Goal: Task Accomplishment & Management: Manage account settings

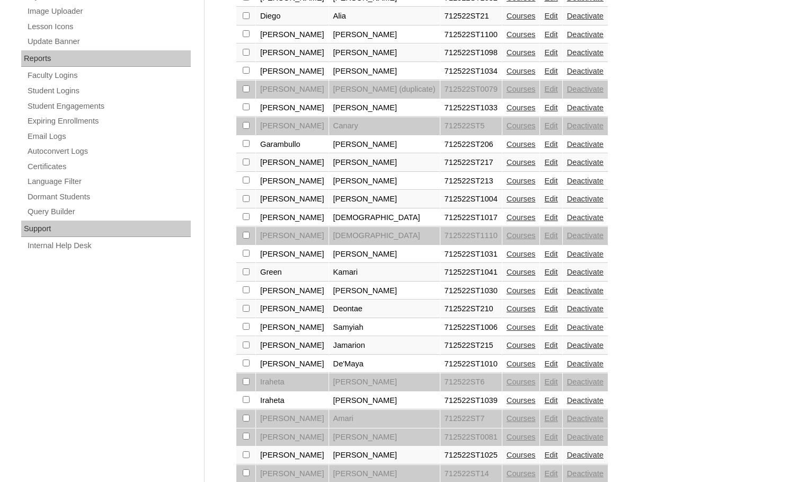
scroll to position [726, 0]
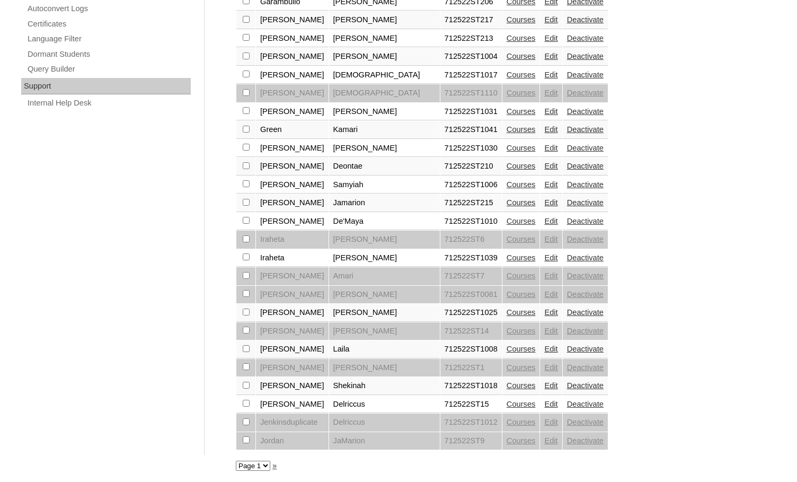
click at [544, 201] on link "Edit" at bounding box center [550, 202] width 13 height 8
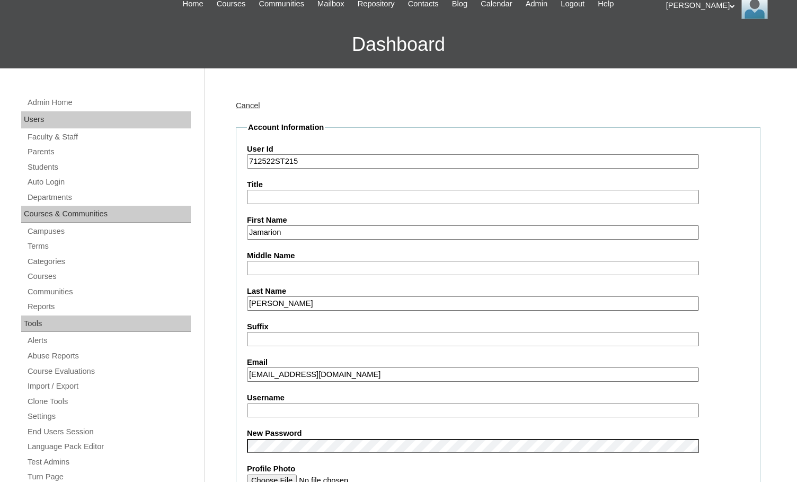
scroll to position [106, 0]
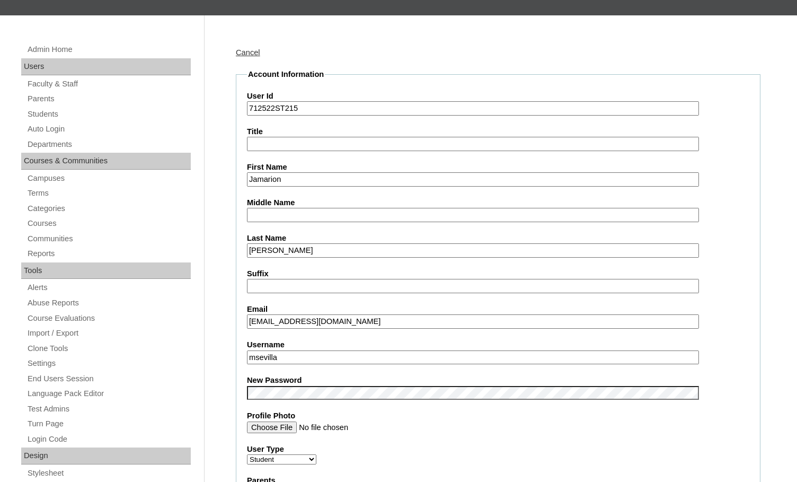
drag, startPoint x: 287, startPoint y: 356, endPoint x: 233, endPoint y: 356, distance: 54.0
type input "jamarion.holloway"
drag, startPoint x: 274, startPoint y: 106, endPoint x: 236, endPoint y: 106, distance: 38.1
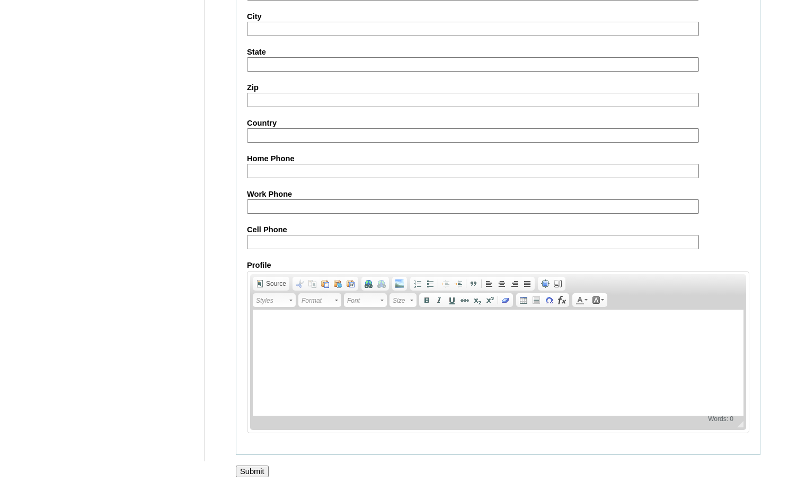
scroll to position [1133, 0]
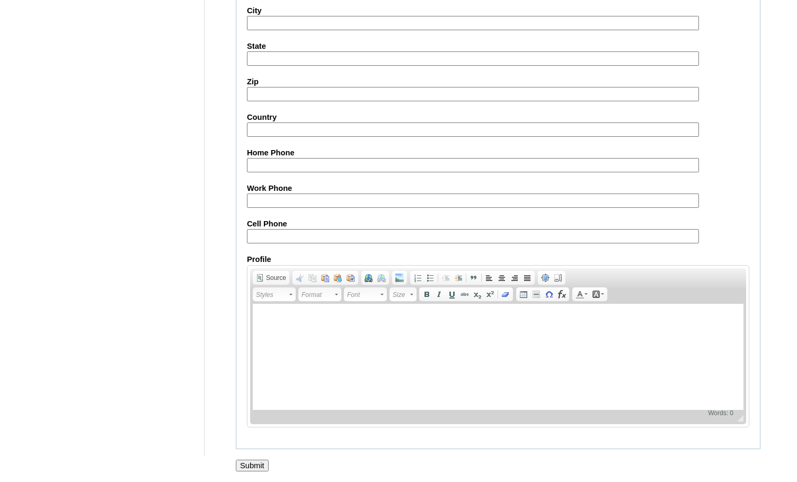
click at [258, 461] on input "Submit" at bounding box center [252, 465] width 33 height 12
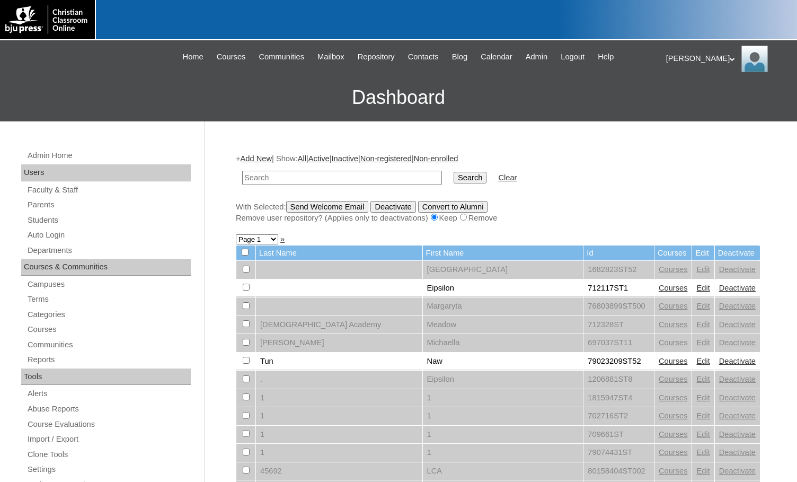
paste input "712522"
type input "712522"
click at [454, 176] on input "Search" at bounding box center [470, 178] width 33 height 12
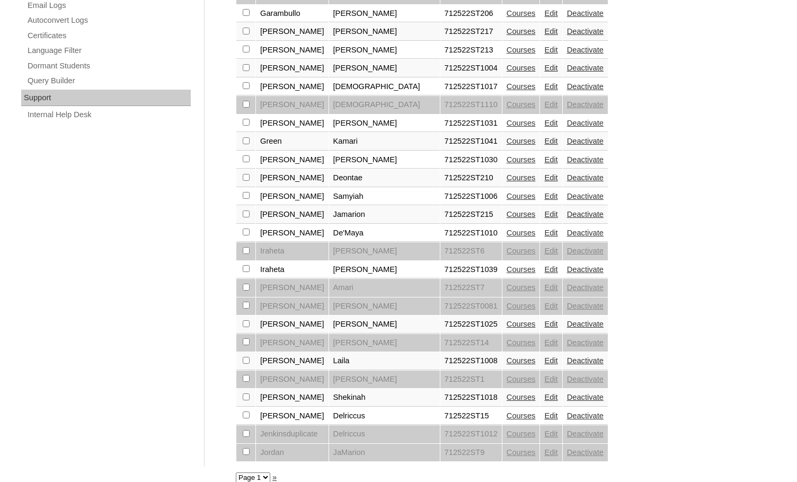
scroll to position [726, 0]
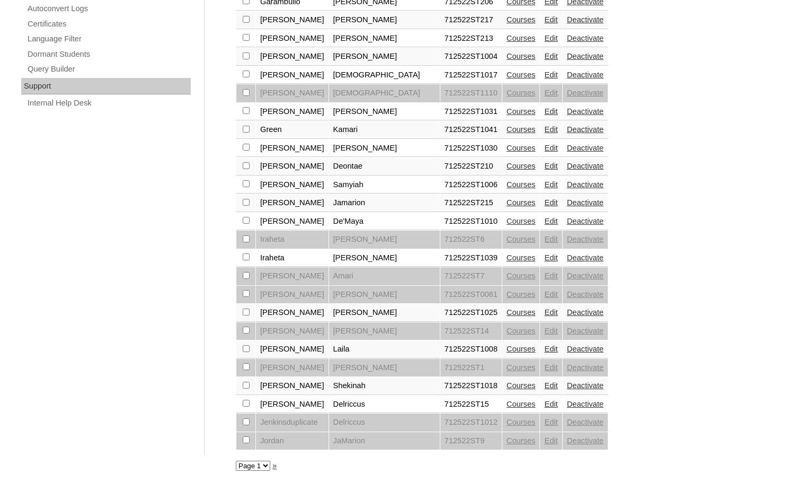
click at [544, 257] on link "Edit" at bounding box center [550, 257] width 13 height 8
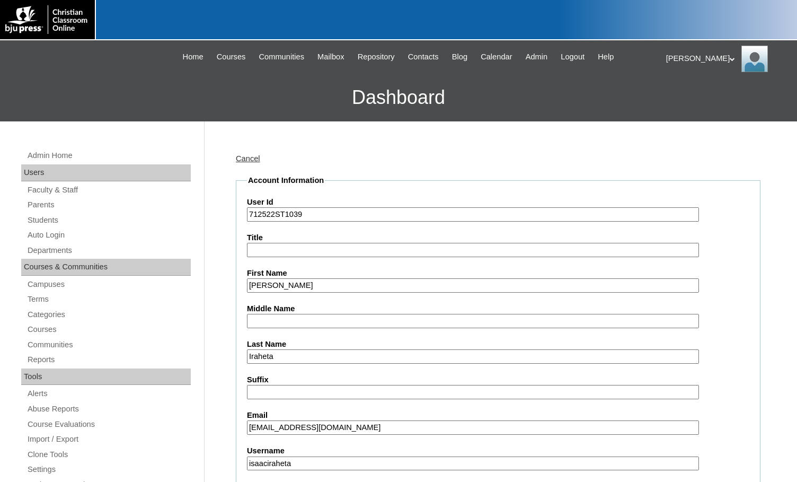
select select "35040"
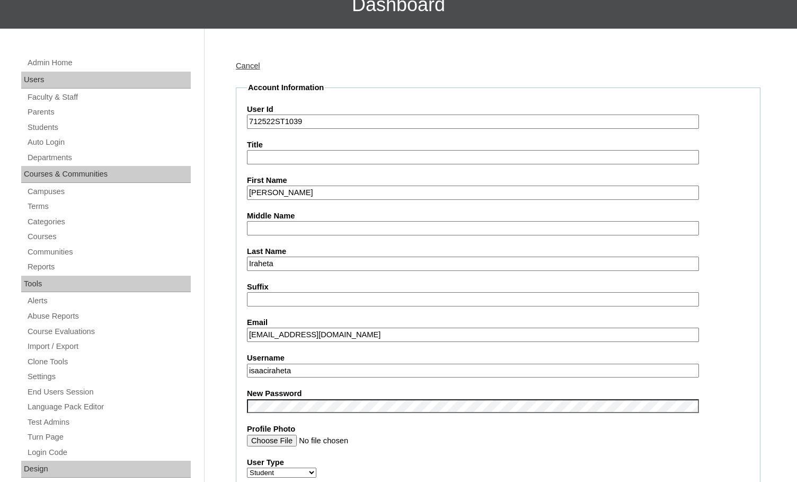
scroll to position [106, 0]
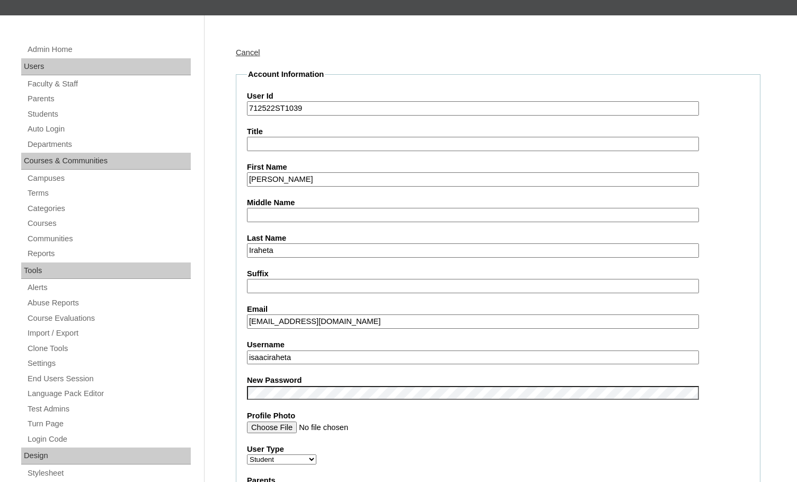
drag, startPoint x: 313, startPoint y: 353, endPoint x: 223, endPoint y: 348, distance: 90.3
click at [273, 108] on input "712522ST1039" at bounding box center [473, 108] width 452 height 14
drag, startPoint x: 274, startPoint y: 108, endPoint x: 234, endPoint y: 104, distance: 41.0
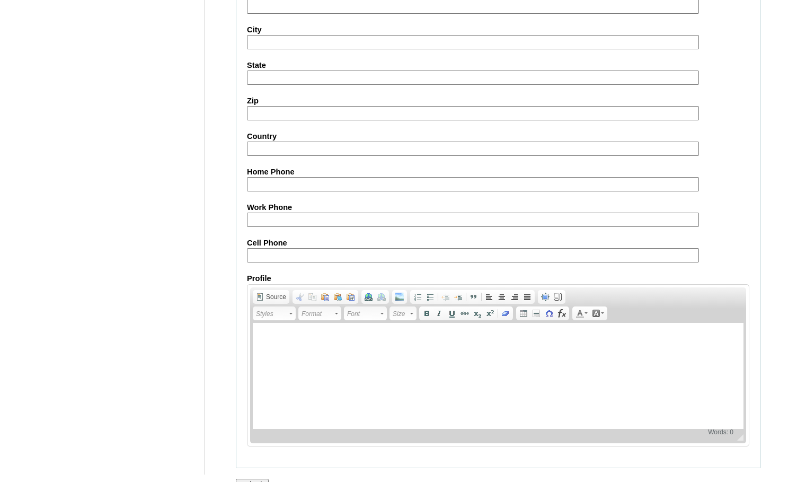
scroll to position [1133, 0]
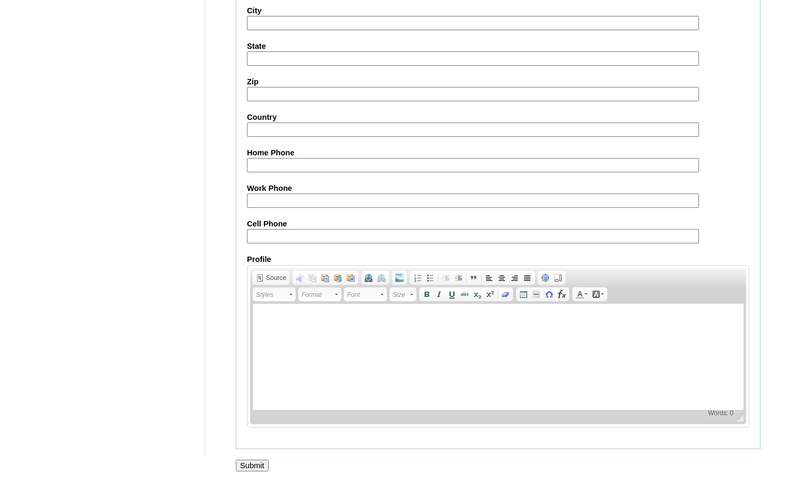
click at [253, 461] on input "Submit" at bounding box center [252, 465] width 33 height 12
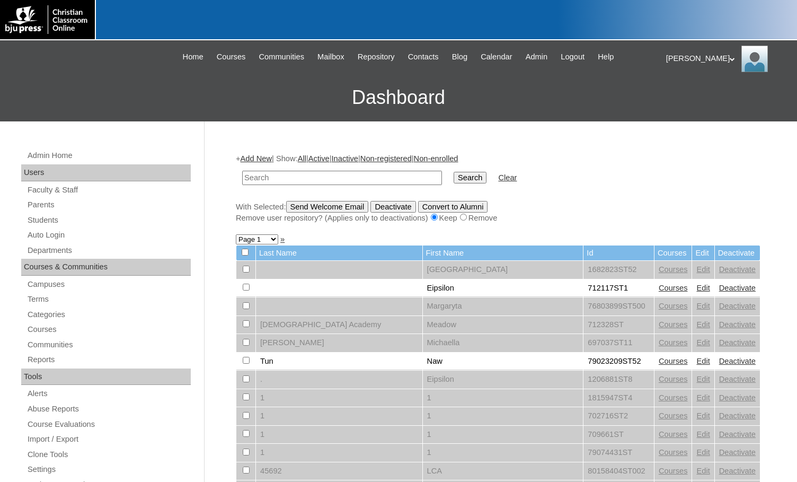
paste input "712522"
type input "712522"
click at [454, 180] on input "Search" at bounding box center [470, 178] width 33 height 12
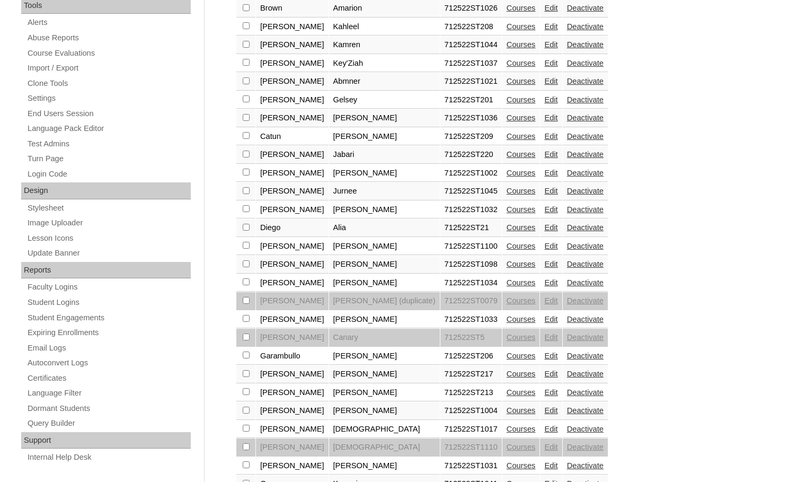
scroll to position [726, 0]
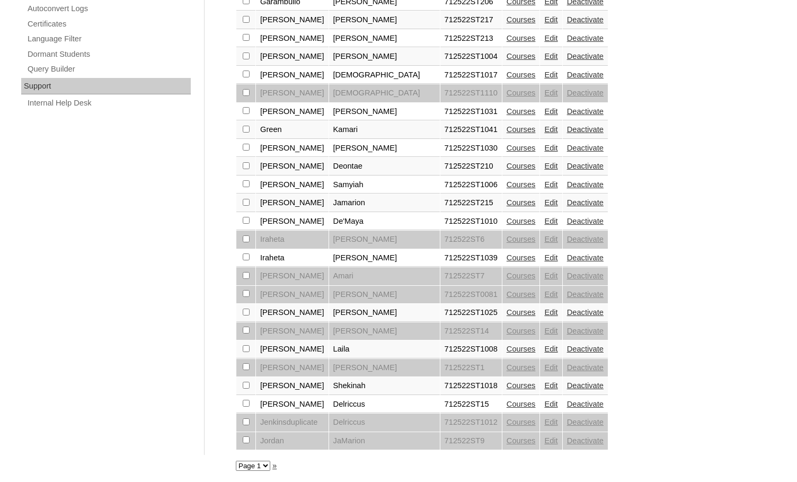
click at [261, 463] on select "Page 1 Page 2" at bounding box center [253, 465] width 34 height 10
select select "admin_students.php?q=712522&submit=Search&page=2"
click at [236, 460] on select "Page 1 Page 2" at bounding box center [253, 465] width 34 height 10
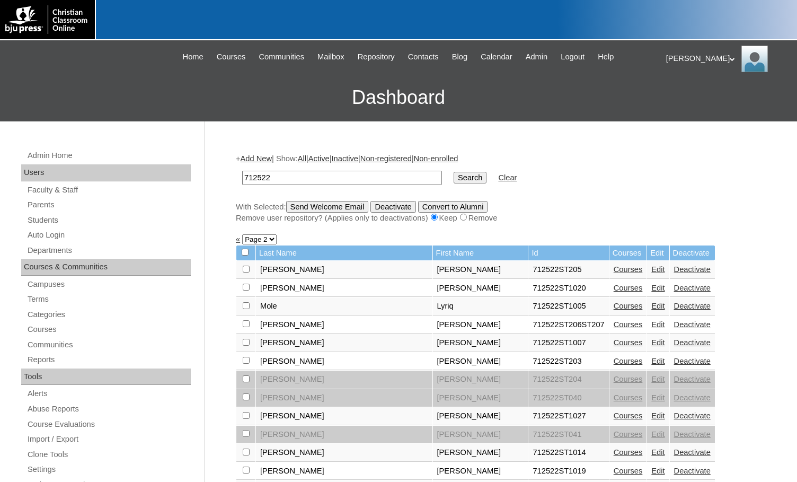
click at [651, 273] on link "Edit" at bounding box center [657, 269] width 13 height 8
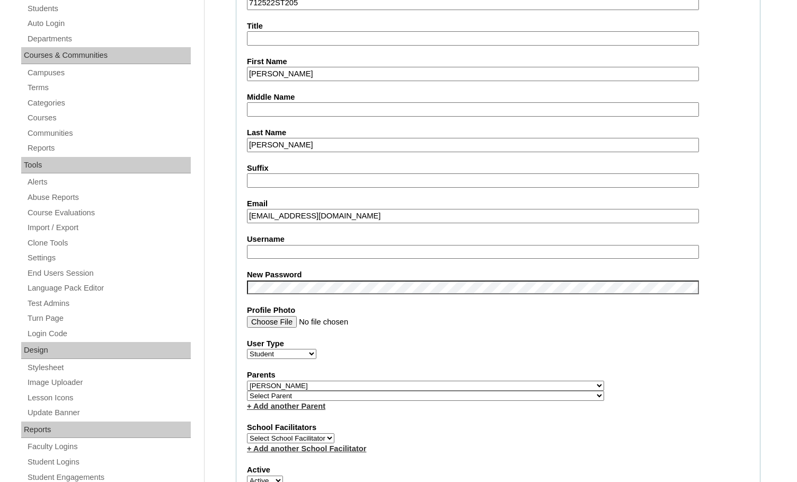
scroll to position [212, 0]
drag, startPoint x: 281, startPoint y: 253, endPoint x: 221, endPoint y: 250, distance: 59.4
drag, startPoint x: 342, startPoint y: 254, endPoint x: 218, endPoint y: 244, distance: 124.9
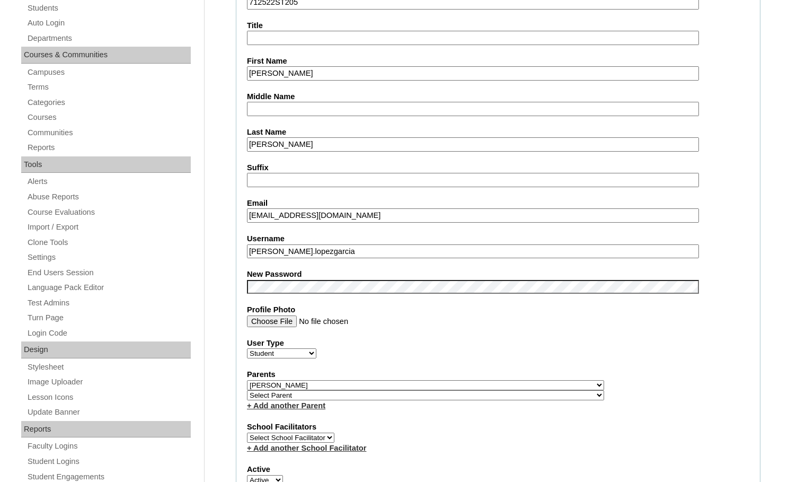
type input "madeline.lopezgarcia"
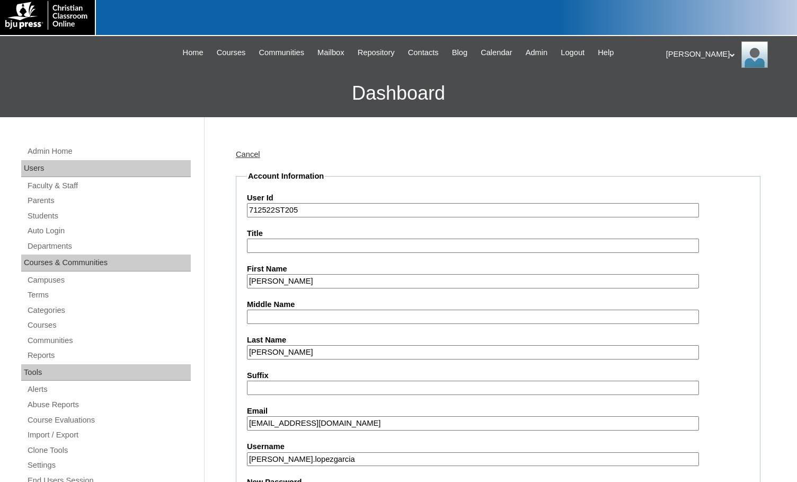
scroll to position [0, 0]
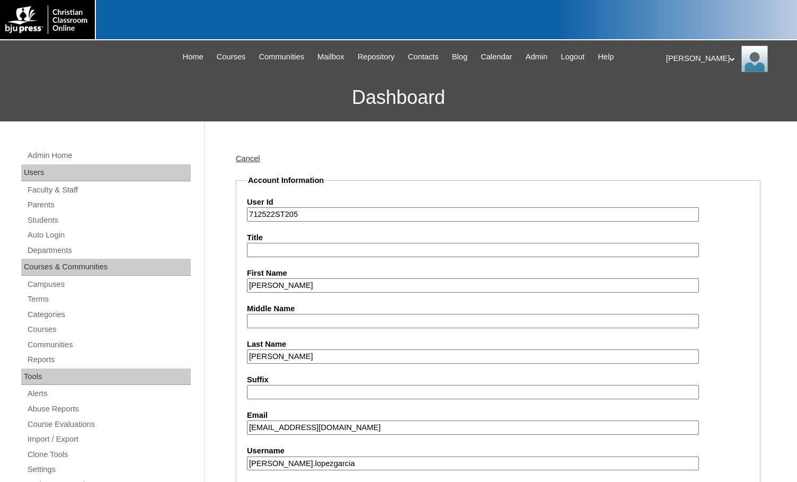
drag, startPoint x: 274, startPoint y: 214, endPoint x: 223, endPoint y: 211, distance: 52.0
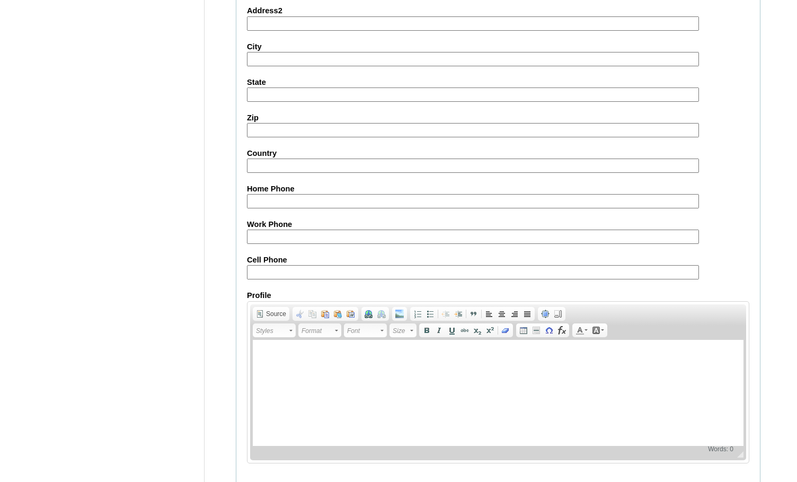
scroll to position [1133, 0]
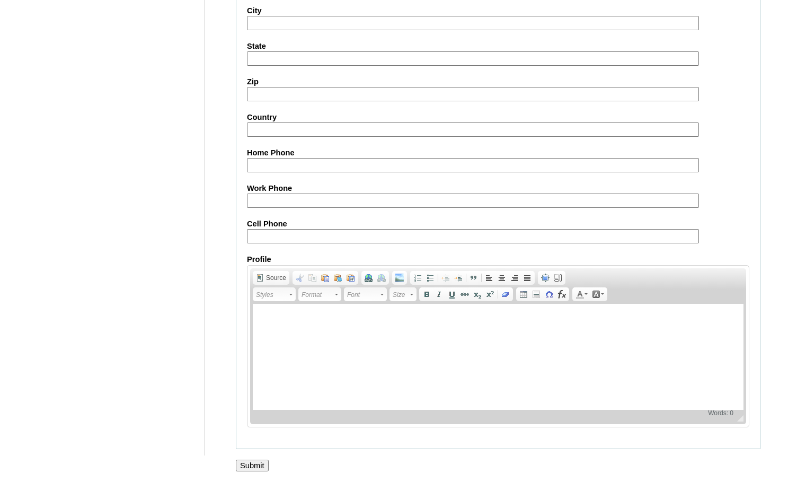
click at [259, 459] on input "Submit" at bounding box center [252, 465] width 33 height 12
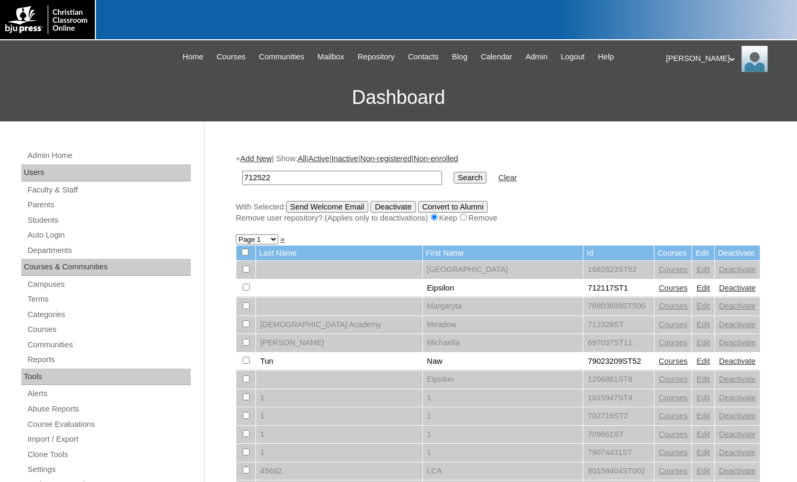
type input "712522"
click at [454, 177] on input "Search" at bounding box center [470, 178] width 33 height 12
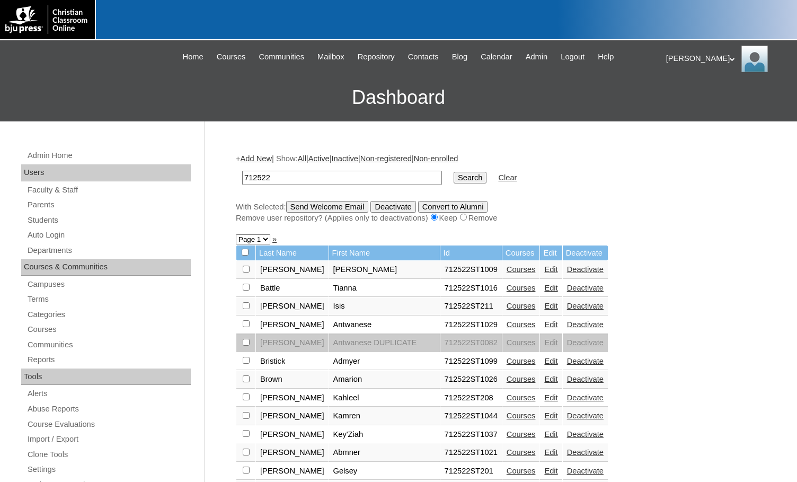
click at [255, 238] on select "Page 1 Page 2" at bounding box center [253, 239] width 34 height 10
select select "admin_students.php?q=712522&submit=Search&page=2"
click at [236, 235] on select "Page 1 Page 2" at bounding box center [253, 239] width 34 height 10
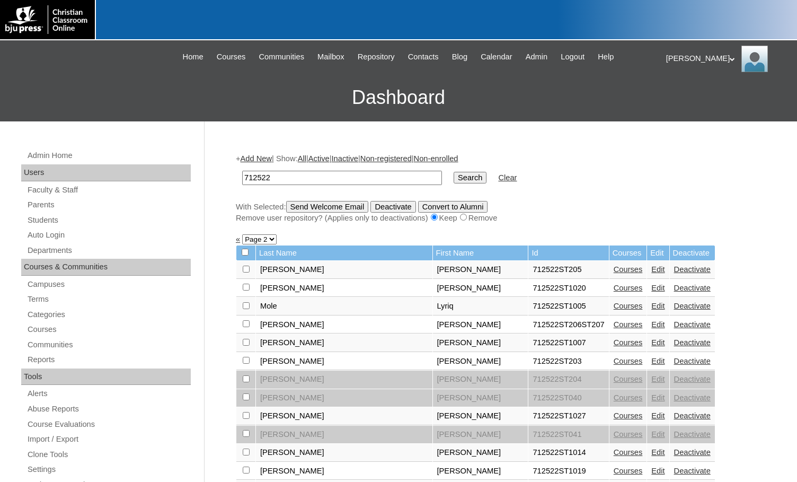
click at [651, 307] on link "Edit" at bounding box center [657, 305] width 13 height 8
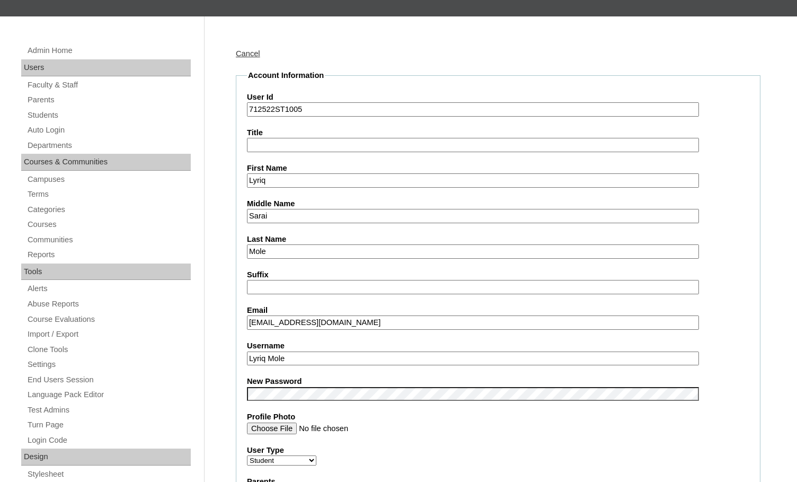
scroll to position [106, 0]
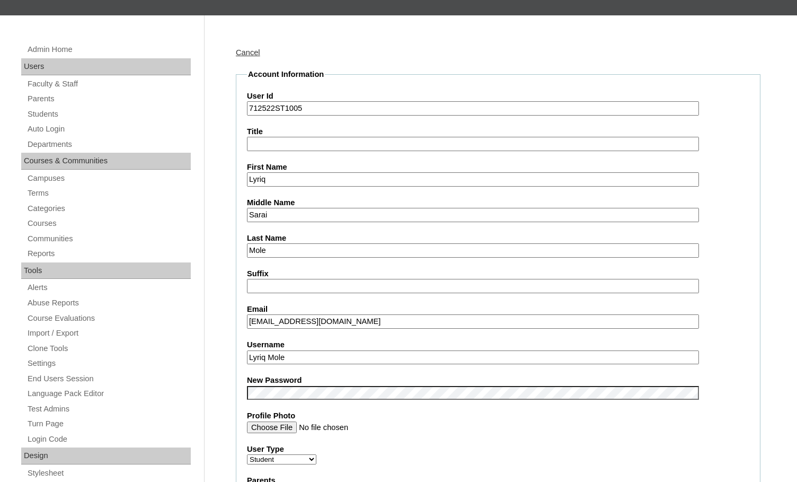
drag, startPoint x: 297, startPoint y: 359, endPoint x: 220, endPoint y: 358, distance: 76.8
drag, startPoint x: 274, startPoint y: 110, endPoint x: 248, endPoint y: 110, distance: 26.0
click at [248, 110] on input "712522ST1005" at bounding box center [473, 108] width 452 height 14
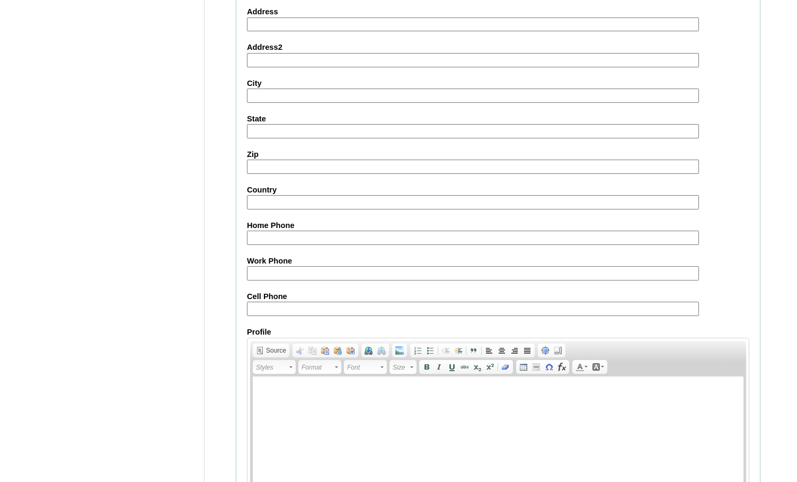
scroll to position [1133, 0]
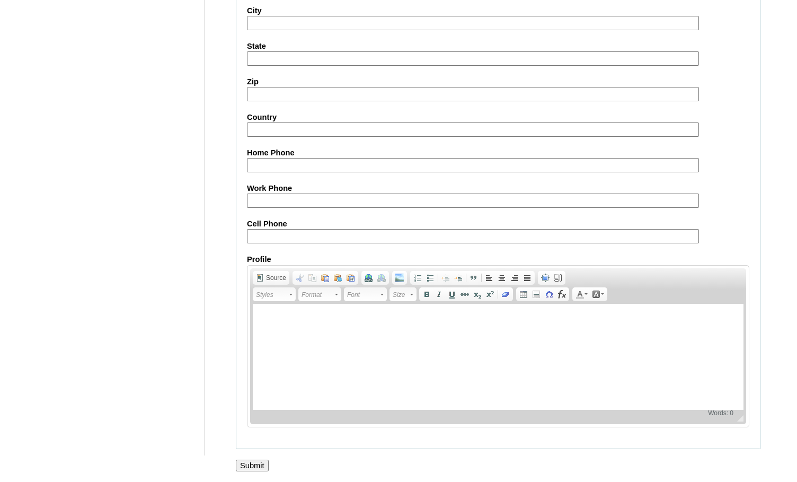
click at [267, 467] on input "Submit" at bounding box center [252, 465] width 33 height 12
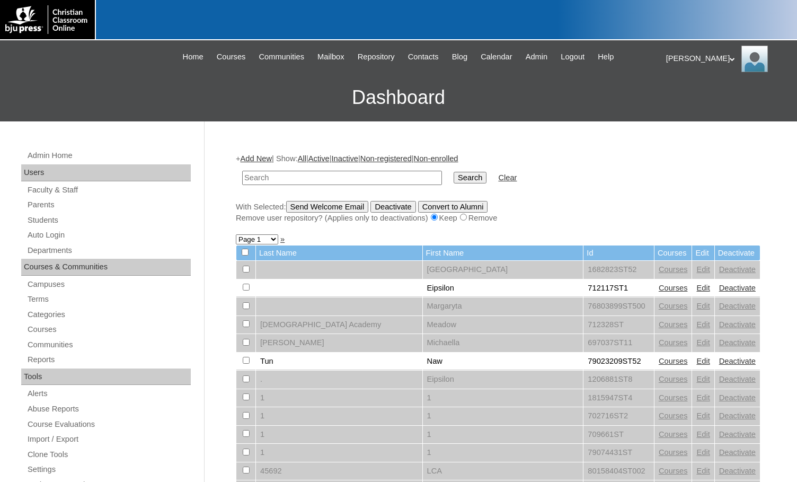
click at [136, 90] on h3 "Dashboard" at bounding box center [398, 98] width 786 height 48
click at [349, 178] on input "text" at bounding box center [342, 178] width 200 height 14
click at [346, 175] on input "text" at bounding box center [342, 178] width 200 height 14
paste input "712522"
type input "712522"
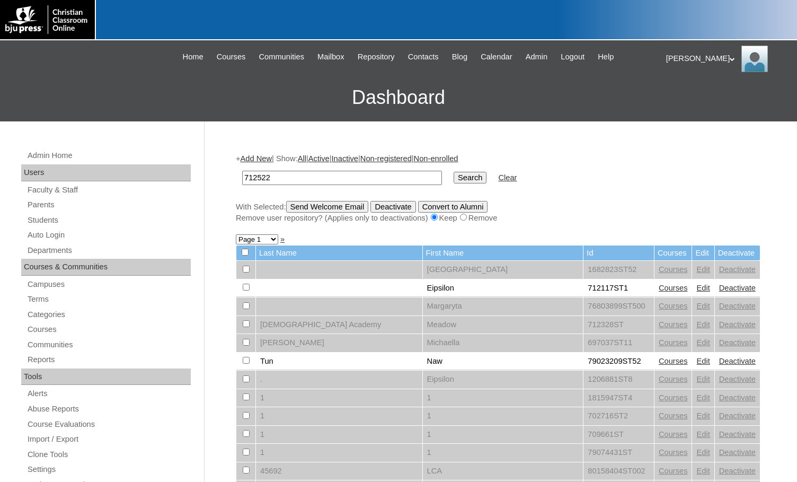
click at [454, 172] on input "Search" at bounding box center [470, 178] width 33 height 12
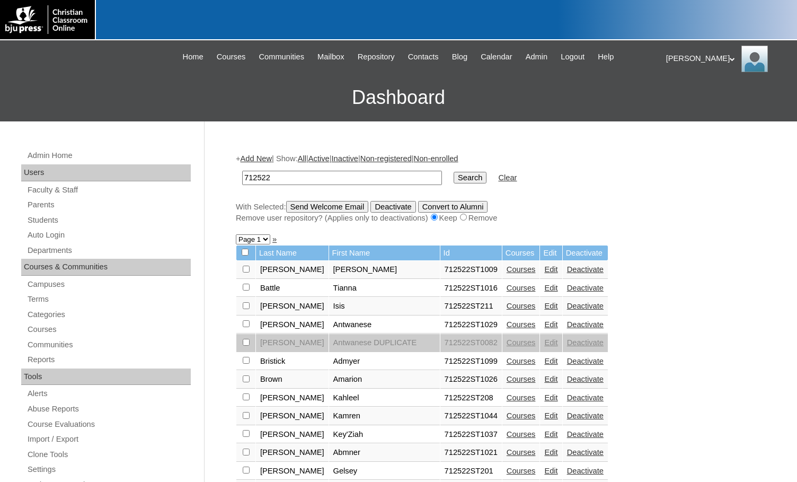
click at [263, 237] on select "Page 1 Page 2" at bounding box center [253, 239] width 34 height 10
select select "admin_students.php?q=712522&submit=Search&page=2"
click at [236, 235] on select "Page 1 Page 2" at bounding box center [253, 239] width 34 height 10
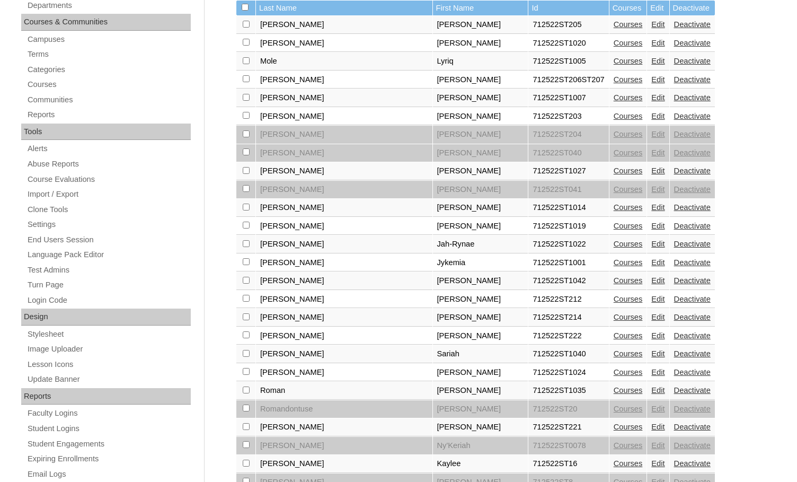
scroll to position [265, 0]
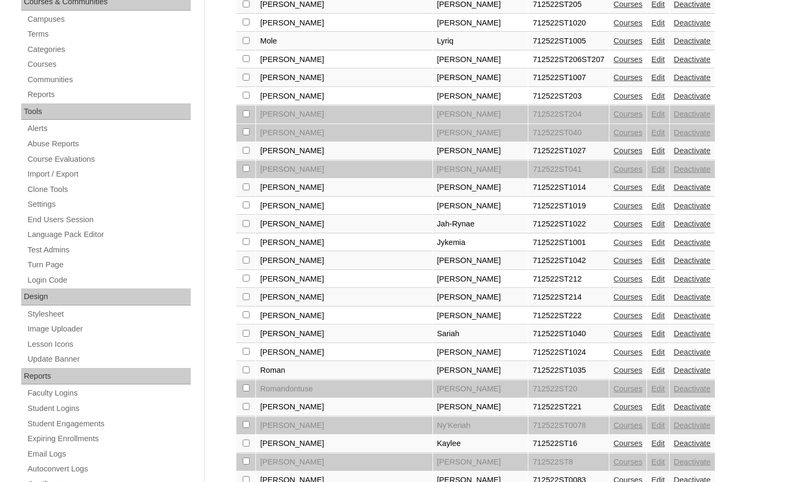
click at [651, 244] on link "Edit" at bounding box center [657, 242] width 13 height 8
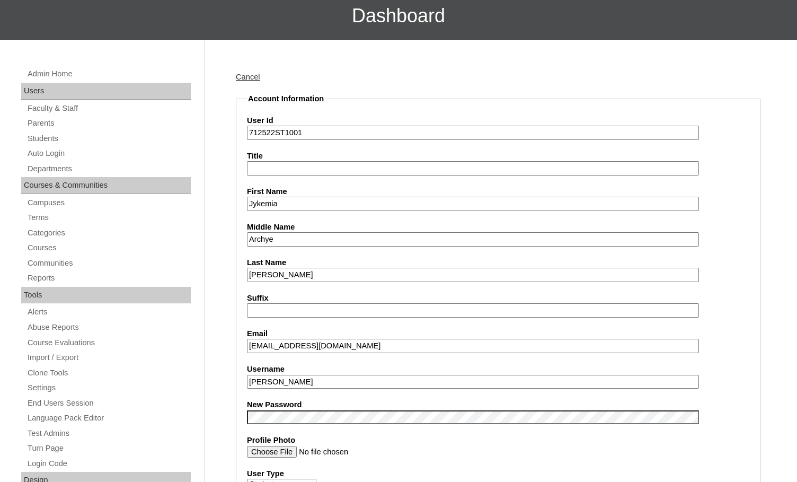
scroll to position [106, 0]
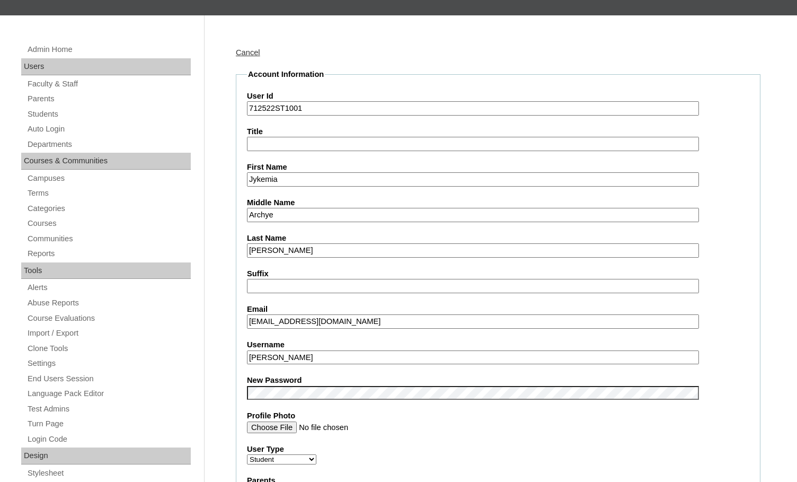
drag, startPoint x: 299, startPoint y: 357, endPoint x: 228, endPoint y: 352, distance: 70.6
drag, startPoint x: 274, startPoint y: 108, endPoint x: 228, endPoint y: 108, distance: 46.1
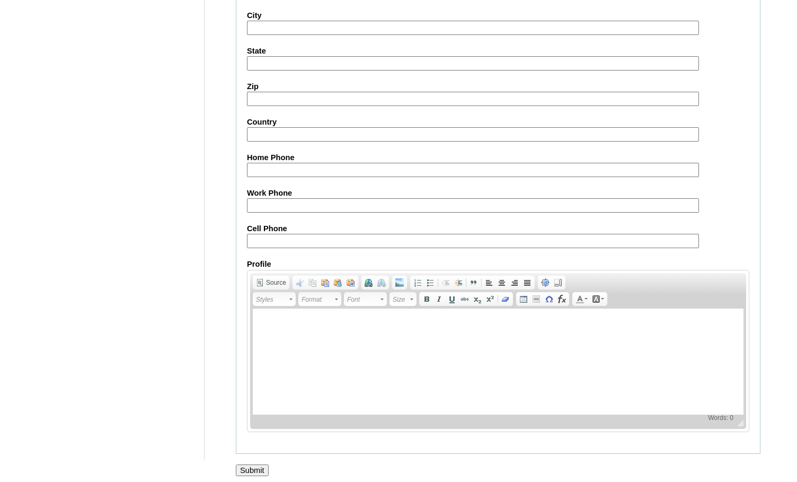
scroll to position [1133, 0]
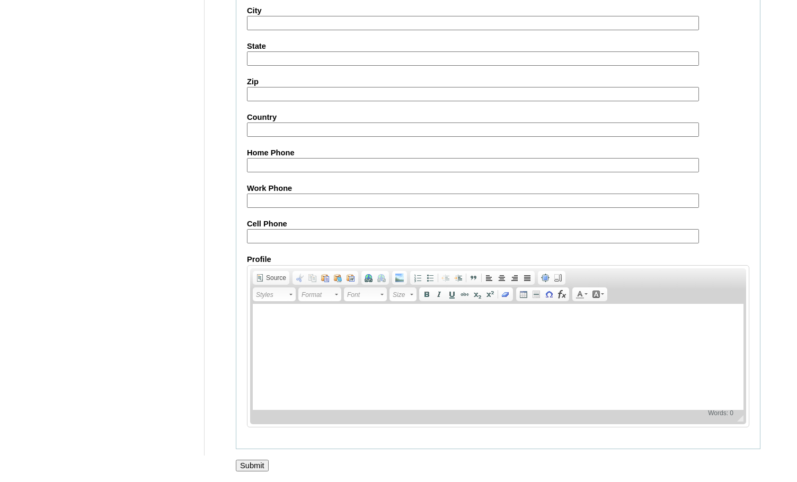
click at [255, 466] on input "Submit" at bounding box center [252, 465] width 33 height 12
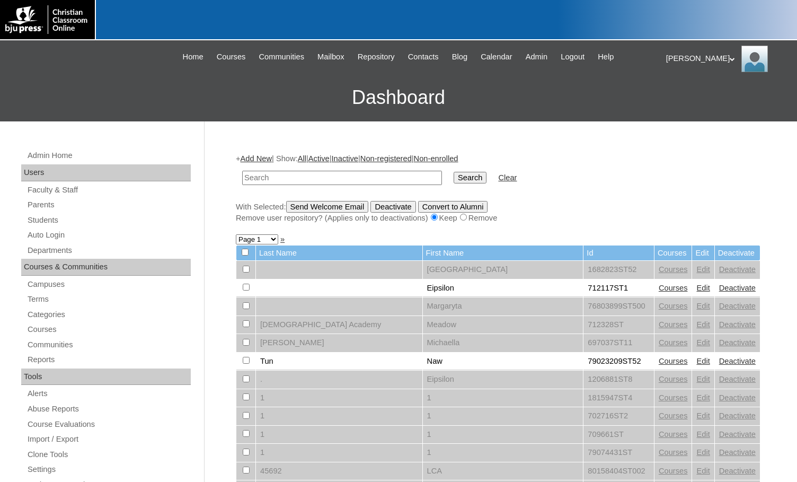
paste input "712522"
type input "712522"
click at [454, 173] on input "Search" at bounding box center [470, 178] width 33 height 12
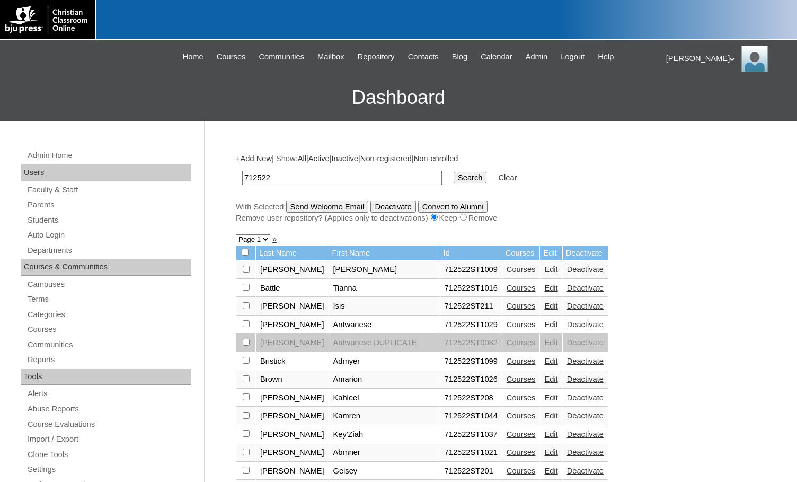
click at [252, 241] on select "Page 1 Page 2" at bounding box center [253, 239] width 34 height 10
select select "admin_students.php?q=712522&submit=Search&page=2"
click at [236, 235] on select "Page 1 Page 2" at bounding box center [253, 239] width 34 height 10
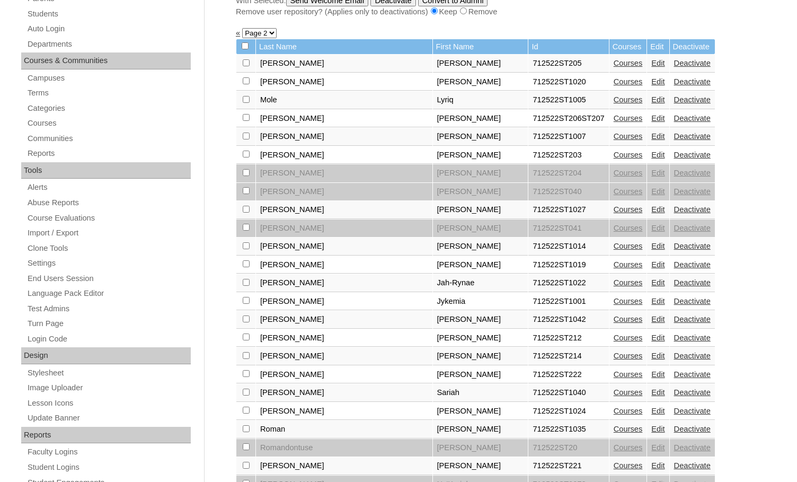
scroll to position [212, 0]
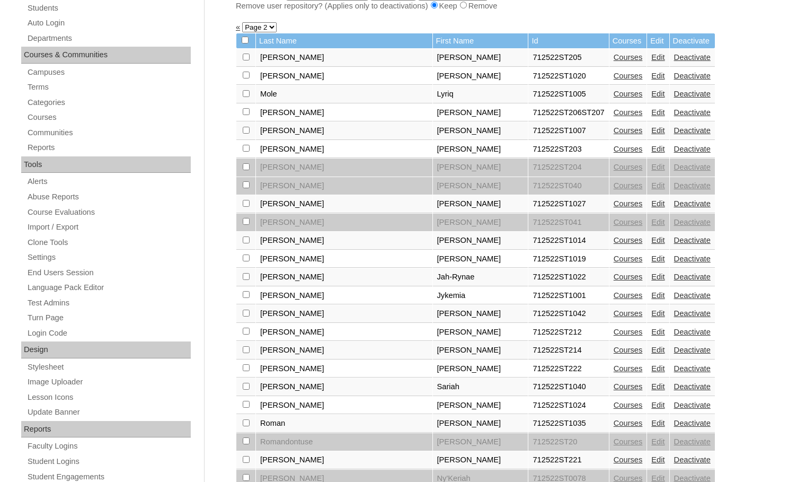
click at [651, 311] on link "Edit" at bounding box center [657, 313] width 13 height 8
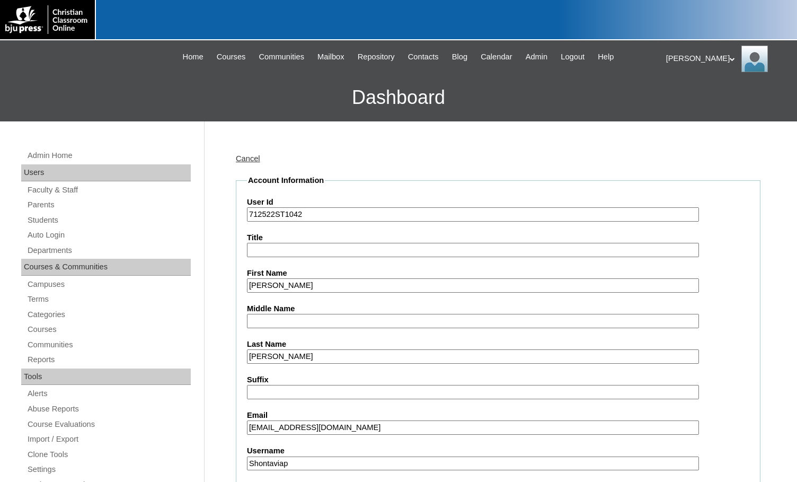
select select "35040"
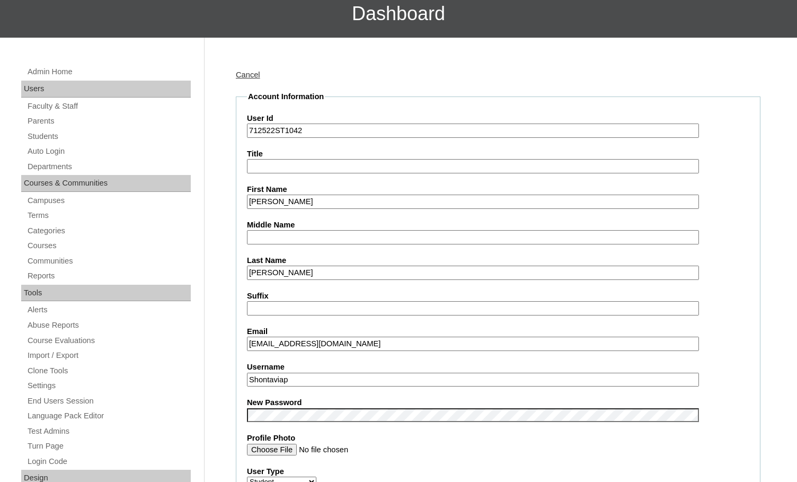
scroll to position [106, 0]
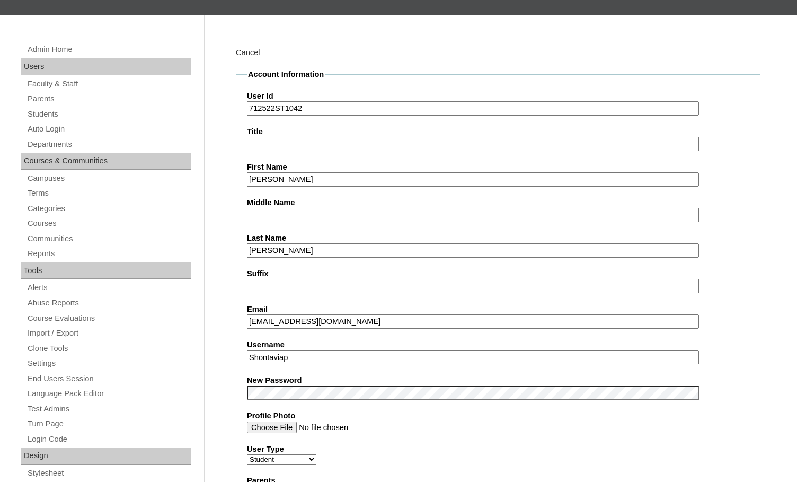
drag, startPoint x: 303, startPoint y: 354, endPoint x: 227, endPoint y: 354, distance: 76.3
drag, startPoint x: 274, startPoint y: 106, endPoint x: 219, endPoint y: 107, distance: 55.6
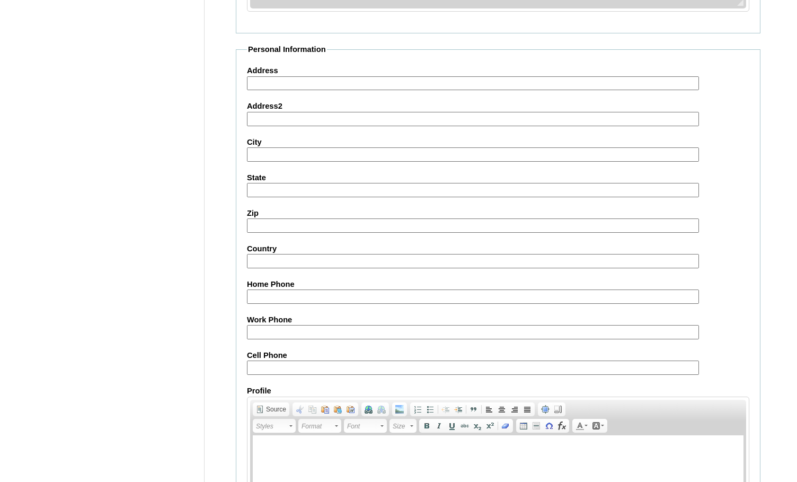
scroll to position [1133, 0]
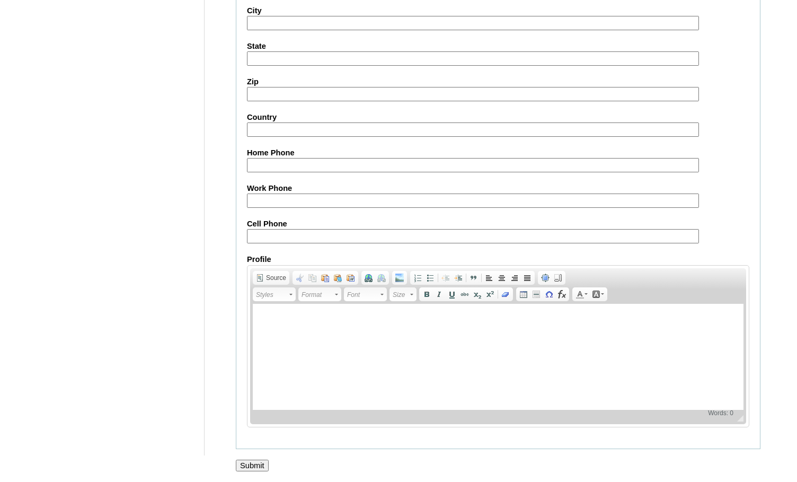
click at [251, 468] on input "Submit" at bounding box center [252, 465] width 33 height 12
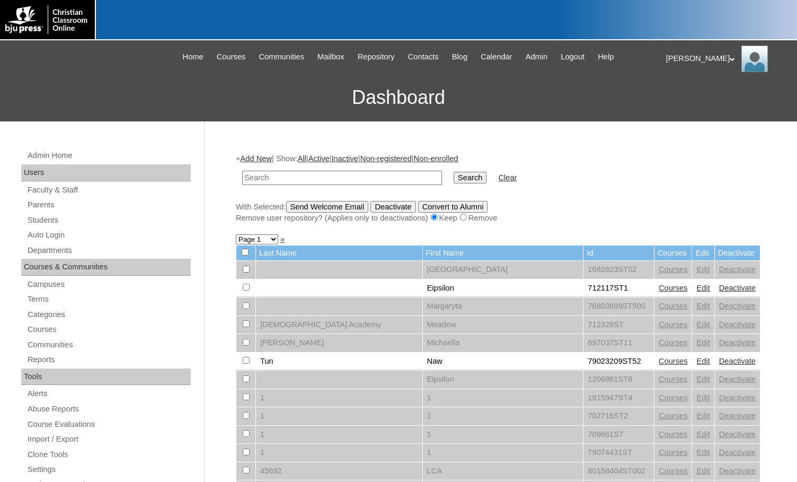
paste input "712522"
type input "712522"
click at [454, 179] on input "Search" at bounding box center [470, 178] width 33 height 12
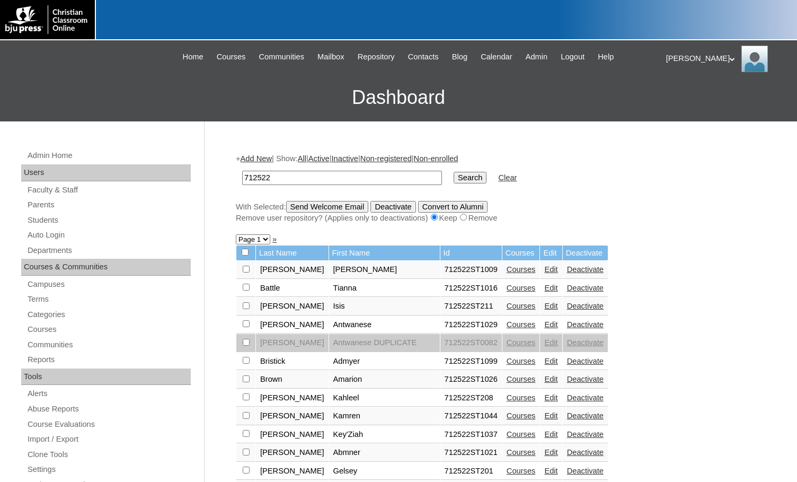
click at [260, 240] on select "Page 1 Page 2" at bounding box center [253, 239] width 34 height 10
select select "admin_students.php?q=712522&submit=Search&page=2"
click at [236, 235] on select "Page 1 Page 2" at bounding box center [253, 239] width 34 height 10
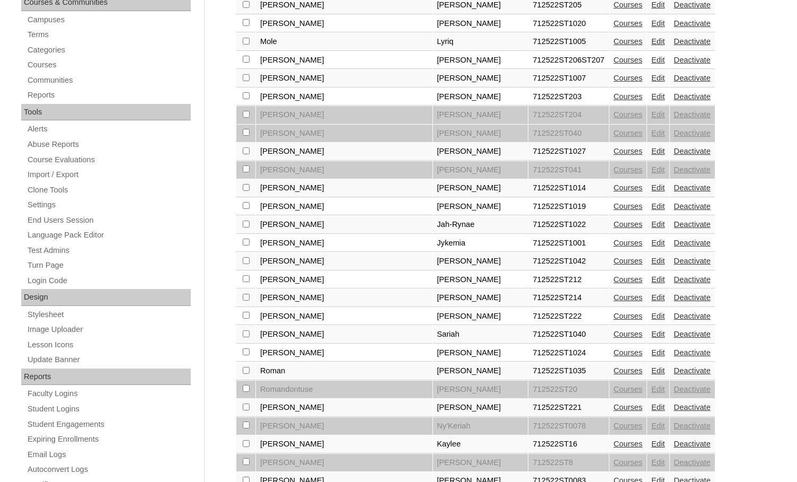
scroll to position [265, 0]
click at [651, 277] on link "Edit" at bounding box center [657, 278] width 13 height 8
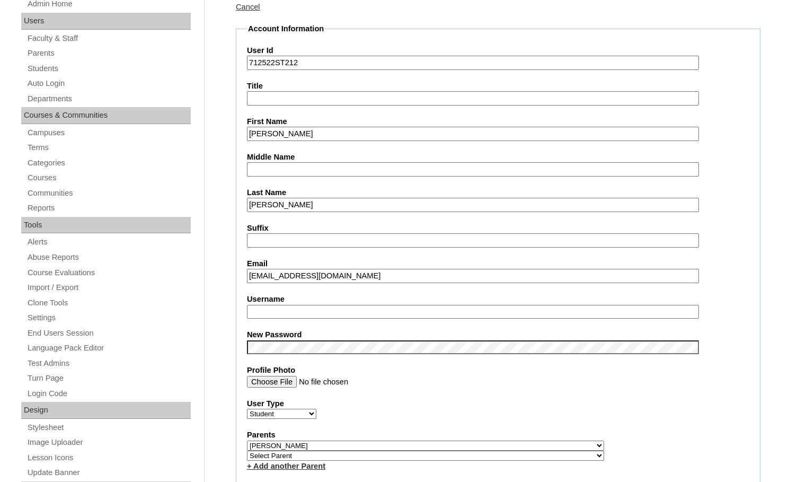
scroll to position [159, 0]
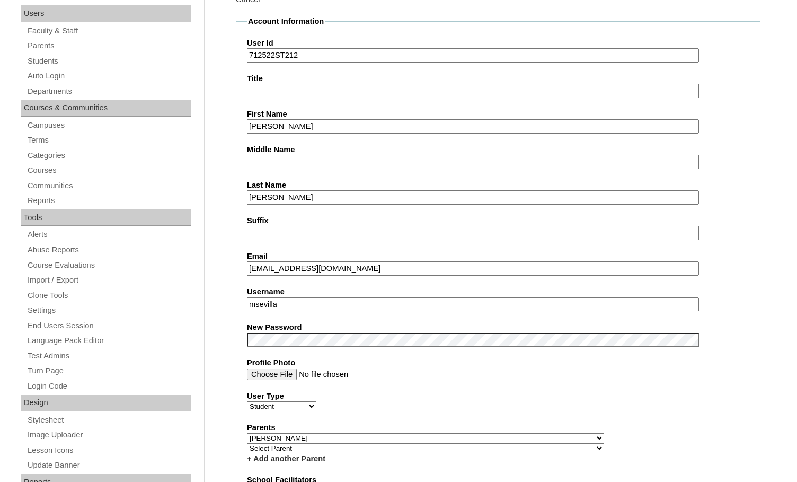
drag, startPoint x: 282, startPoint y: 304, endPoint x: 220, endPoint y: 301, distance: 62.6
type input "carmen.proctor"
drag, startPoint x: 273, startPoint y: 55, endPoint x: 239, endPoint y: 48, distance: 35.1
click at [239, 48] on fieldset "Account Information User Id 712522ST212 Title First Name Carmen Middle Name Las…" at bounding box center [498, 445] width 525 height 859
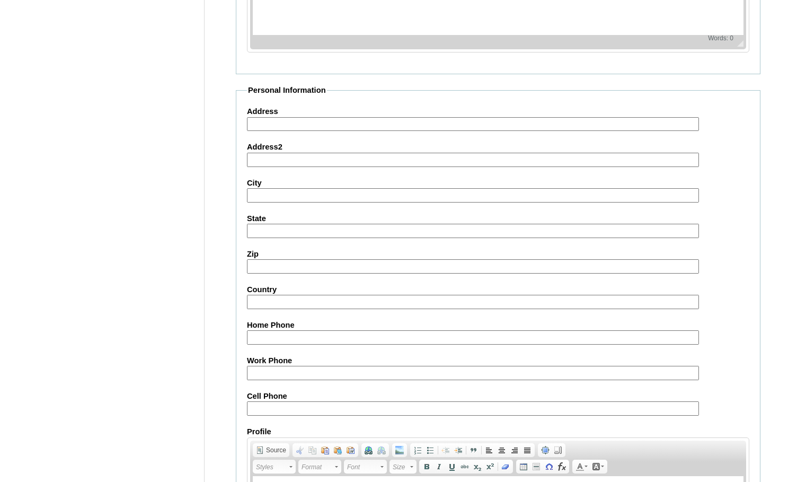
scroll to position [1133, 0]
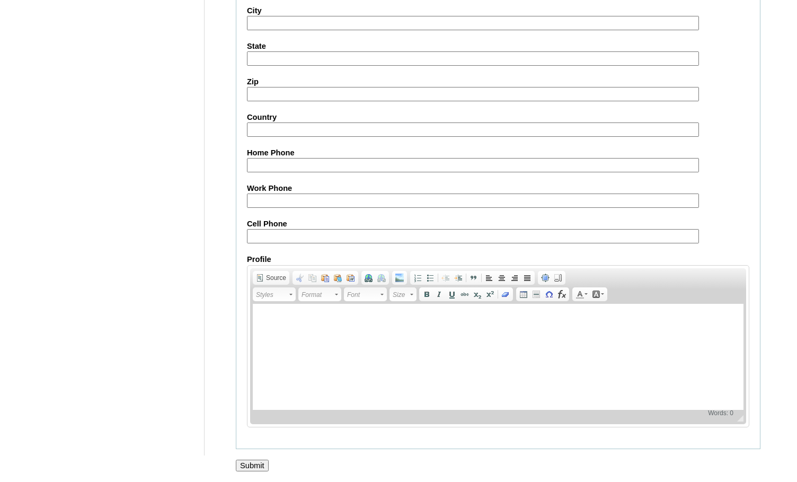
click at [265, 464] on input "Submit" at bounding box center [252, 465] width 33 height 12
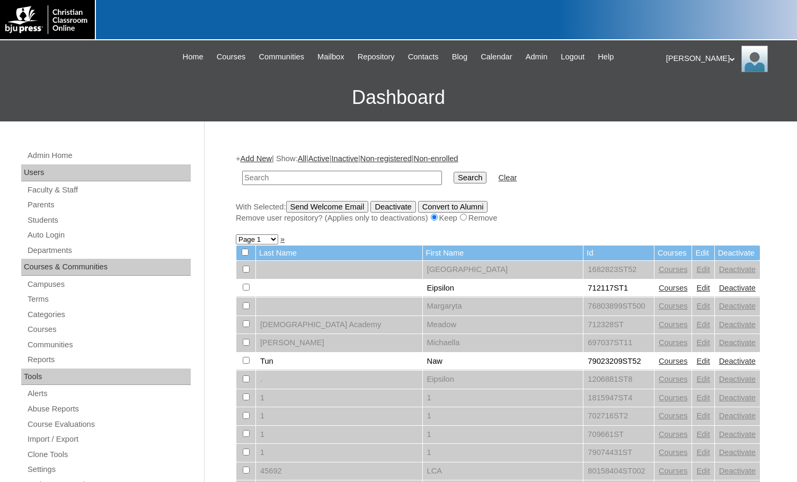
drag, startPoint x: 380, startPoint y: 175, endPoint x: 411, endPoint y: 179, distance: 30.9
click at [380, 175] on input "text" at bounding box center [342, 178] width 200 height 14
paste input "712522"
type input "712522"
click at [454, 179] on input "Search" at bounding box center [470, 178] width 33 height 12
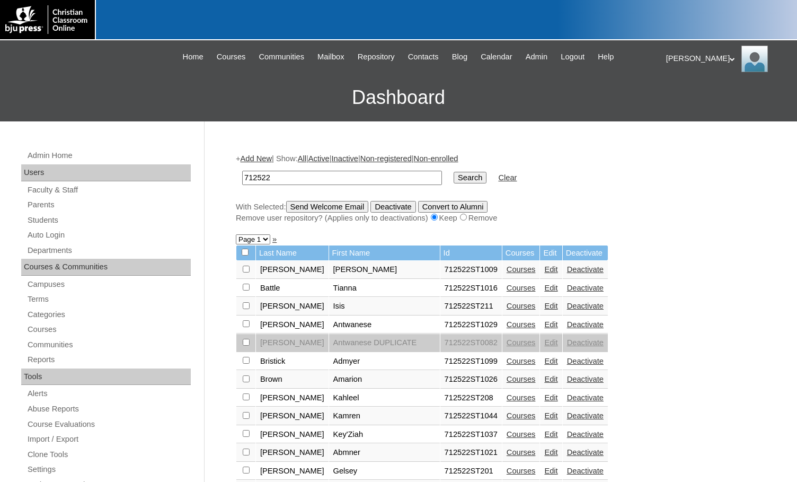
click at [258, 240] on select "Page 1 Page 2" at bounding box center [253, 239] width 34 height 10
select select "admin_students.php?q=712522&submit=Search&page=2"
click at [236, 235] on select "Page 1 Page 2" at bounding box center [253, 239] width 34 height 10
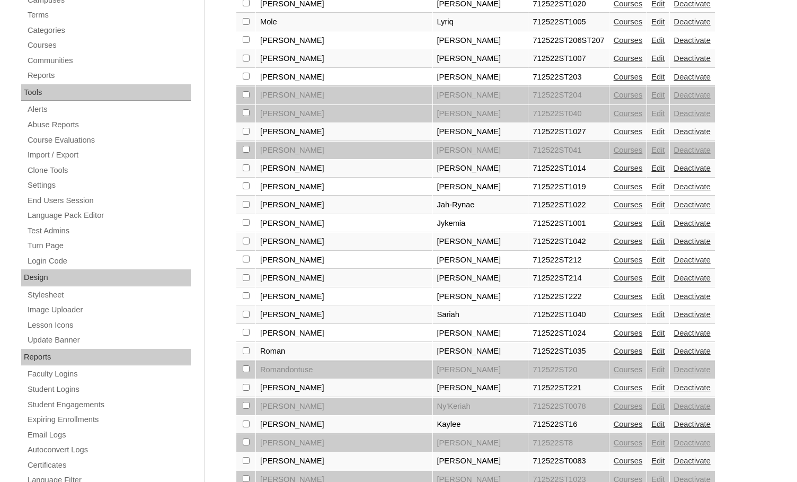
scroll to position [265, 0]
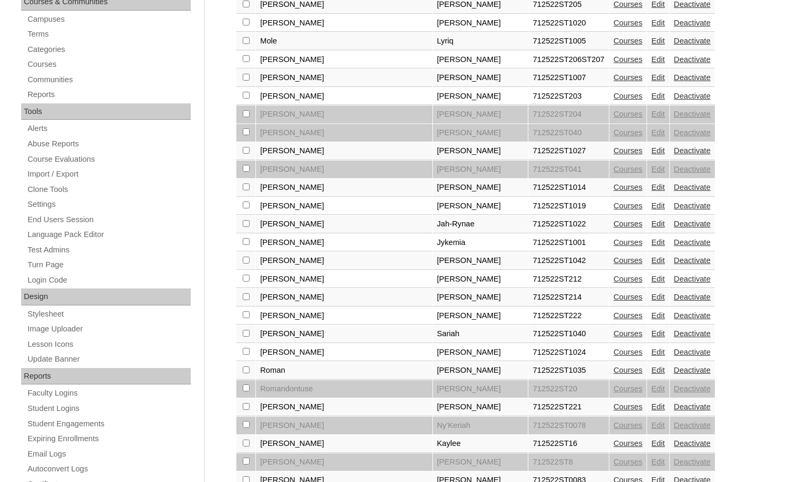
click at [651, 300] on link "Edit" at bounding box center [657, 296] width 13 height 8
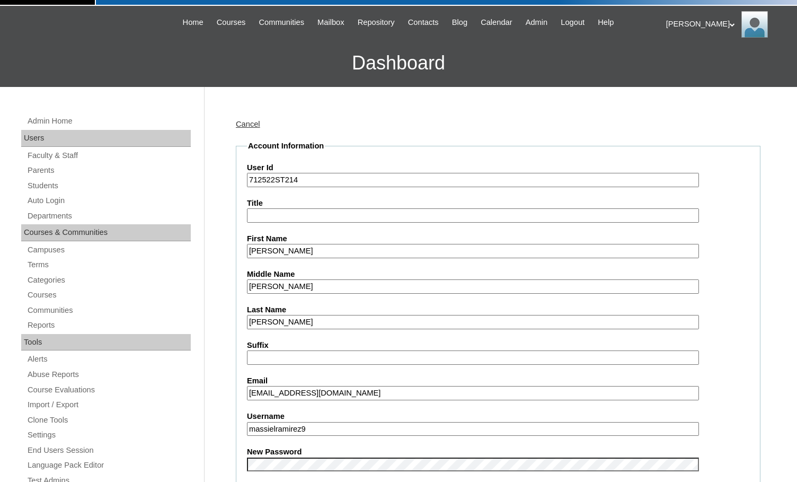
scroll to position [53, 0]
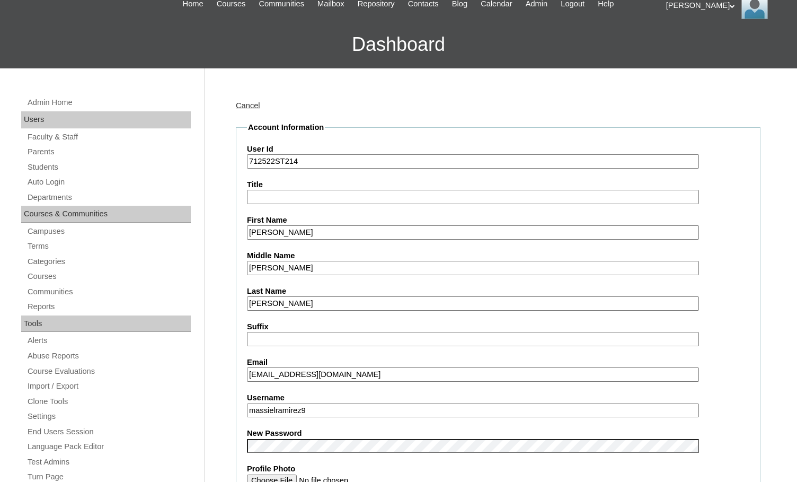
drag, startPoint x: 309, startPoint y: 410, endPoint x: 229, endPoint y: 401, distance: 81.0
drag, startPoint x: 274, startPoint y: 163, endPoint x: 246, endPoint y: 163, distance: 28.6
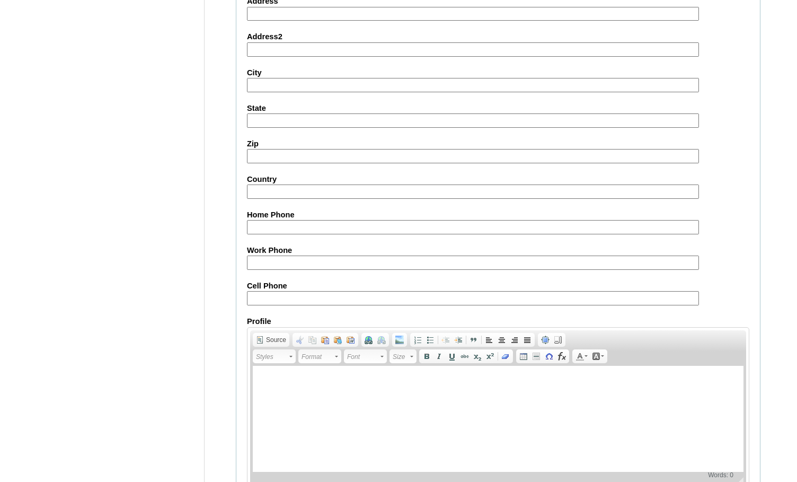
scroll to position [1133, 0]
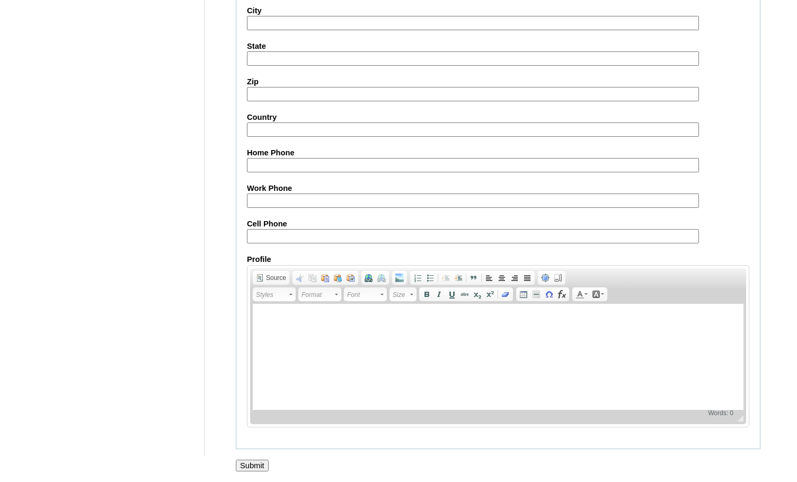
click at [255, 467] on input "Submit" at bounding box center [252, 465] width 33 height 12
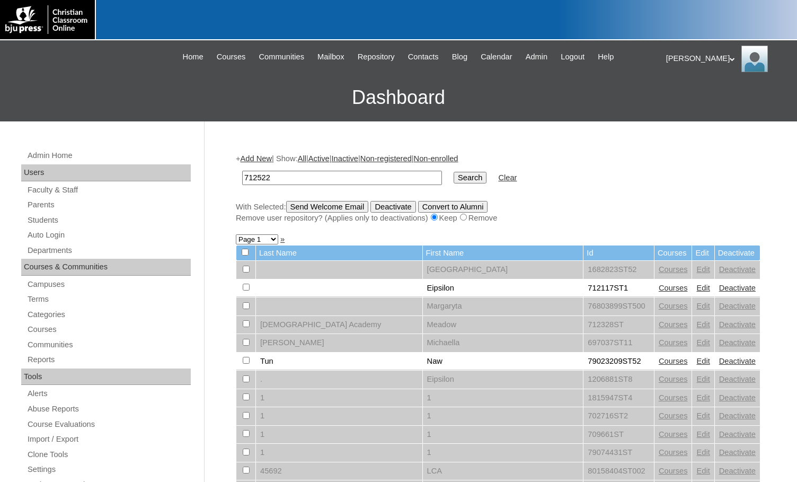
type input "712522"
drag, startPoint x: 432, startPoint y: 176, endPoint x: 425, endPoint y: 180, distance: 7.8
click at [454, 176] on input "Search" at bounding box center [470, 178] width 33 height 12
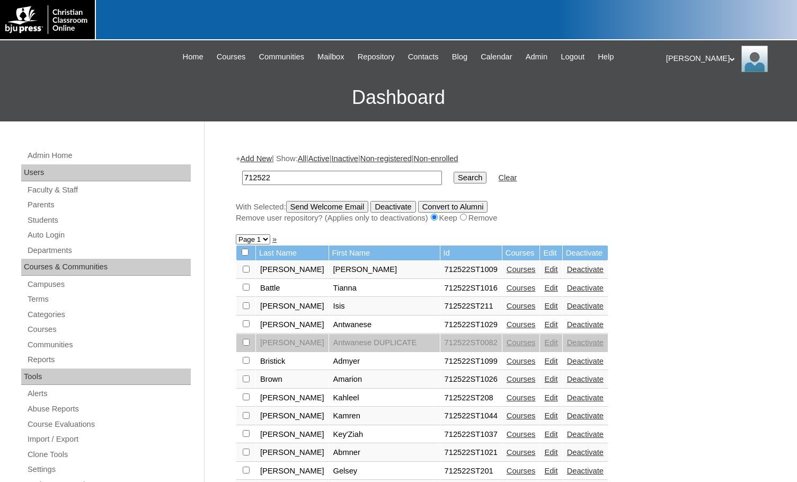
click at [253, 241] on select "Page 1 Page 2" at bounding box center [253, 239] width 34 height 10
select select "admin_students.php?q=712522&submit=Search&page=2"
click at [236, 235] on select "Page 1 Page 2" at bounding box center [253, 239] width 34 height 10
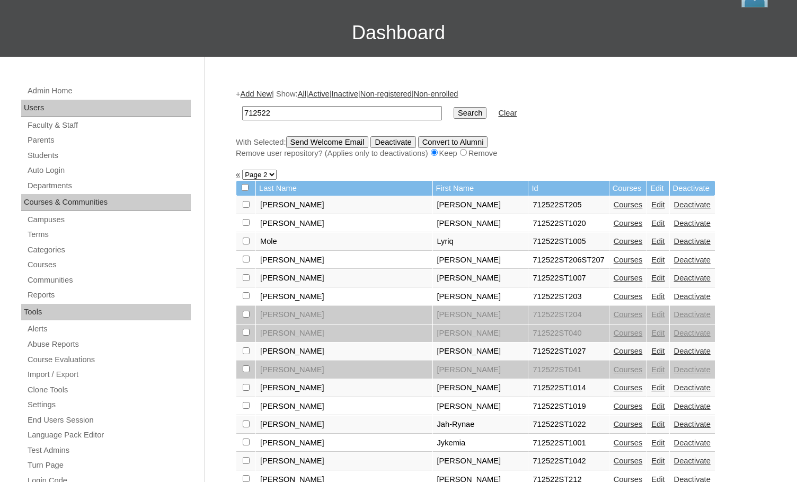
scroll to position [318, 0]
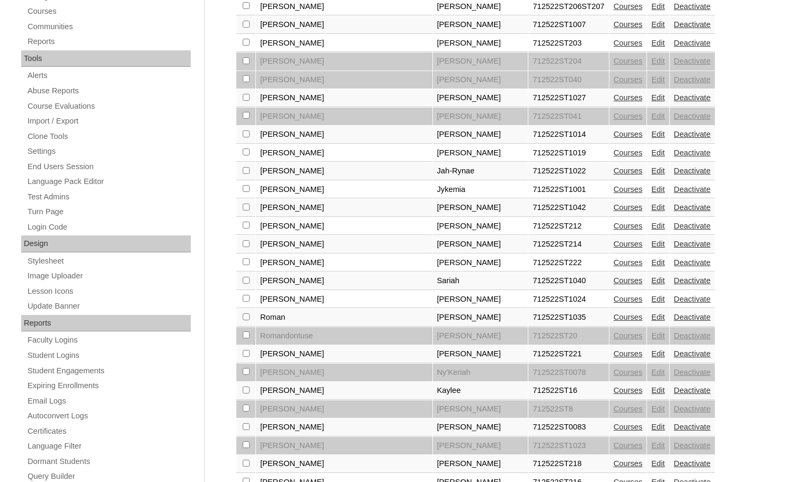
click at [651, 262] on link "Edit" at bounding box center [657, 262] width 13 height 8
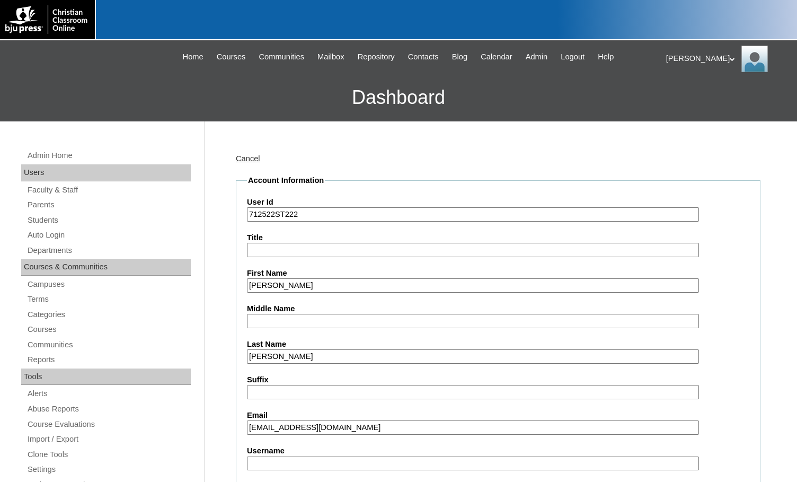
scroll to position [53, 0]
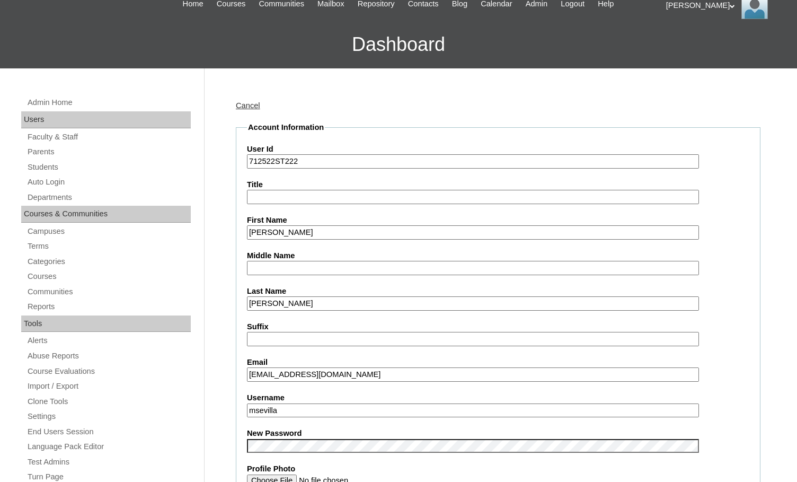
drag, startPoint x: 282, startPoint y: 412, endPoint x: 220, endPoint y: 410, distance: 62.0
type input "leandro.ricci"
drag, startPoint x: 305, startPoint y: 411, endPoint x: 213, endPoint y: 404, distance: 91.9
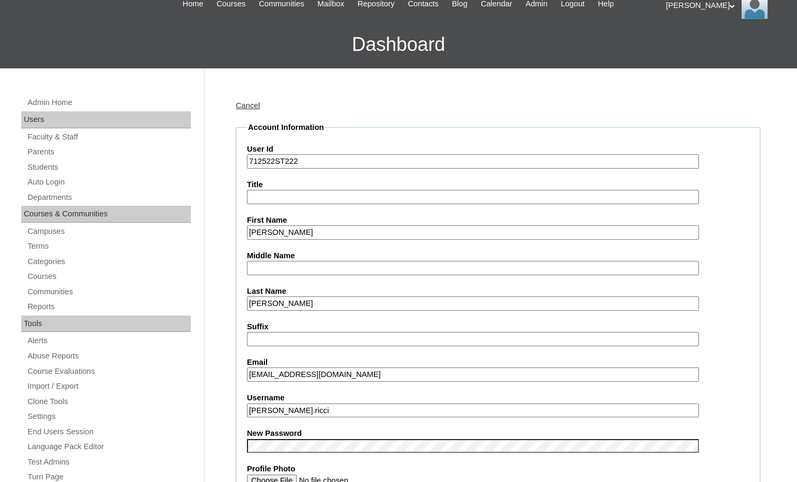
drag, startPoint x: 274, startPoint y: 159, endPoint x: 226, endPoint y: 158, distance: 47.7
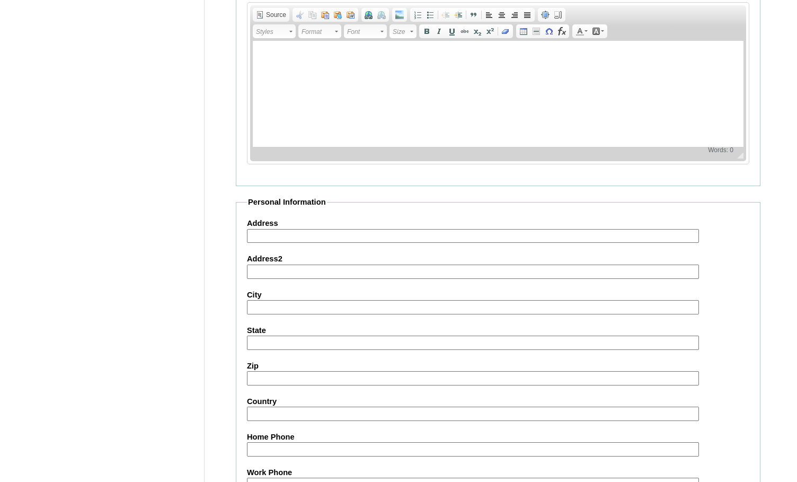
scroll to position [1133, 0]
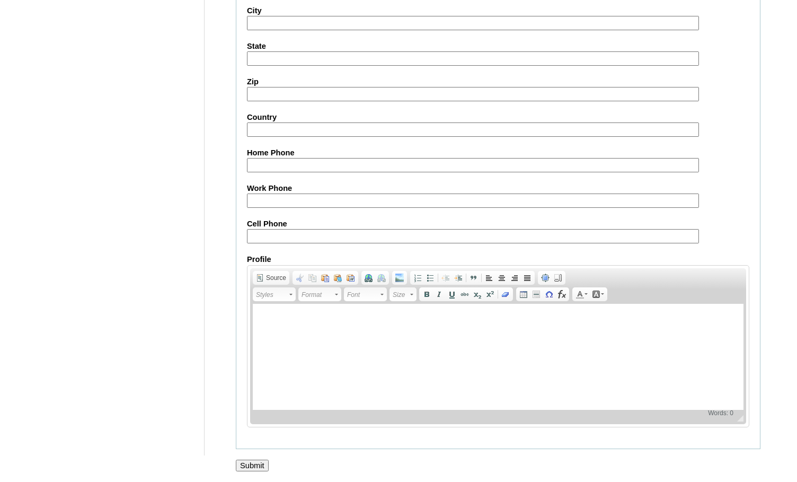
click at [262, 464] on input "Submit" at bounding box center [252, 465] width 33 height 12
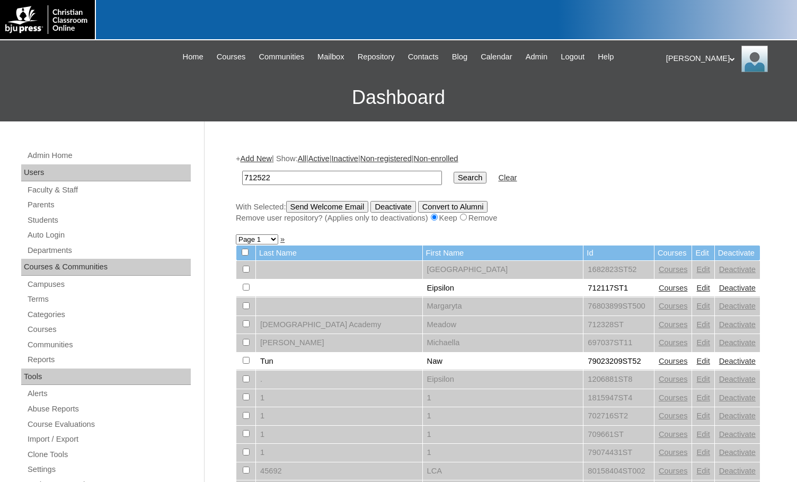
type input "712522"
click at [454, 177] on input "Search" at bounding box center [470, 178] width 33 height 12
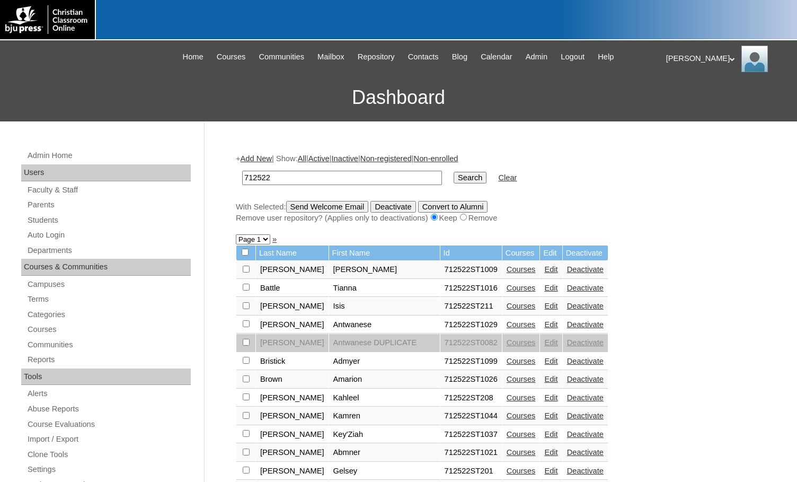
click at [257, 239] on select "Page 1 Page 2" at bounding box center [253, 239] width 34 height 10
select select "admin_students.php?q=712522&submit=Search&page=2"
click at [236, 235] on select "Page 1 Page 2" at bounding box center [253, 239] width 34 height 10
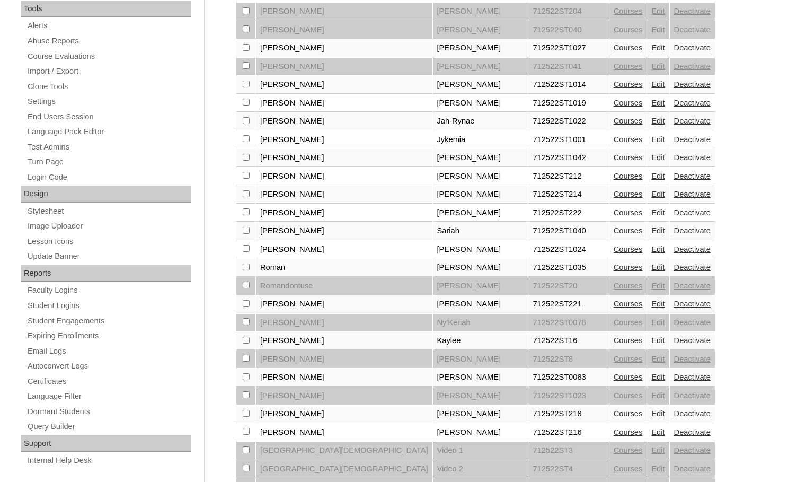
scroll to position [371, 0]
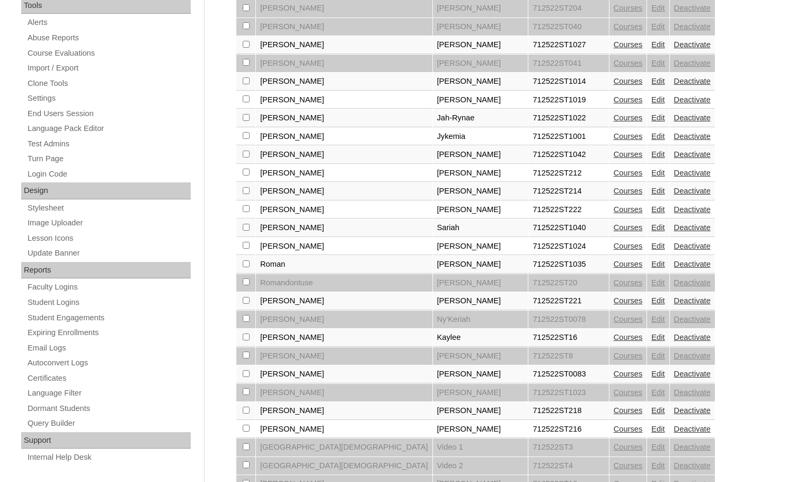
click at [651, 228] on link "Edit" at bounding box center [657, 227] width 13 height 8
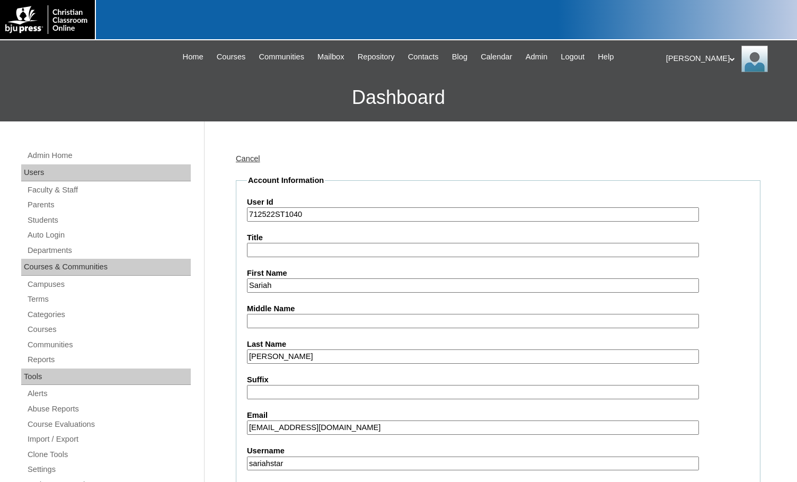
select select "35040"
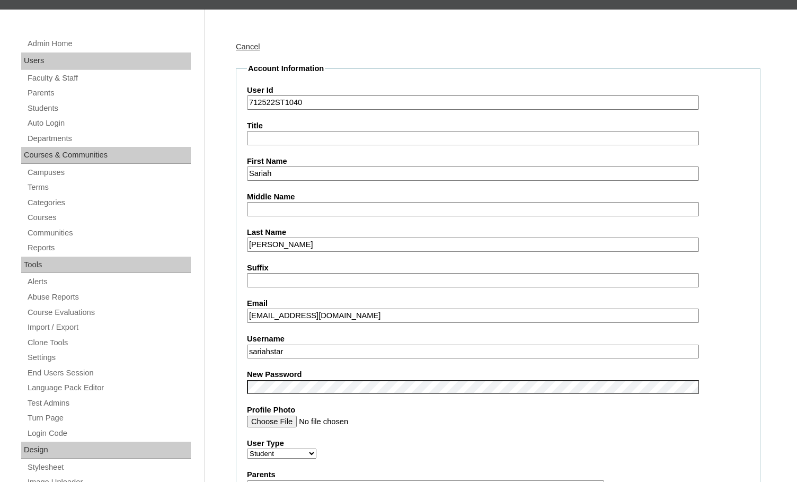
scroll to position [159, 0]
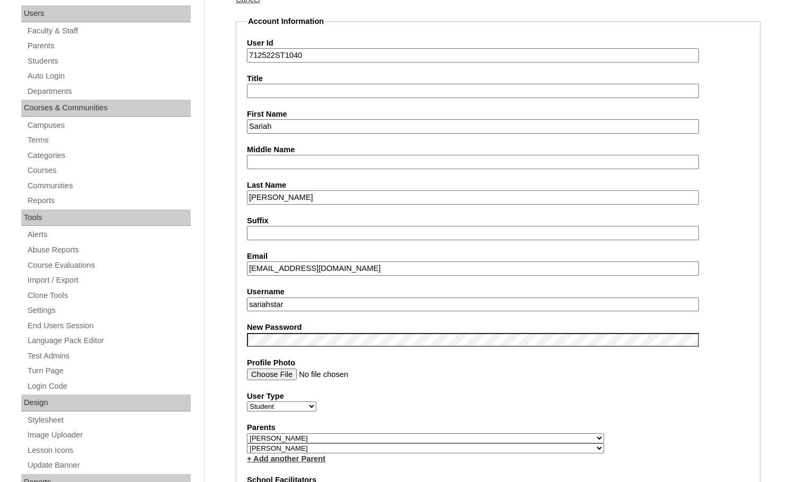
drag, startPoint x: 308, startPoint y: 311, endPoint x: 224, endPoint y: 307, distance: 83.8
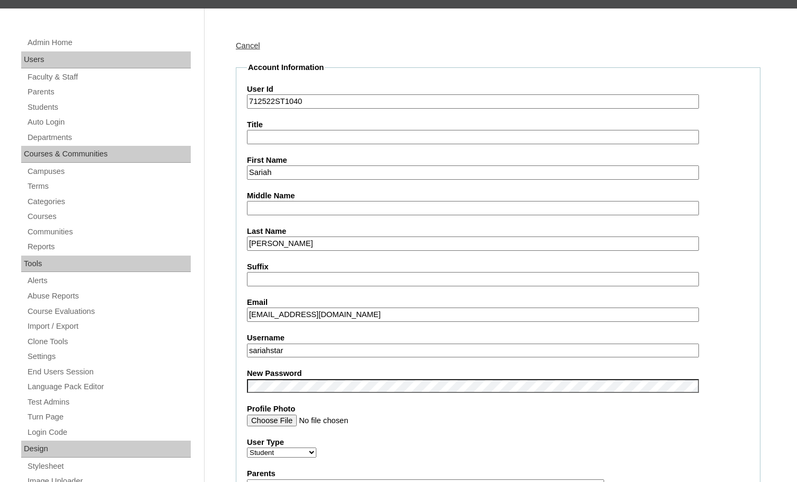
scroll to position [53, 0]
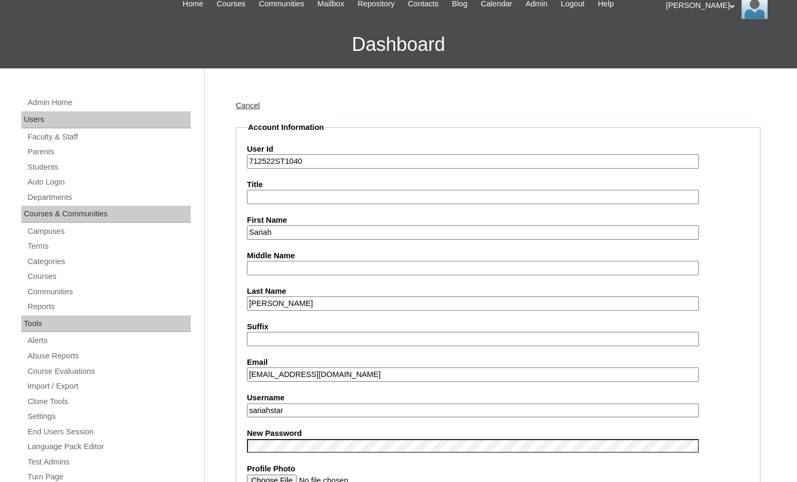
drag, startPoint x: 274, startPoint y: 164, endPoint x: 235, endPoint y: 160, distance: 38.9
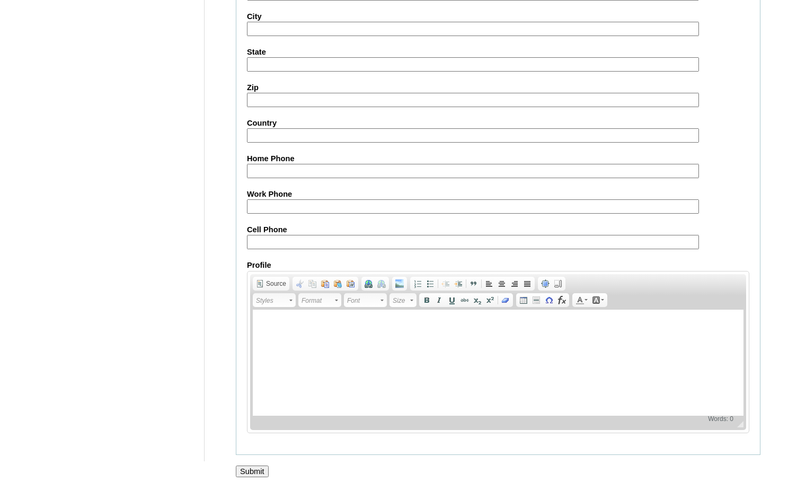
scroll to position [1133, 0]
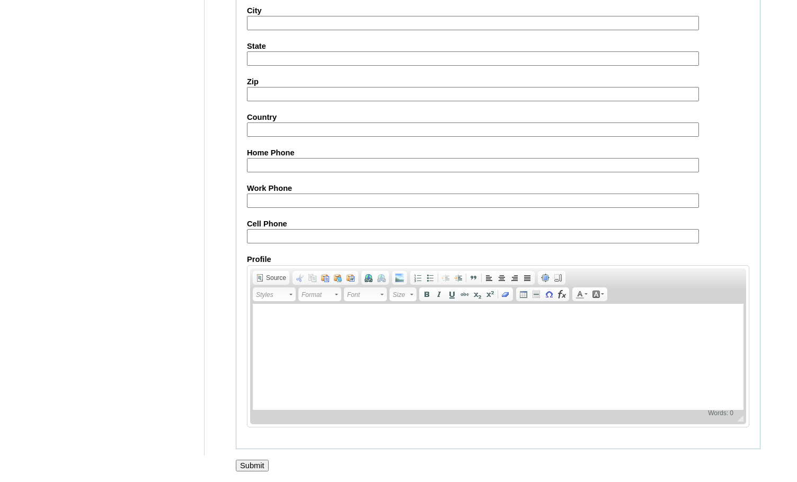
click at [249, 466] on input "Submit" at bounding box center [252, 465] width 33 height 12
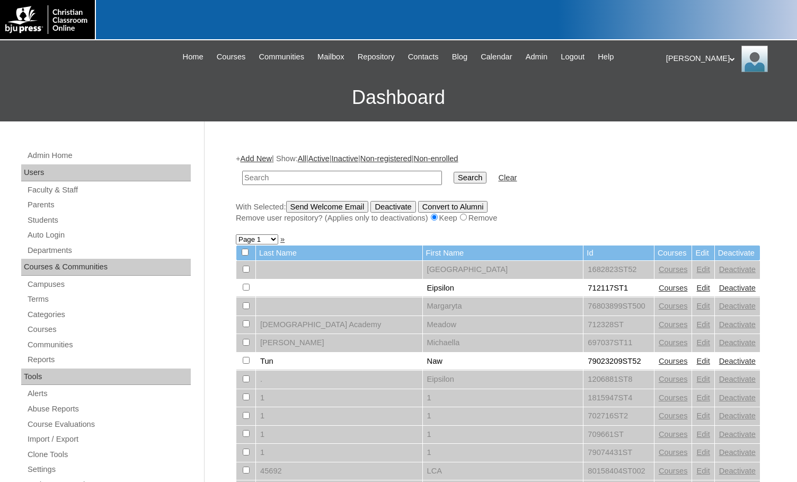
click at [279, 175] on input "text" at bounding box center [342, 178] width 200 height 14
paste input "712522"
type input "712522"
click at [454, 172] on input "Search" at bounding box center [470, 178] width 33 height 12
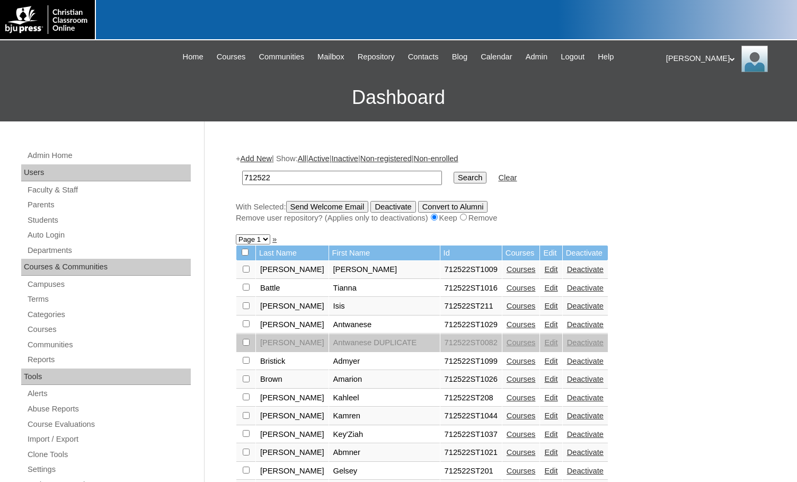
click at [264, 235] on select "Page 1 Page 2" at bounding box center [253, 239] width 34 height 10
select select "admin_students.php?q=712522&submit=Search&page=2"
click at [236, 235] on select "Page 1 Page 2" at bounding box center [253, 239] width 34 height 10
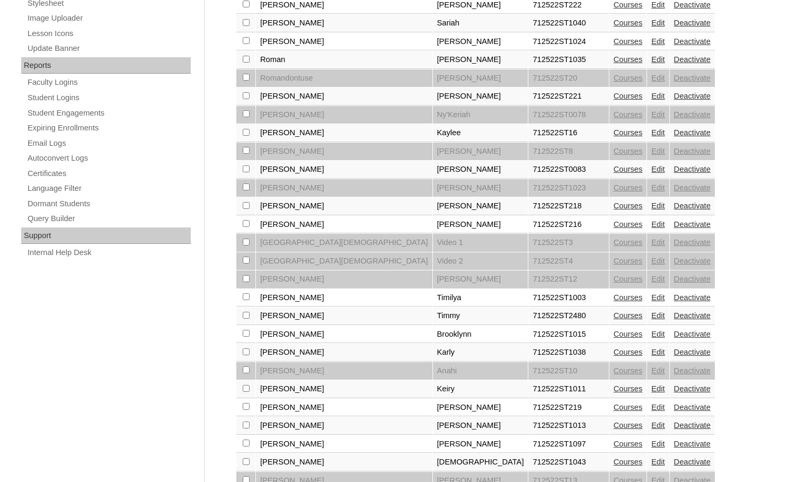
scroll to position [583, 0]
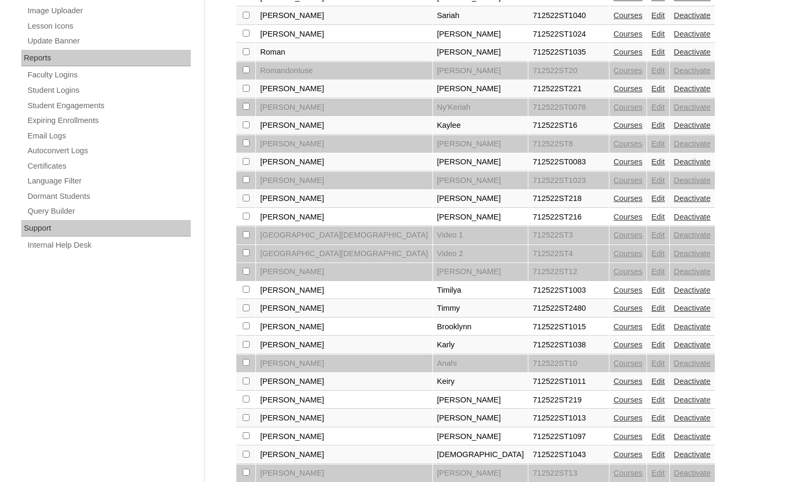
click at [651, 216] on link "Edit" at bounding box center [657, 216] width 13 height 8
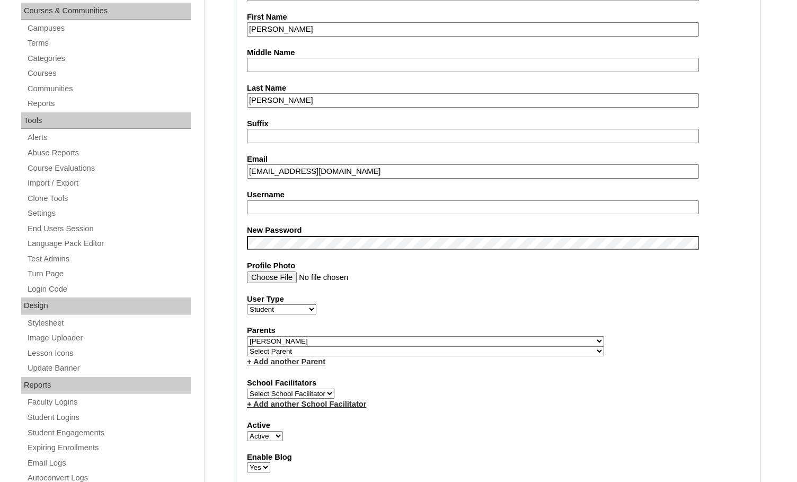
scroll to position [265, 0]
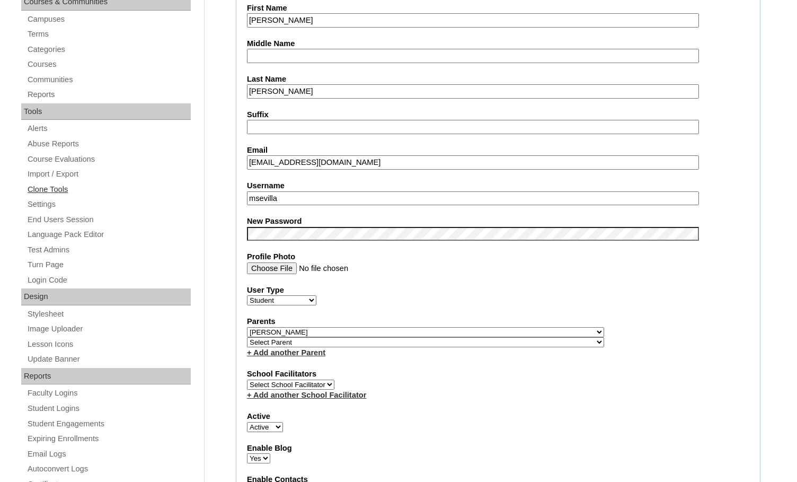
drag, startPoint x: 304, startPoint y: 199, endPoint x: 148, endPoint y: 193, distance: 155.9
type input "solomon.stewart"
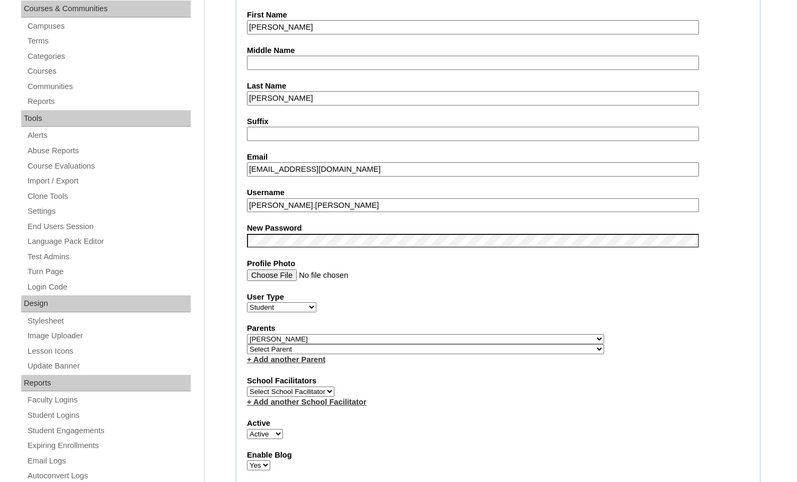
scroll to position [159, 0]
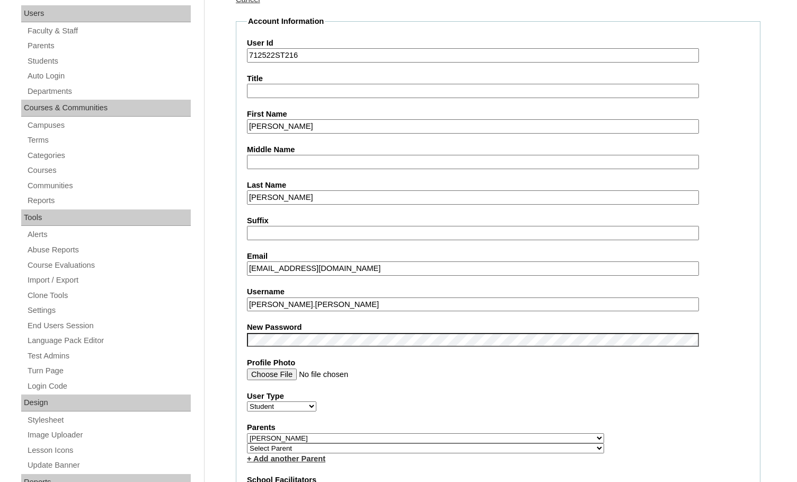
drag, startPoint x: 274, startPoint y: 56, endPoint x: 228, endPoint y: 49, distance: 47.1
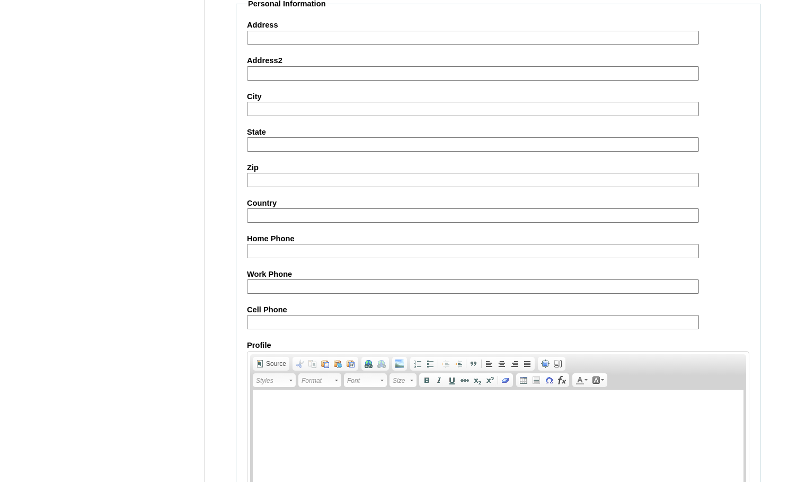
scroll to position [1133, 0]
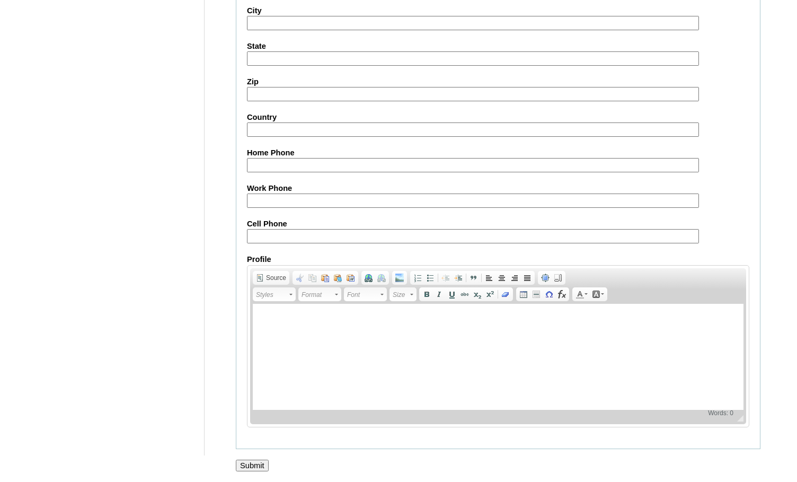
click at [254, 464] on input "Submit" at bounding box center [252, 465] width 33 height 12
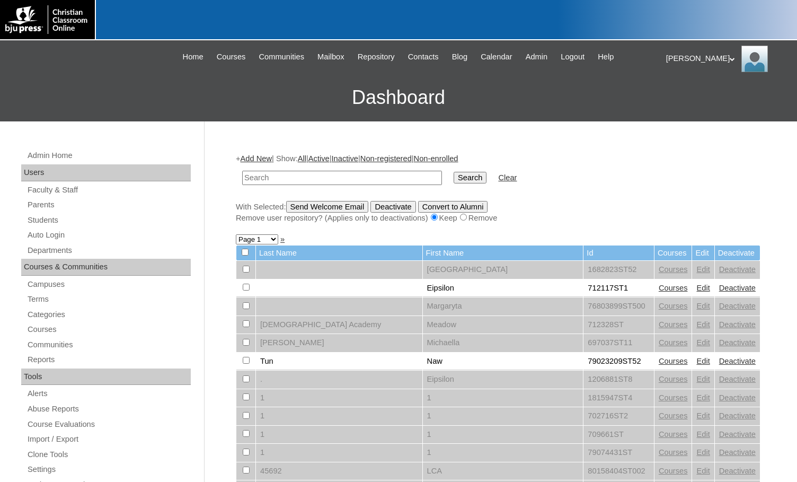
drag, startPoint x: 263, startPoint y: 184, endPoint x: 285, endPoint y: 177, distance: 23.0
click at [263, 184] on input "text" at bounding box center [342, 178] width 200 height 14
paste input "712522"
type input "712522"
click at [454, 183] on input "Search" at bounding box center [470, 178] width 33 height 12
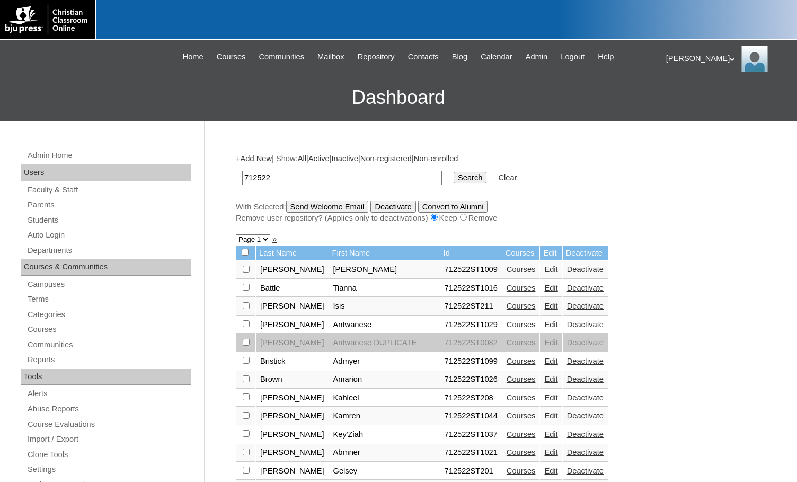
click at [260, 242] on select "Page 1 Page 2" at bounding box center [253, 239] width 34 height 10
select select "admin_students.php?q=712522&submit=Search&page=2"
click at [236, 235] on select "Page 1 Page 2" at bounding box center [253, 239] width 34 height 10
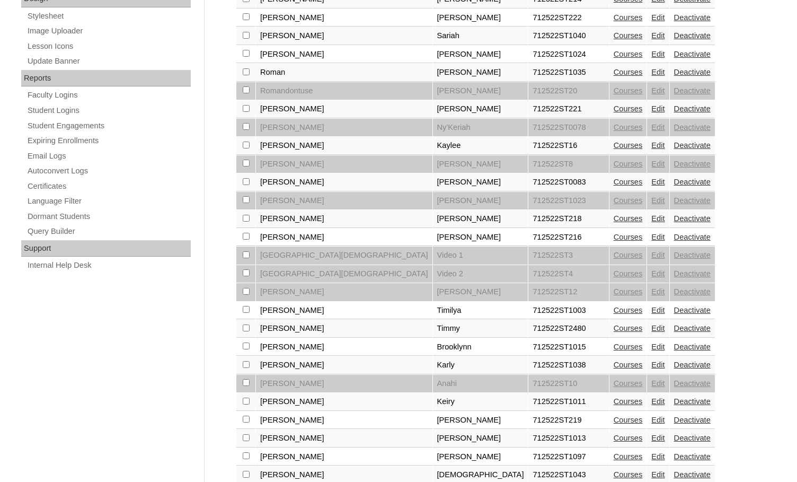
scroll to position [583, 0]
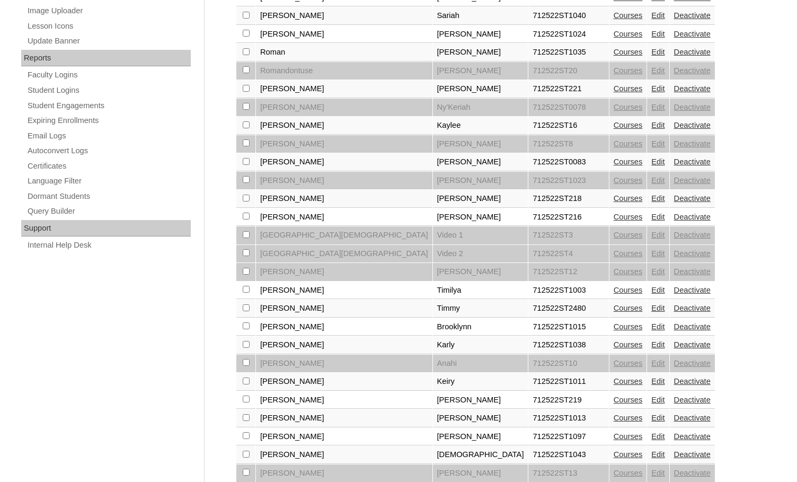
click at [651, 308] on link "Edit" at bounding box center [657, 308] width 13 height 8
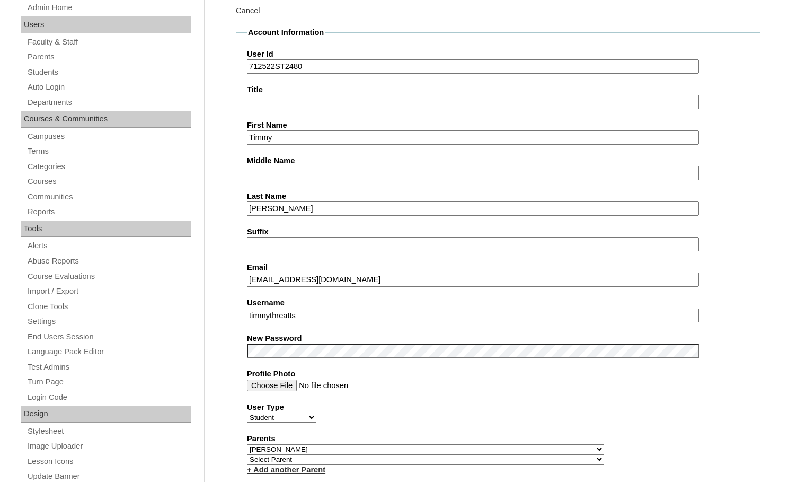
scroll to position [159, 0]
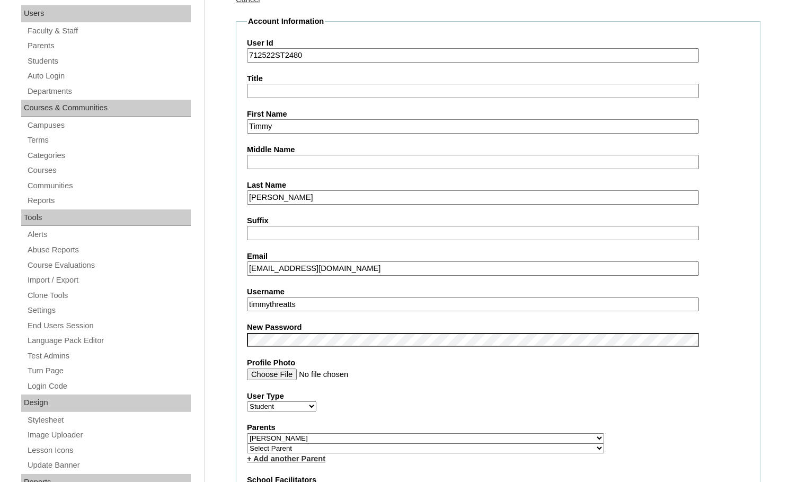
drag, startPoint x: 317, startPoint y: 301, endPoint x: 203, endPoint y: 298, distance: 114.0
drag, startPoint x: 274, startPoint y: 55, endPoint x: 237, endPoint y: 56, distance: 36.6
click at [237, 56] on fieldset "Account Information User Id 712522ST2480 Title First Name Timmy Middle Name Las…" at bounding box center [498, 445] width 525 height 859
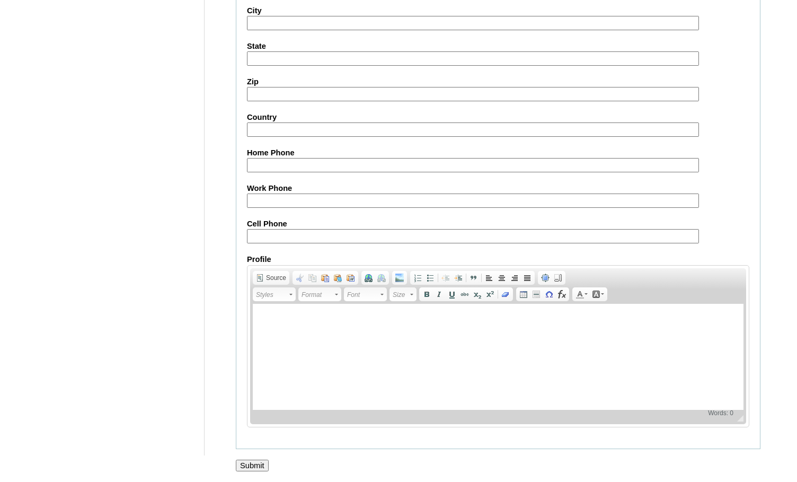
scroll to position [1133, 0]
click at [253, 462] on input "Submit" at bounding box center [252, 465] width 33 height 12
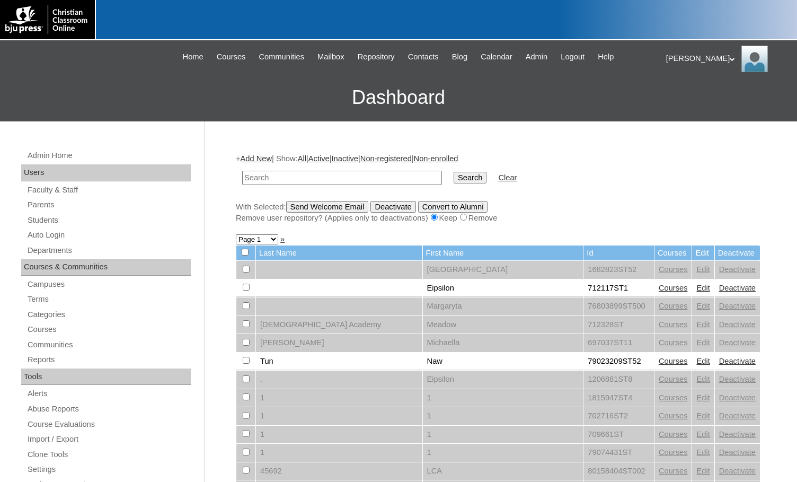
paste input "712522"
type input "712522"
click at [454, 175] on input "Search" at bounding box center [470, 178] width 33 height 12
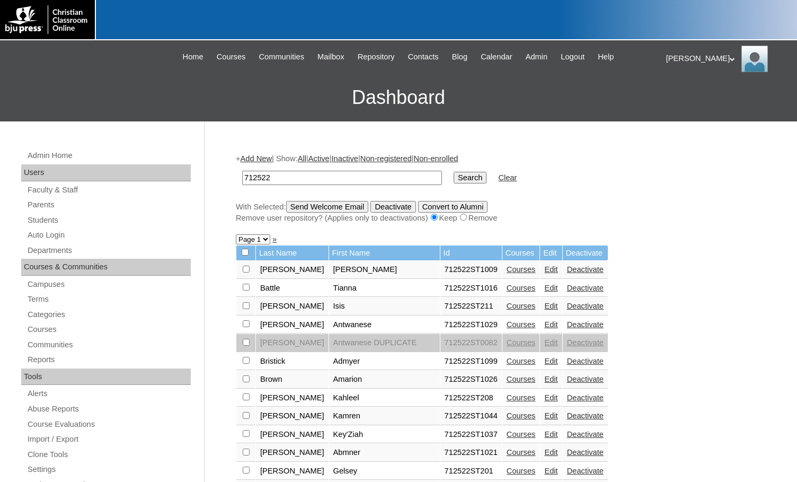
click at [261, 242] on select "Page 1 Page 2" at bounding box center [253, 239] width 34 height 10
select select "admin_students.php?q=712522&submit=Search&page=2"
click at [236, 235] on select "Page 1 Page 2" at bounding box center [253, 239] width 34 height 10
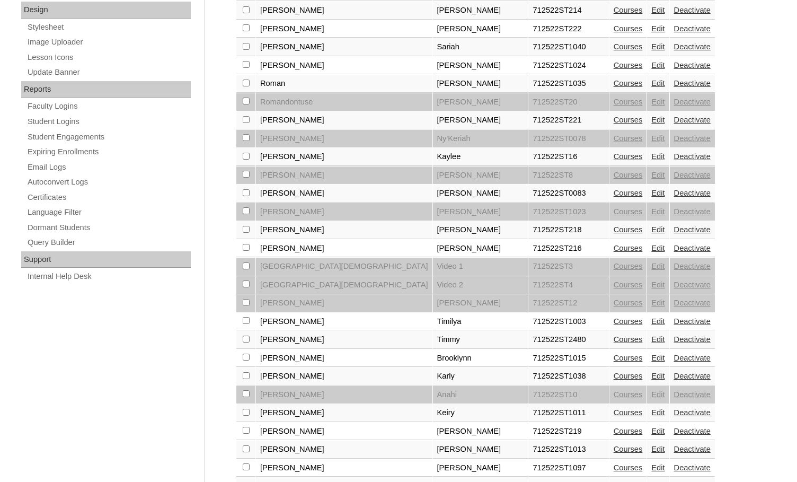
scroll to position [707, 0]
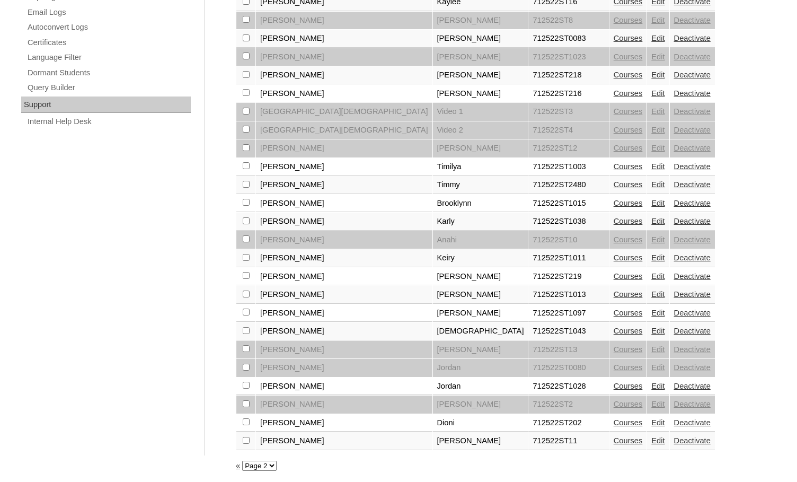
click at [651, 222] on link "Edit" at bounding box center [657, 221] width 13 height 8
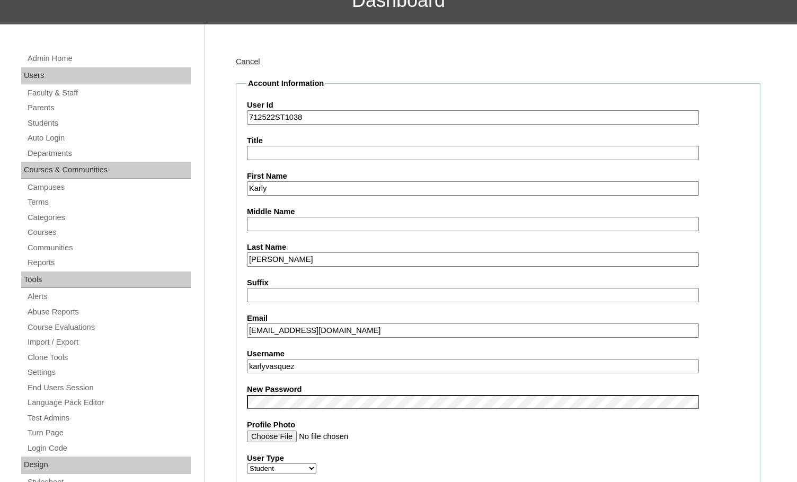
scroll to position [106, 0]
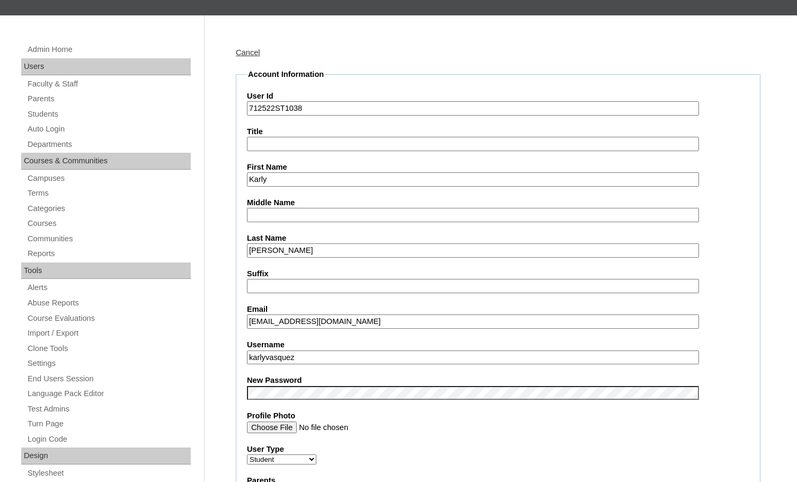
drag, startPoint x: 312, startPoint y: 356, endPoint x: 231, endPoint y: 357, distance: 80.5
drag, startPoint x: 276, startPoint y: 107, endPoint x: 230, endPoint y: 107, distance: 45.6
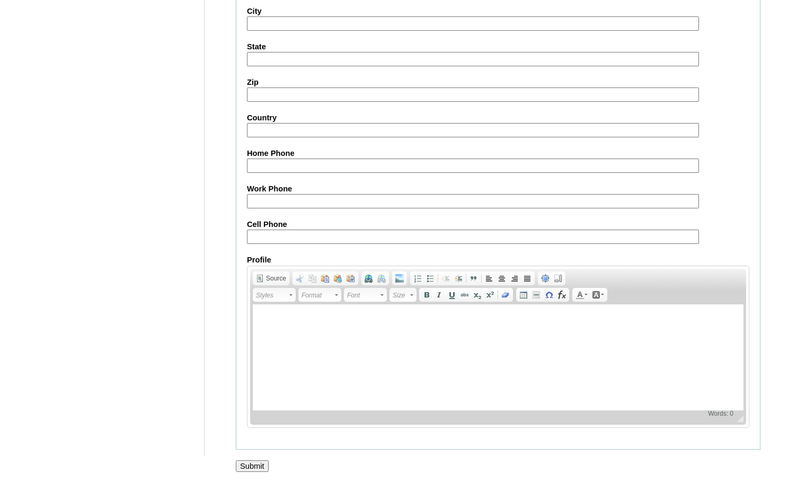
scroll to position [1133, 0]
click at [256, 468] on input "Submit" at bounding box center [252, 465] width 33 height 12
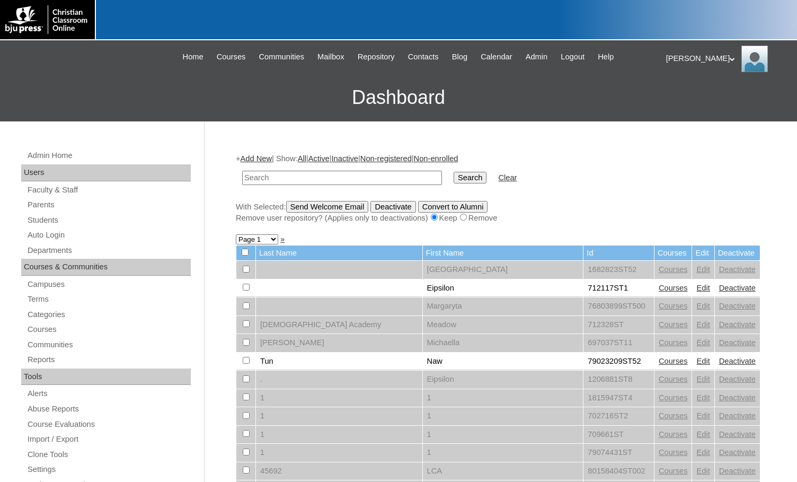
paste input "712522"
type input "712522"
click at [454, 176] on input "Search" at bounding box center [470, 178] width 33 height 12
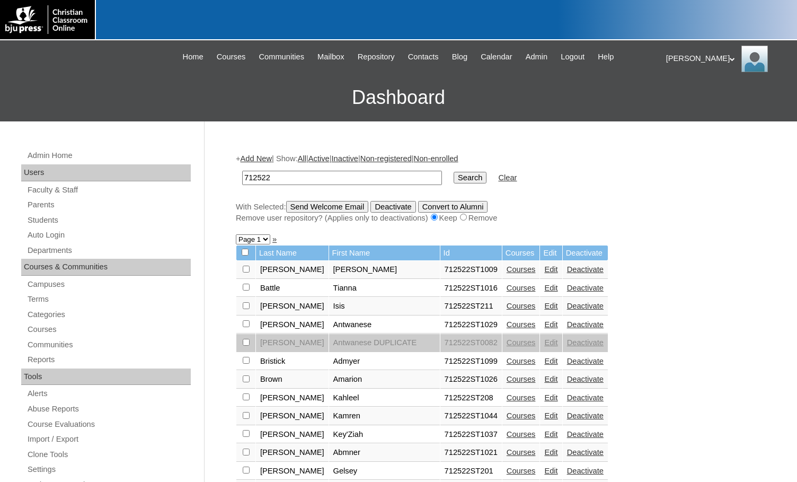
click at [263, 242] on select "Page 1 Page 2" at bounding box center [253, 239] width 34 height 10
select select "admin_students.php?q=712522&submit=Search&page=2"
click at [236, 235] on select "Page 1 Page 2" at bounding box center [253, 239] width 34 height 10
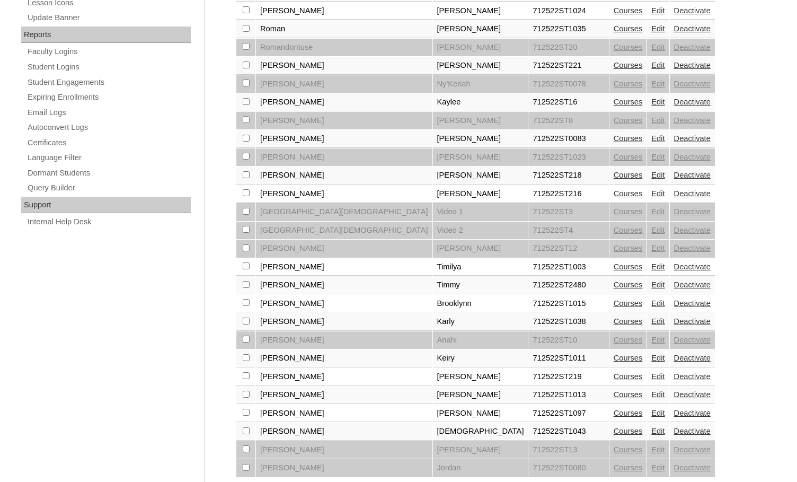
scroll to position [636, 0]
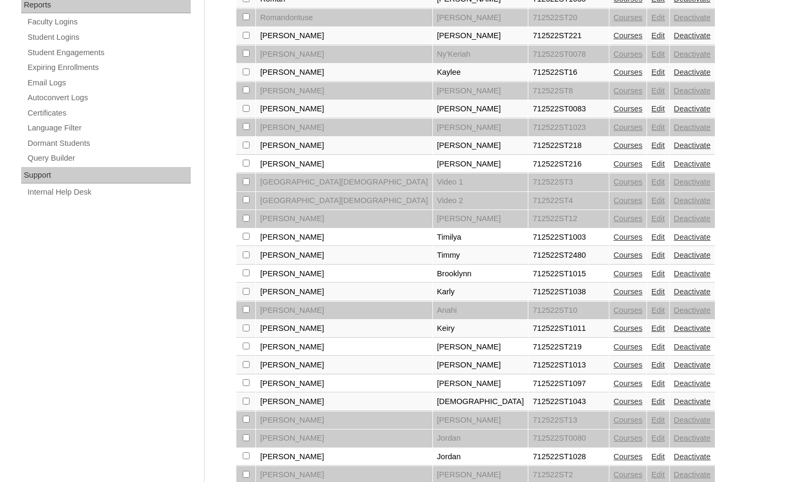
click at [651, 345] on link "Edit" at bounding box center [657, 346] width 13 height 8
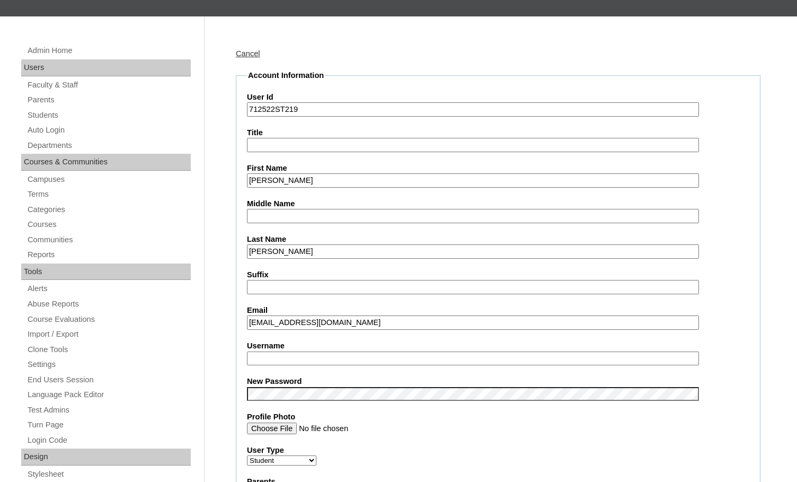
scroll to position [106, 0]
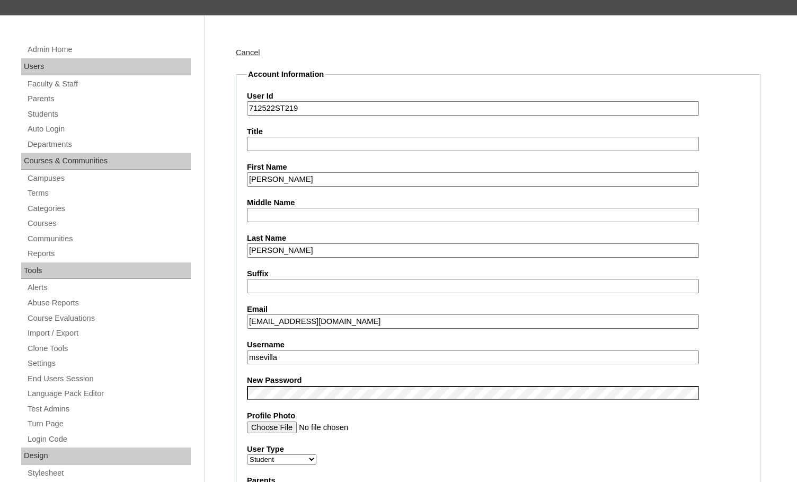
drag, startPoint x: 308, startPoint y: 358, endPoint x: 230, endPoint y: 353, distance: 78.0
type input "samuel.villalobos"
drag, startPoint x: 275, startPoint y: 109, endPoint x: 232, endPoint y: 108, distance: 42.9
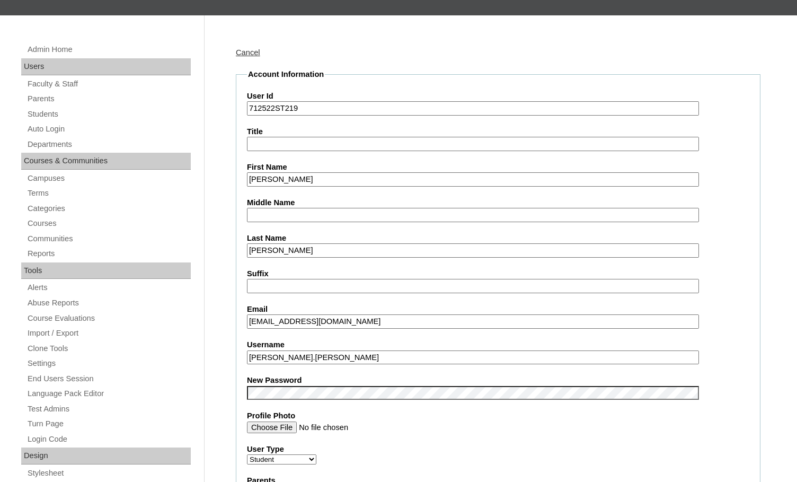
drag, startPoint x: 320, startPoint y: 360, endPoint x: 208, endPoint y: 352, distance: 112.6
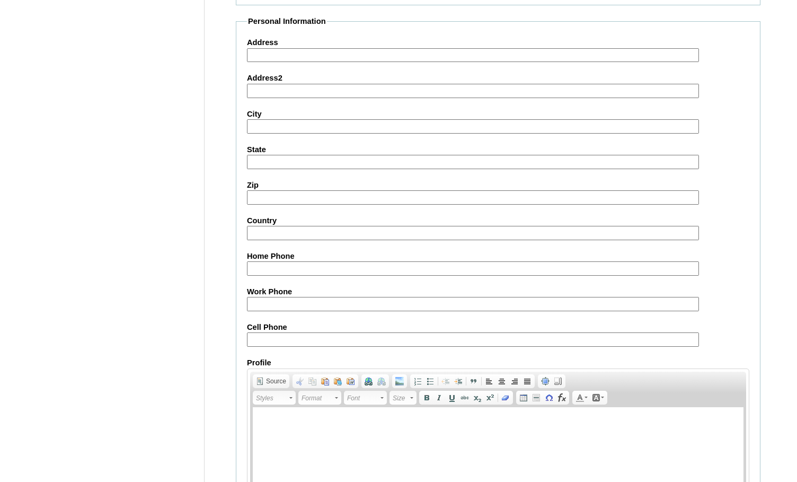
scroll to position [1133, 0]
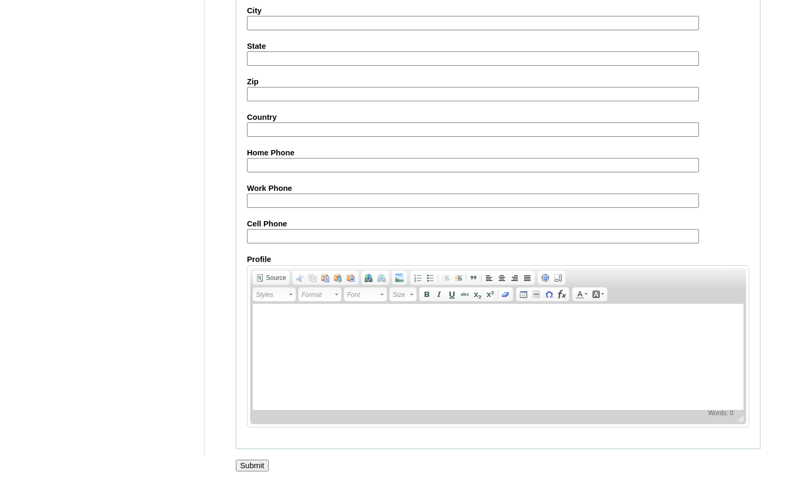
click at [259, 464] on input "Submit" at bounding box center [252, 465] width 33 height 12
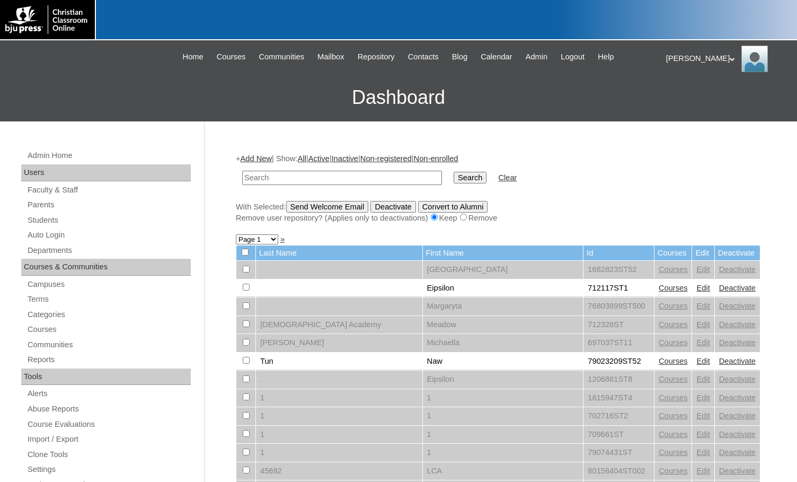
click at [366, 179] on input "text" at bounding box center [342, 178] width 200 height 14
paste input "712522"
type input "712522"
click at [454, 177] on input "Search" at bounding box center [470, 178] width 33 height 12
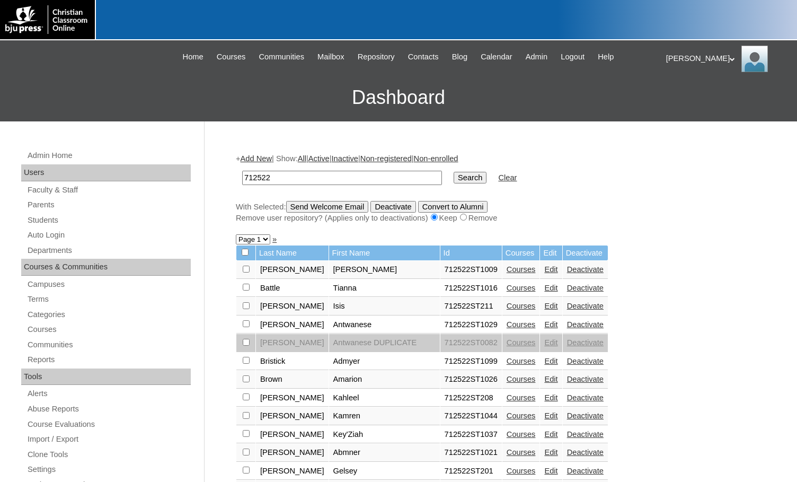
drag, startPoint x: 259, startPoint y: 237, endPoint x: 258, endPoint y: 243, distance: 5.9
click at [259, 237] on select "Page 1 Page 2" at bounding box center [253, 239] width 34 height 10
select select "admin_students.php?q=712522&submit=Search&page=2"
click at [236, 235] on select "Page 1 Page 2" at bounding box center [253, 239] width 34 height 10
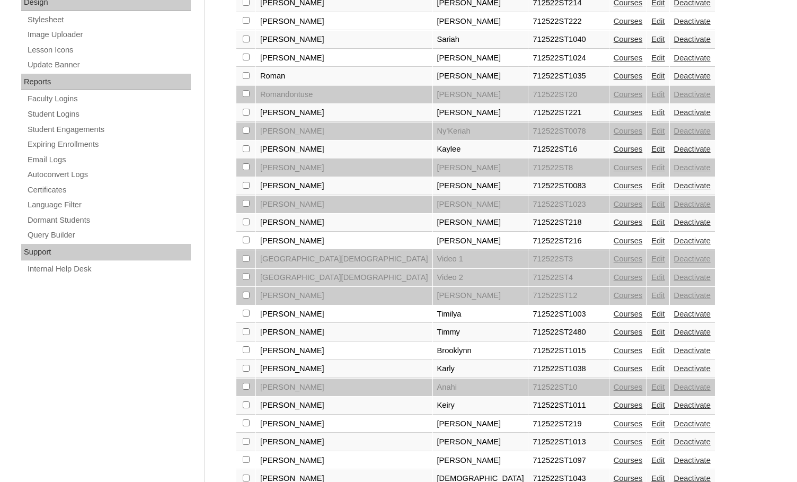
scroll to position [707, 0]
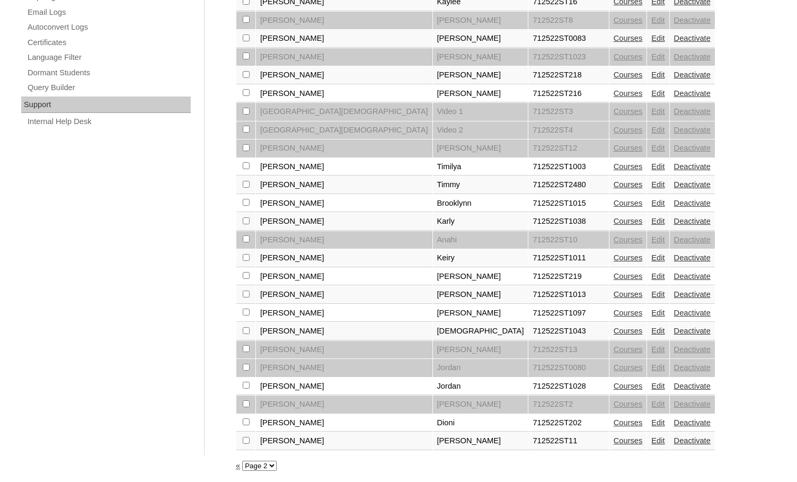
click at [651, 420] on link "Edit" at bounding box center [657, 422] width 13 height 8
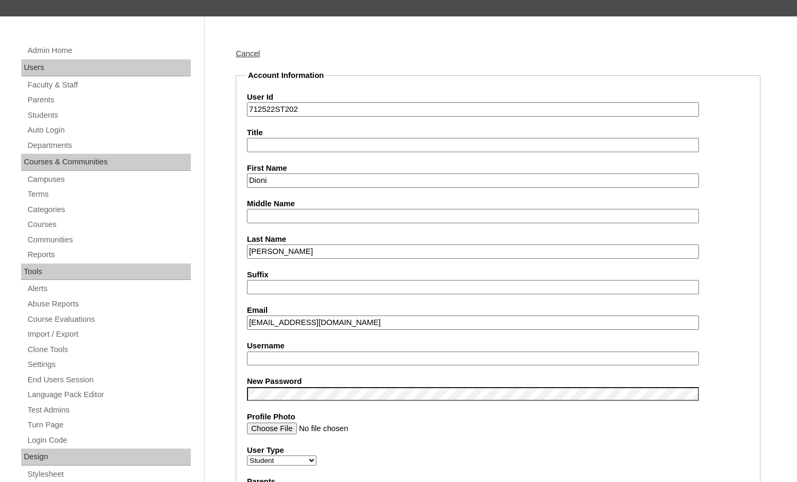
scroll to position [106, 0]
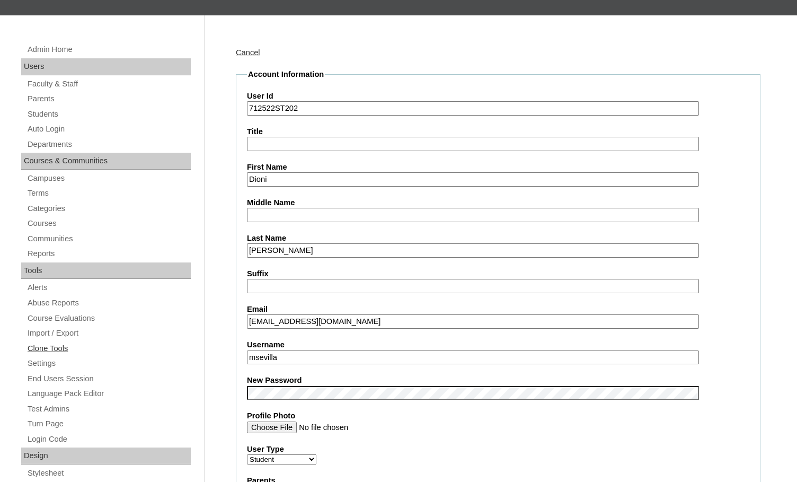
drag, startPoint x: 317, startPoint y: 356, endPoint x: 185, endPoint y: 342, distance: 132.1
drag, startPoint x: 308, startPoint y: 359, endPoint x: 221, endPoint y: 354, distance: 86.5
type input "dioni.zanders"
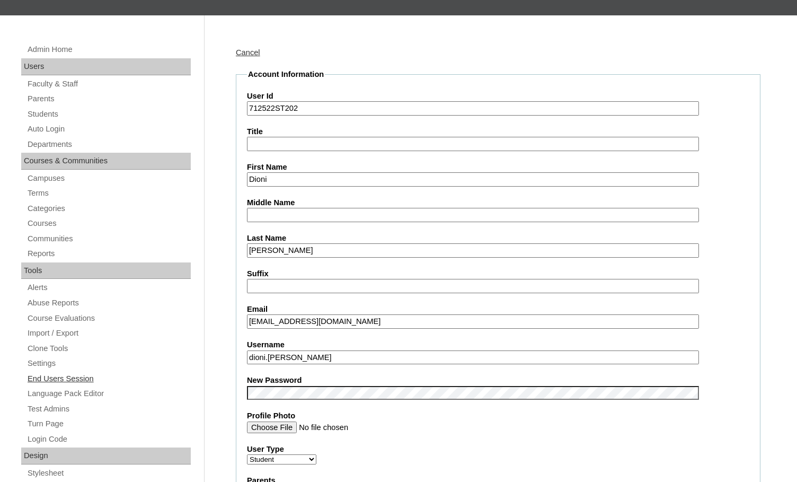
drag, startPoint x: 275, startPoint y: 106, endPoint x: 242, endPoint y: 103, distance: 33.5
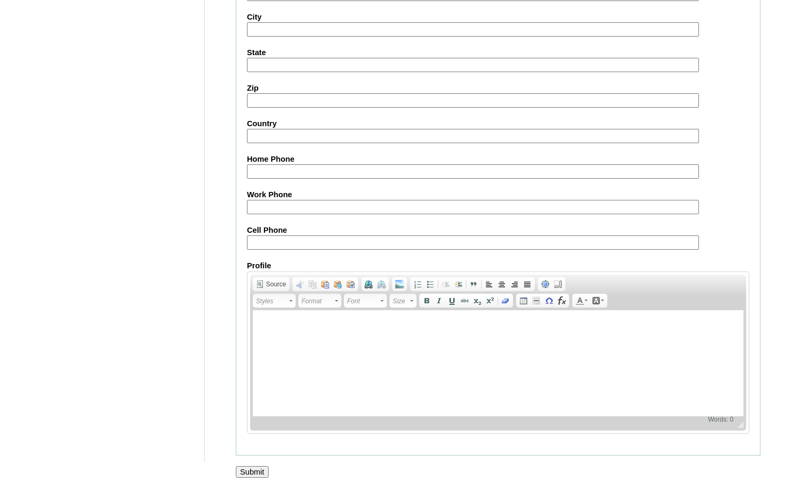
scroll to position [1133, 0]
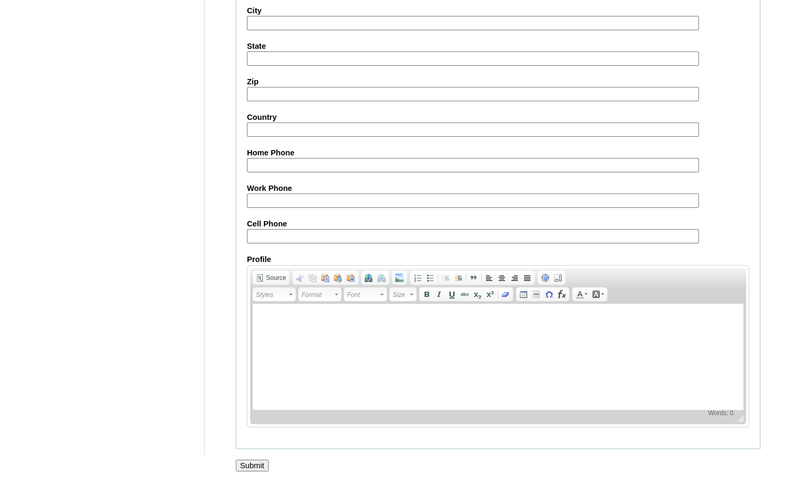
click at [264, 460] on input "Submit" at bounding box center [252, 465] width 33 height 12
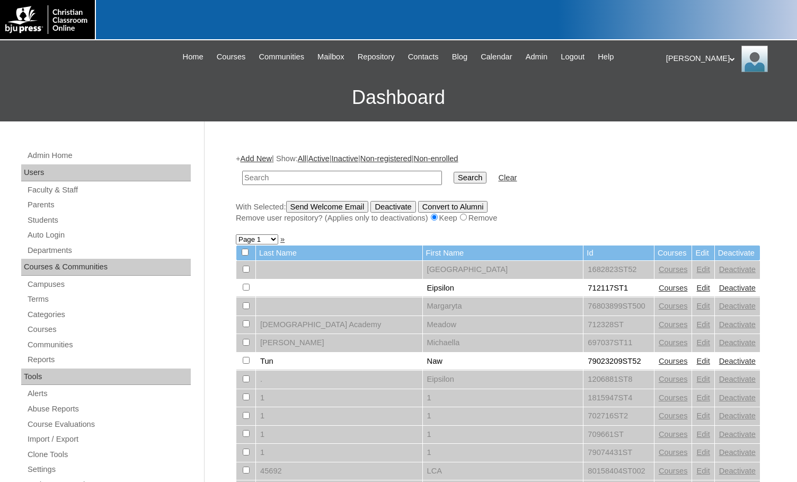
click at [677, 56] on div "Melanie My Profile My Settings Logout" at bounding box center [726, 59] width 120 height 26
click at [680, 98] on span "Logout" at bounding box center [684, 99] width 21 height 8
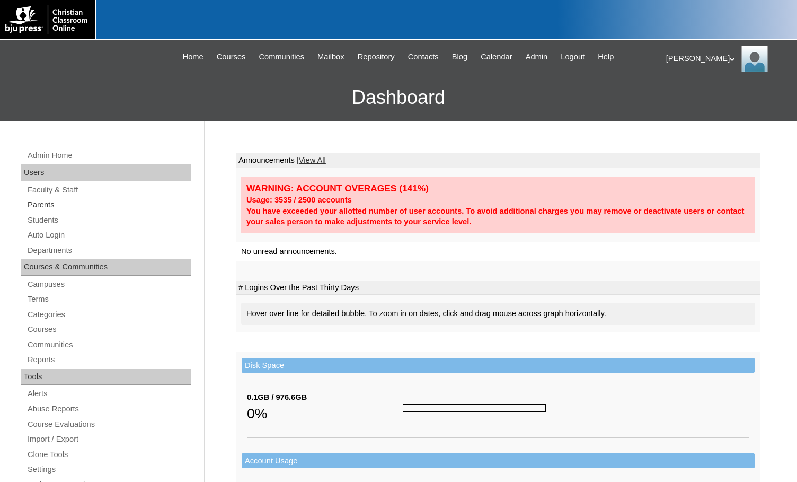
click at [42, 204] on link "Parents" at bounding box center [108, 204] width 164 height 13
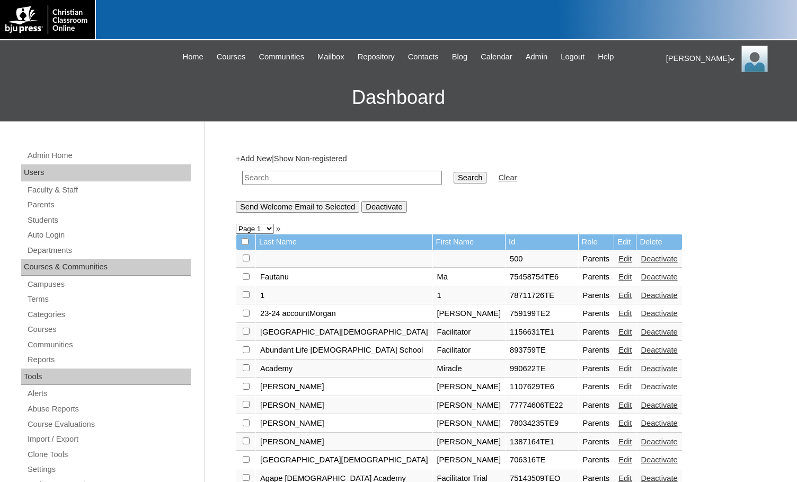
click at [318, 180] on input "text" at bounding box center [342, 178] width 200 height 14
drag, startPoint x: 317, startPoint y: 180, endPoint x: 240, endPoint y: 180, distance: 76.8
click at [240, 180] on td "800455" at bounding box center [342, 177] width 210 height 25
type input "800455"
click at [454, 179] on input "Search" at bounding box center [470, 178] width 33 height 12
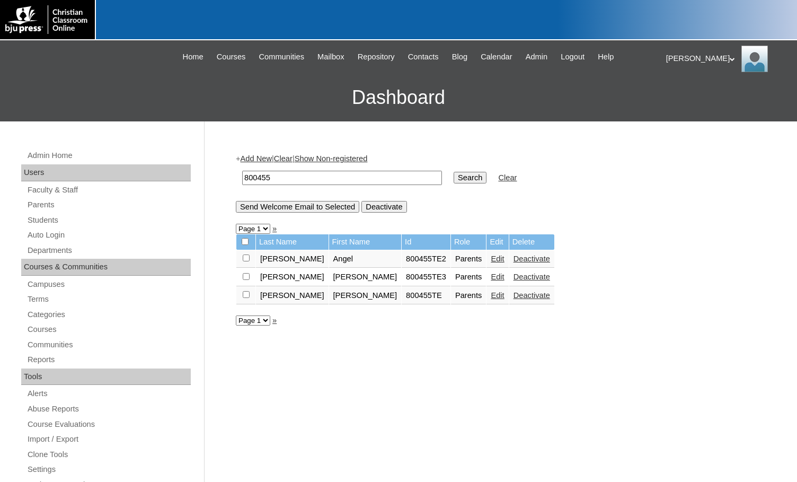
click at [137, 99] on h3 "Dashboard" at bounding box center [398, 98] width 786 height 48
click at [491, 298] on link "Edit" at bounding box center [497, 295] width 13 height 8
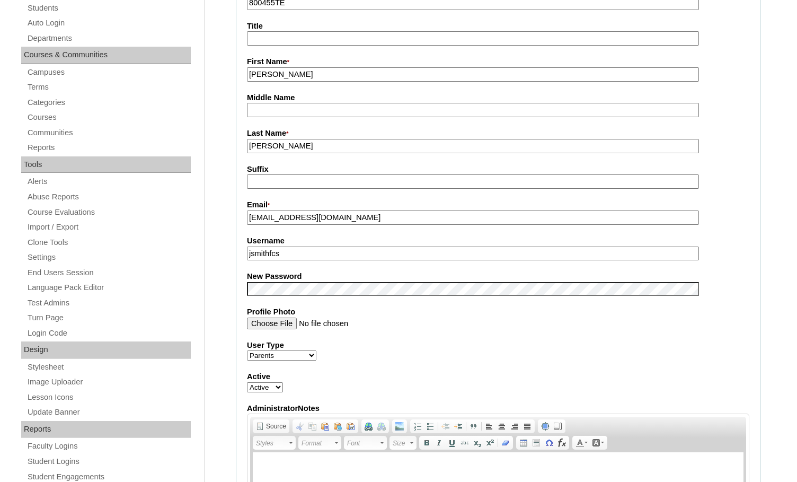
scroll to position [106, 0]
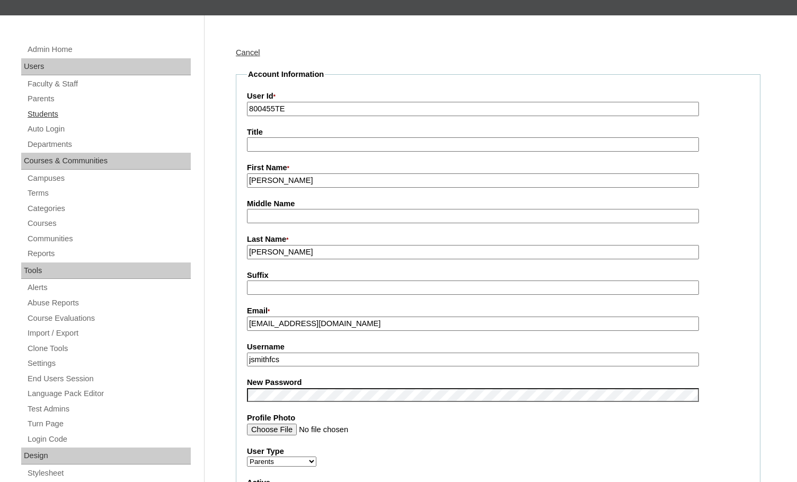
click at [56, 117] on link "Students" at bounding box center [108, 114] width 164 height 13
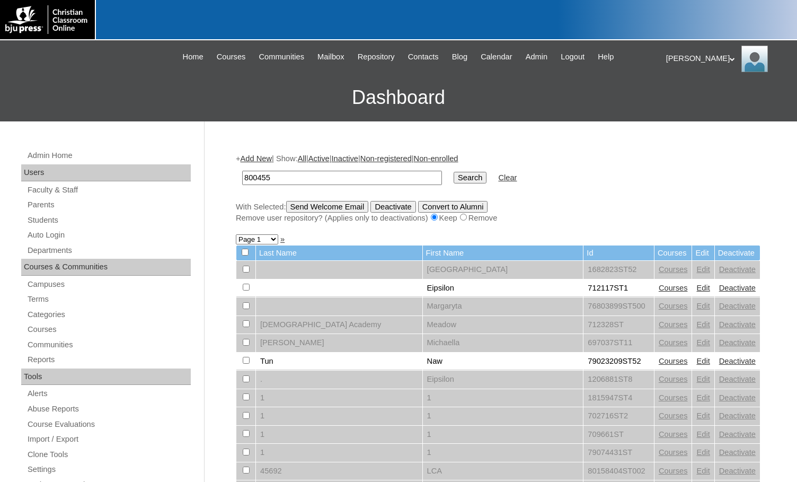
type input "800455"
click at [454, 180] on input "Search" at bounding box center [470, 178] width 33 height 12
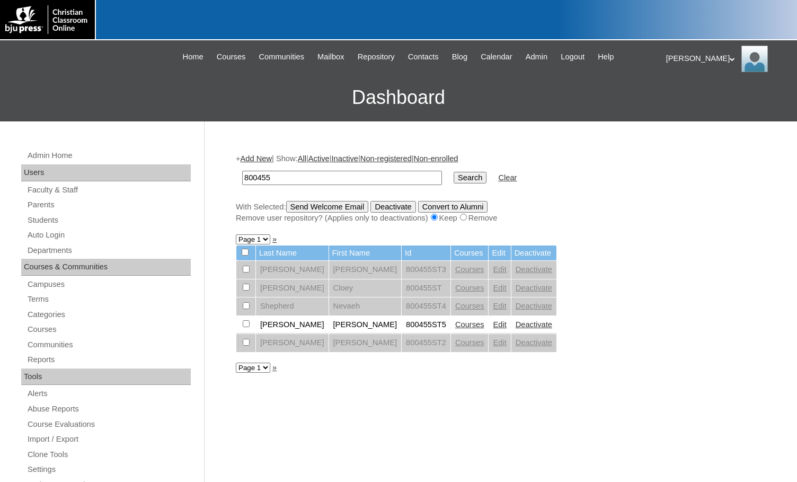
click at [268, 160] on link "Add New" at bounding box center [256, 158] width 31 height 8
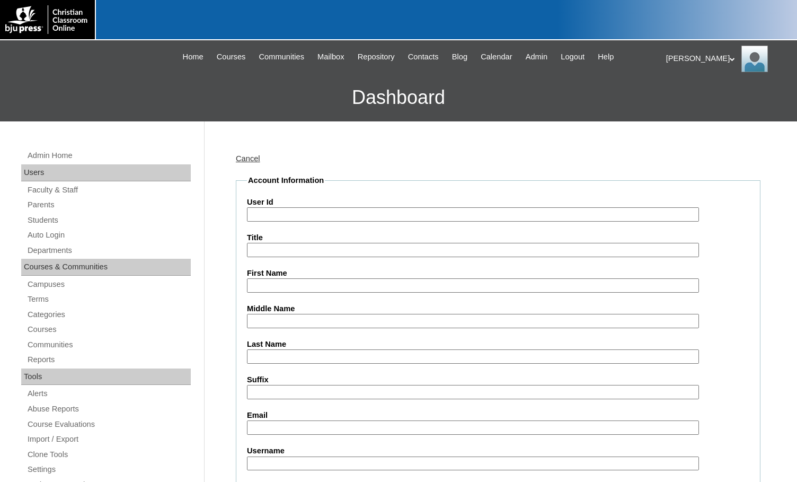
click at [312, 217] on input "User Id" at bounding box center [473, 214] width 452 height 14
paste input "800455"
type input "800455ST6"
type input "Spencer"
type input "Wheeler"
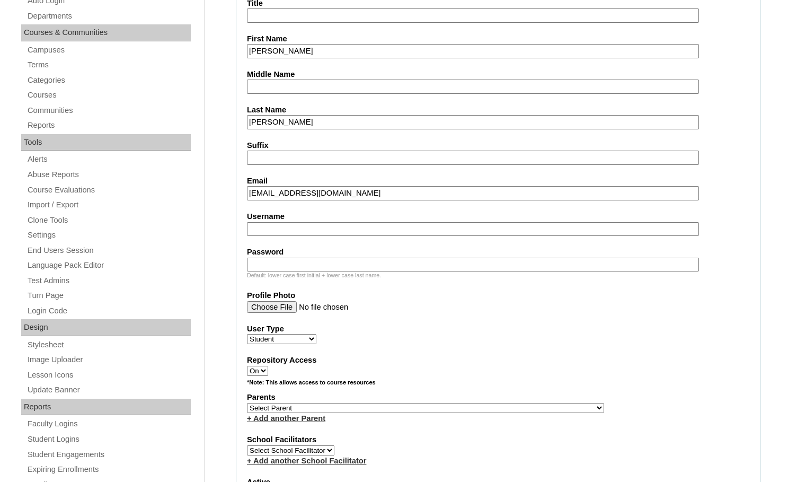
scroll to position [265, 0]
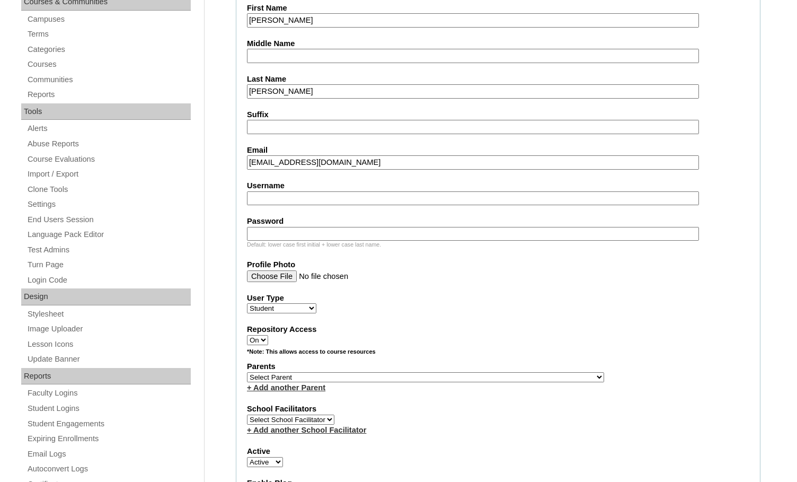
type input "landonfunds@gmail.com"
click at [474, 377] on select "Select Parent , Fautanu, Ma 1, 1 23-24 accountMorgan, Jason 6th Street Mennonit…" at bounding box center [425, 377] width 357 height 10
select select "26022"
click at [519, 375] on div "Parents Select Parent , Fautanu, Ma 1, 1 23-24 accountMorgan, Jason 6th Street …" at bounding box center [498, 377] width 502 height 32
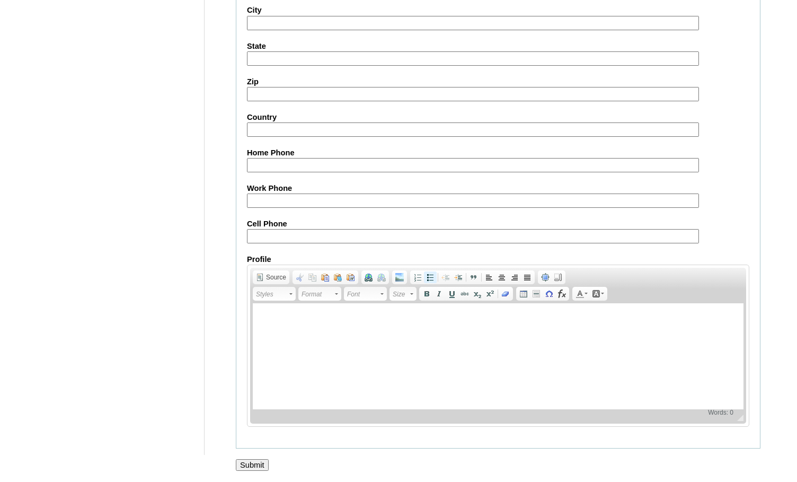
scroll to position [1131, 0]
click at [256, 467] on input "Submit" at bounding box center [252, 465] width 33 height 12
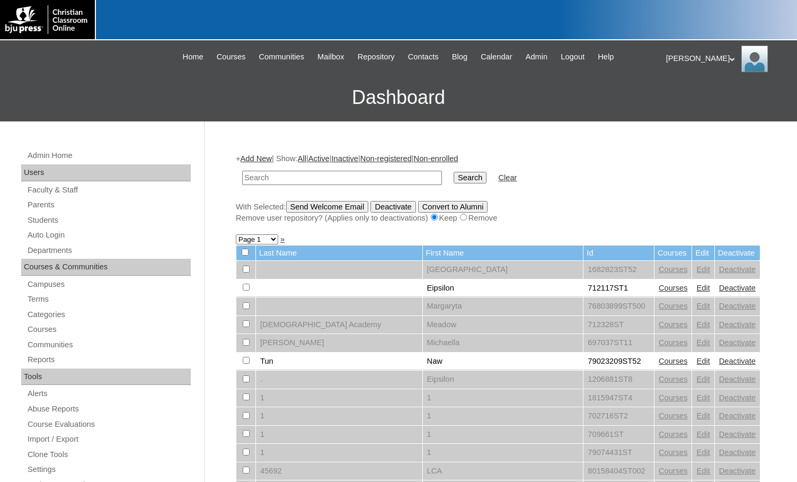
click at [291, 177] on input "text" at bounding box center [342, 178] width 200 height 14
type input "[PERSON_NAME]"
click at [454, 172] on input "Search" at bounding box center [470, 178] width 33 height 12
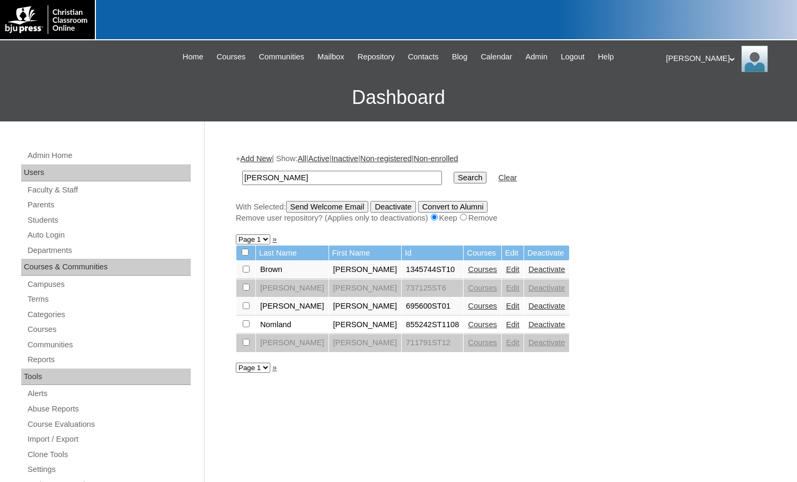
click at [506, 273] on link "Edit" at bounding box center [512, 269] width 13 height 8
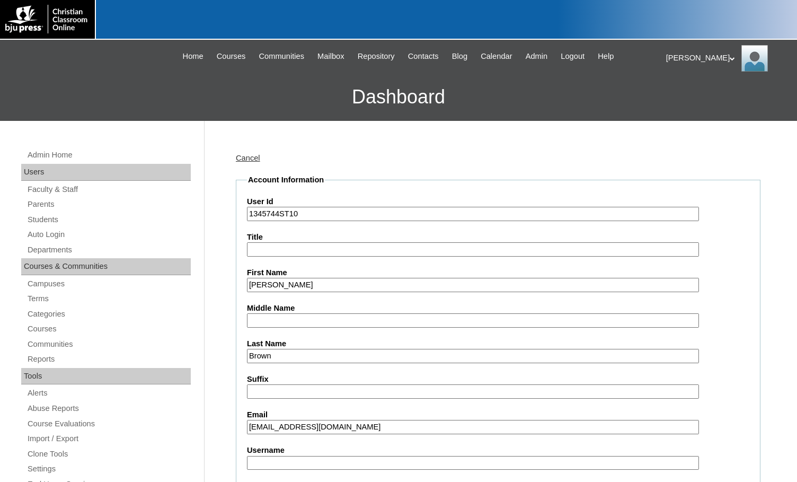
scroll to position [106, 0]
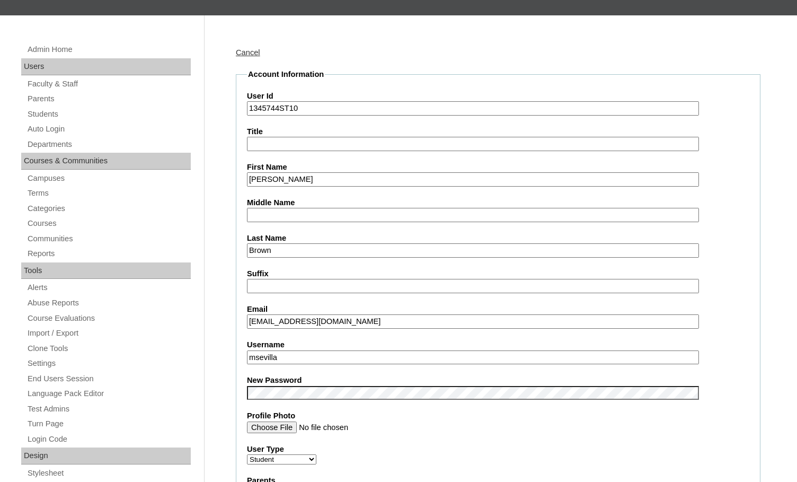
drag, startPoint x: 296, startPoint y: 358, endPoint x: 215, endPoint y: 353, distance: 81.2
type input "jonas.brown"
drag, startPoint x: 279, startPoint y: 110, endPoint x: 248, endPoint y: 108, distance: 31.3
click at [248, 108] on input "1345744ST10" at bounding box center [473, 108] width 452 height 14
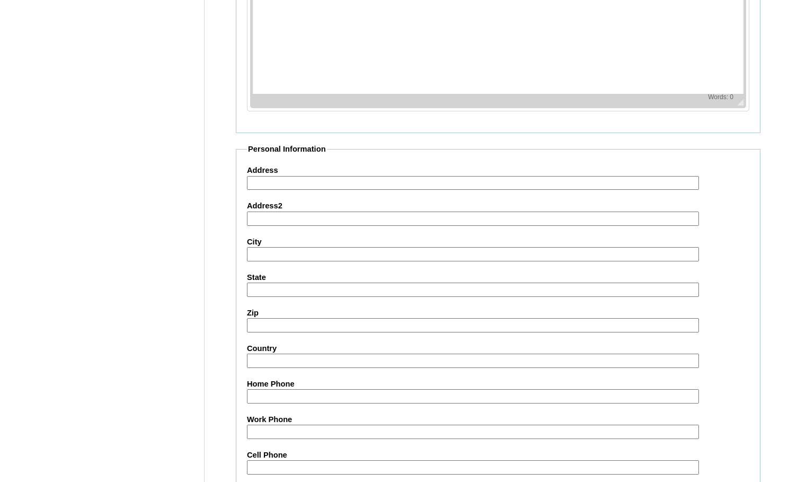
scroll to position [1133, 0]
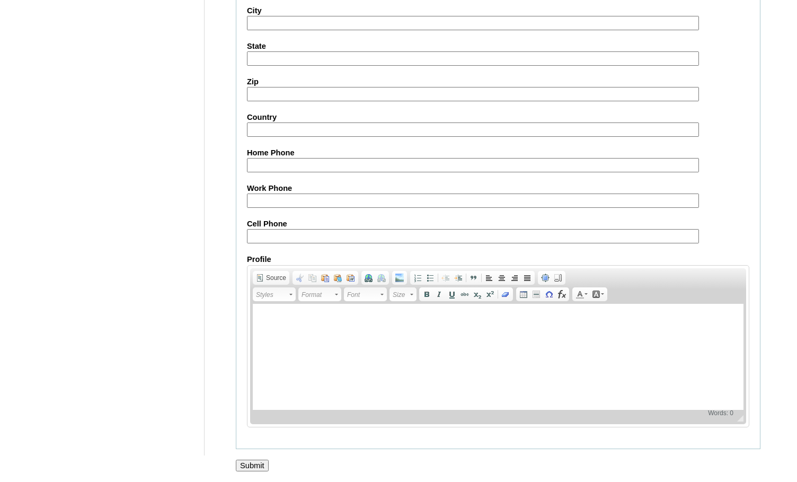
click at [239, 460] on input "Submit" at bounding box center [252, 465] width 33 height 12
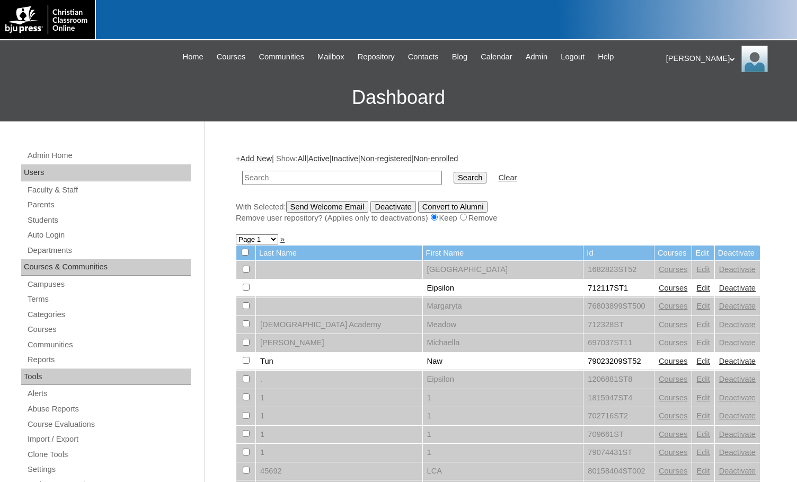
click at [280, 179] on input "text" at bounding box center [342, 178] width 200 height 14
drag, startPoint x: 55, startPoint y: 205, endPoint x: 64, endPoint y: 205, distance: 9.5
click at [55, 205] on link "Parents" at bounding box center [108, 204] width 164 height 13
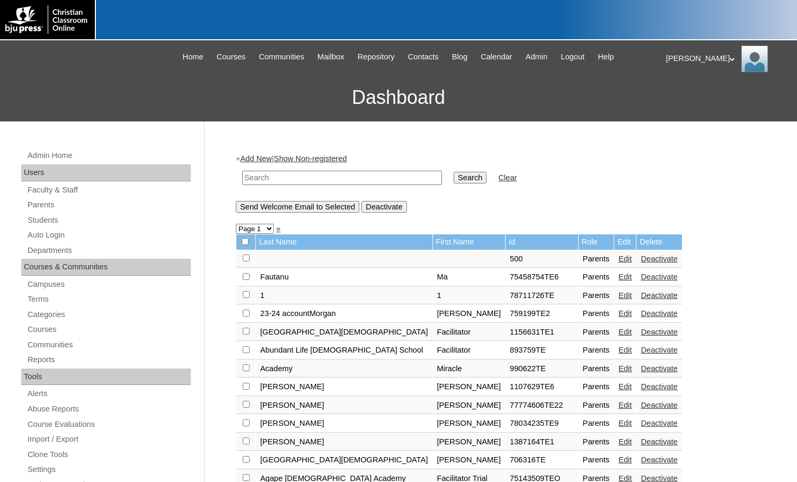
click at [270, 181] on input "text" at bounding box center [342, 178] width 200 height 14
drag, startPoint x: 299, startPoint y: 177, endPoint x: 210, endPoint y: 170, distance: 89.4
type input "75283416"
click at [454, 176] on input "Search" at bounding box center [470, 178] width 33 height 12
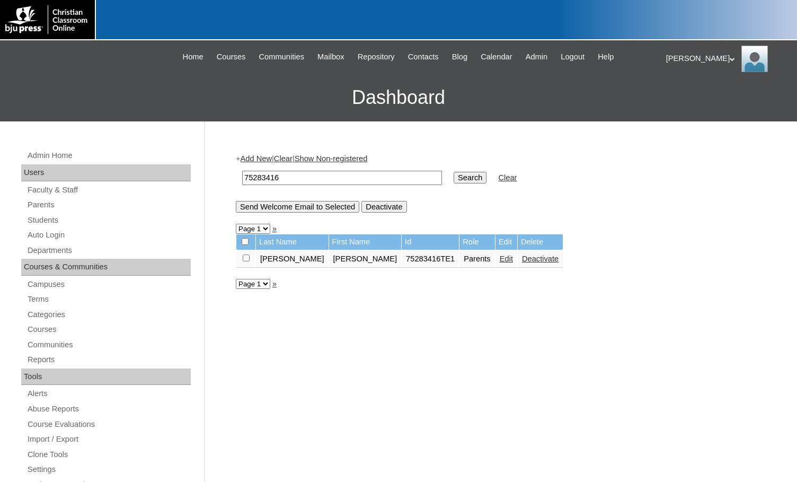
click at [261, 159] on link "Add New" at bounding box center [256, 158] width 31 height 8
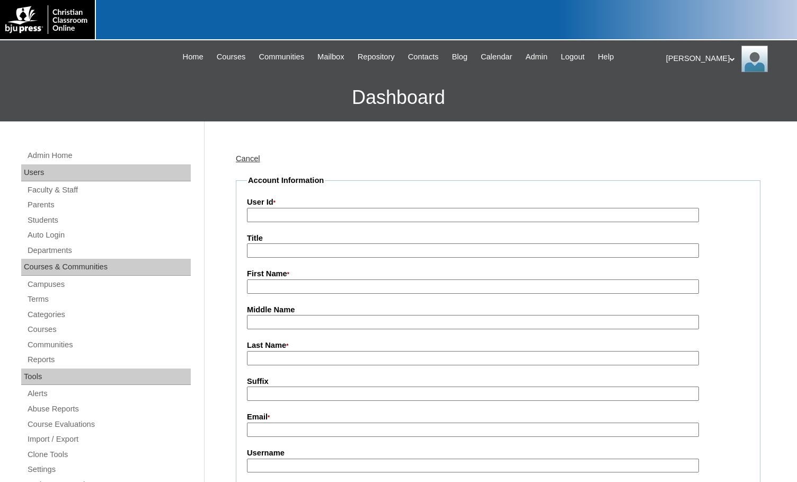
click at [306, 213] on input "User Id *" at bounding box center [473, 215] width 452 height 14
paste input "75283416"
type input "75283416TE2"
type input "Karen"
type input "Butcher"
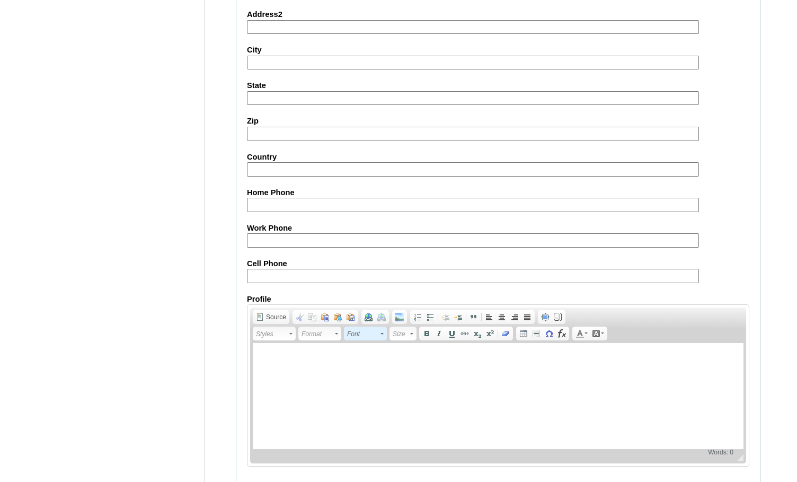
scroll to position [950, 0]
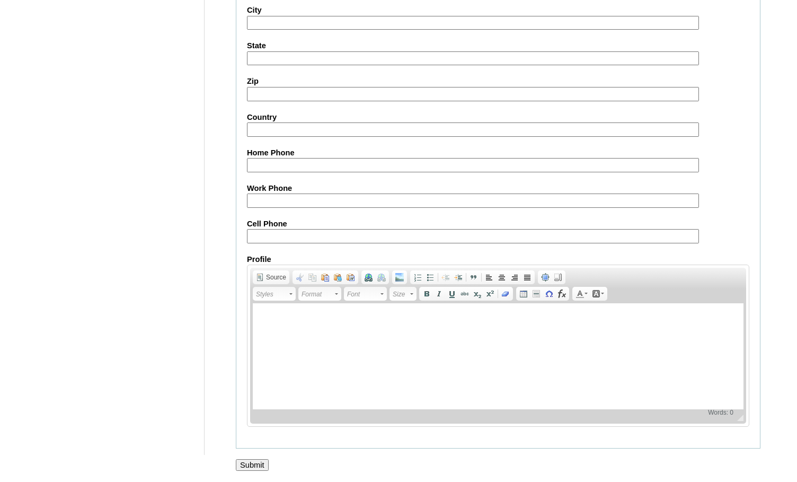
type input "kbutcher@springbaptistacademy.org"
click at [257, 463] on input "Submit" at bounding box center [252, 465] width 33 height 12
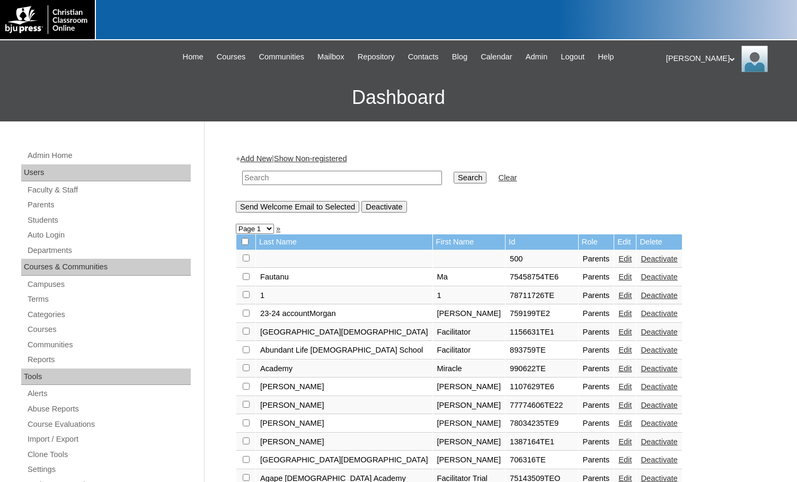
click at [394, 179] on input "text" at bounding box center [342, 178] width 200 height 14
paste input "75283416"
type input "75283416"
click at [454, 177] on input "Search" at bounding box center [470, 178] width 33 height 12
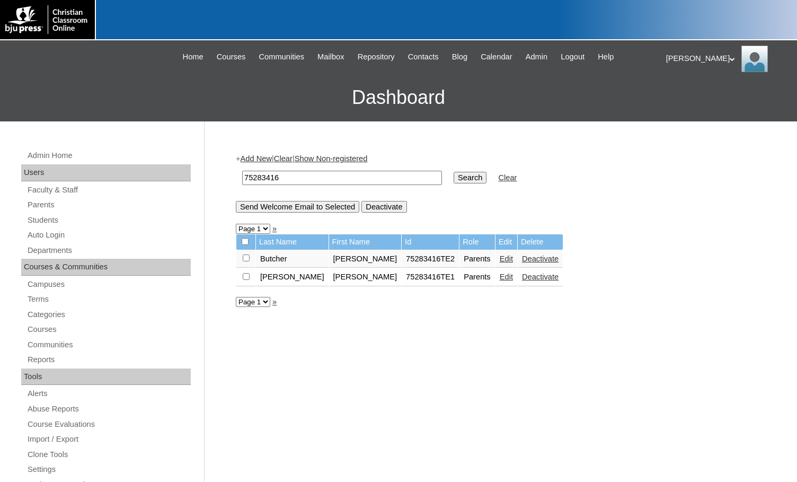
click at [245, 259] on input "checkbox" at bounding box center [246, 257] width 7 height 7
checkbox input "true"
click at [319, 210] on input "Send Welcome Email to Selected" at bounding box center [297, 207] width 123 height 12
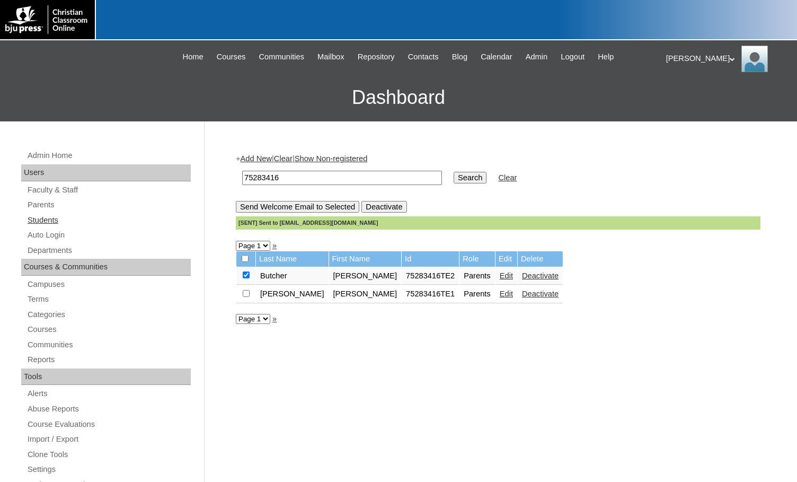
click at [78, 219] on link "Students" at bounding box center [108, 220] width 164 height 13
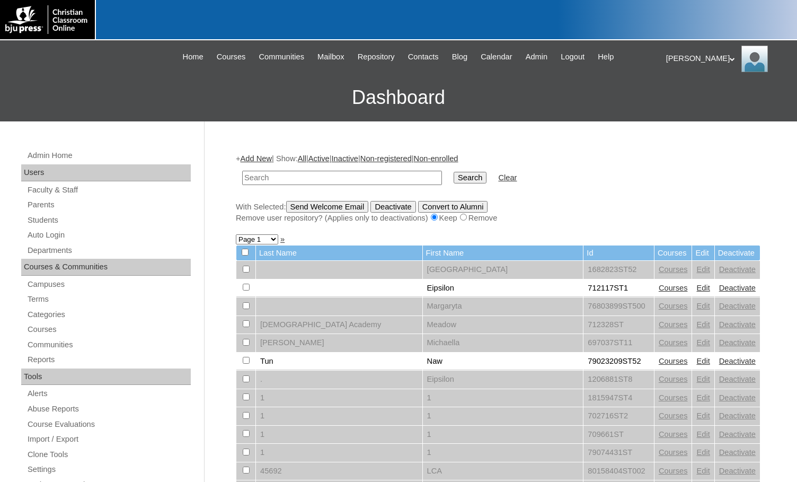
click at [264, 157] on link "Add New" at bounding box center [256, 158] width 31 height 8
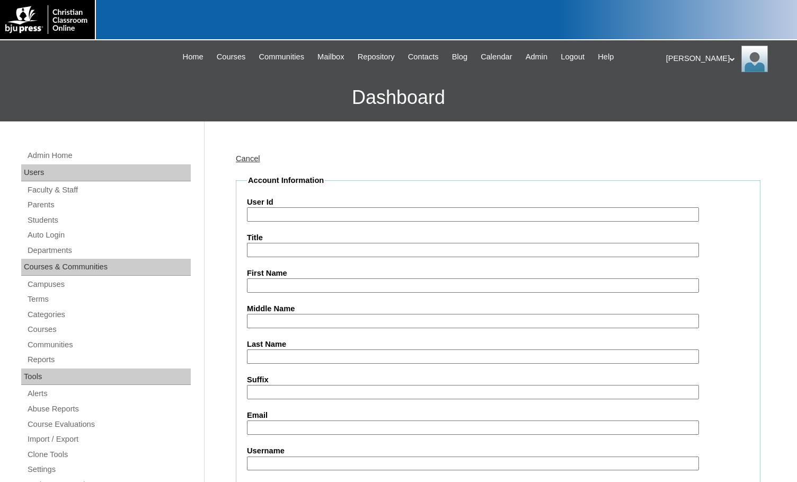
click at [247, 159] on link "Cancel" at bounding box center [248, 158] width 24 height 8
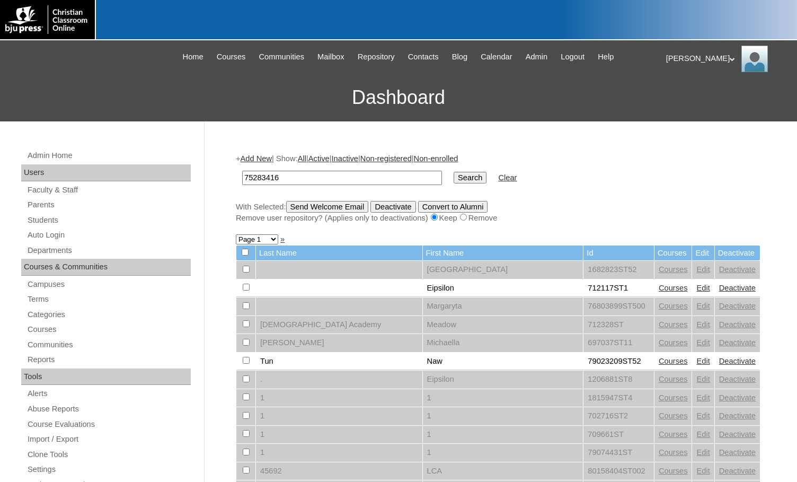
type input "75283416"
click at [454, 173] on input "Search" at bounding box center [470, 178] width 33 height 12
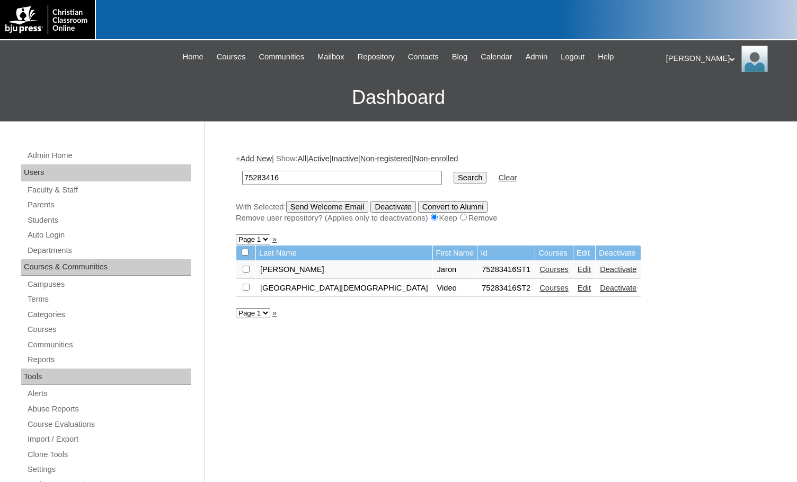
click at [269, 157] on link "Add New" at bounding box center [256, 158] width 31 height 8
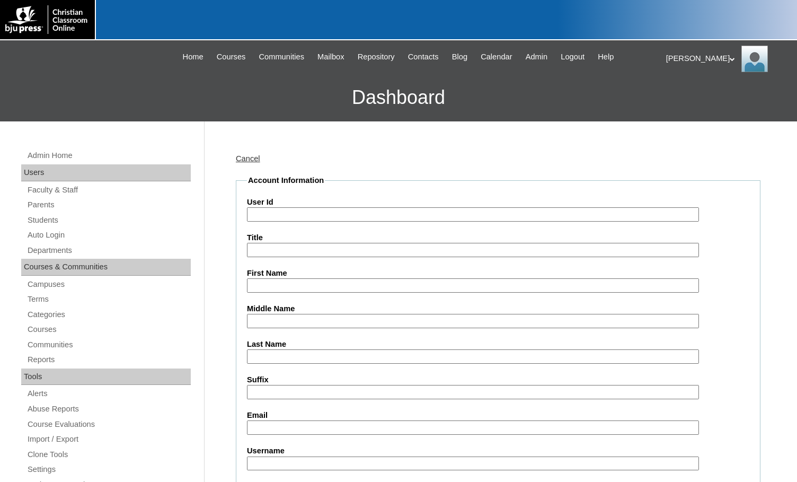
click at [295, 216] on input "User Id" at bounding box center [473, 214] width 452 height 14
paste input "75283416"
type input "75283416ST3"
type input "Nolan"
type input "Haney"
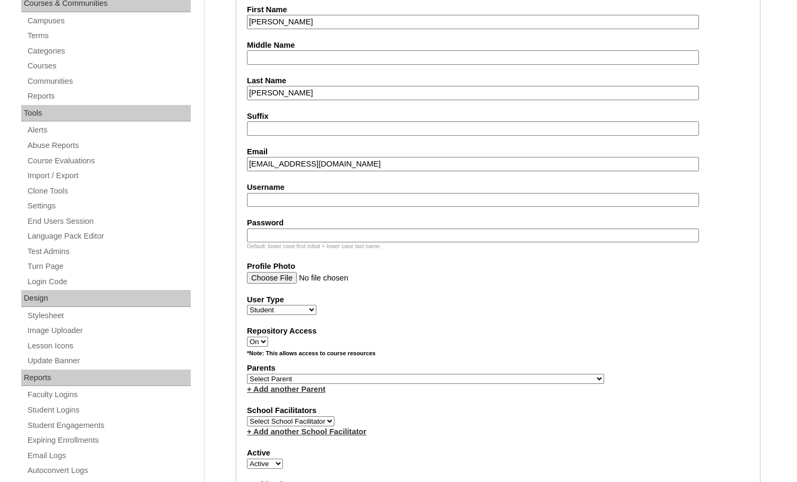
scroll to position [265, 0]
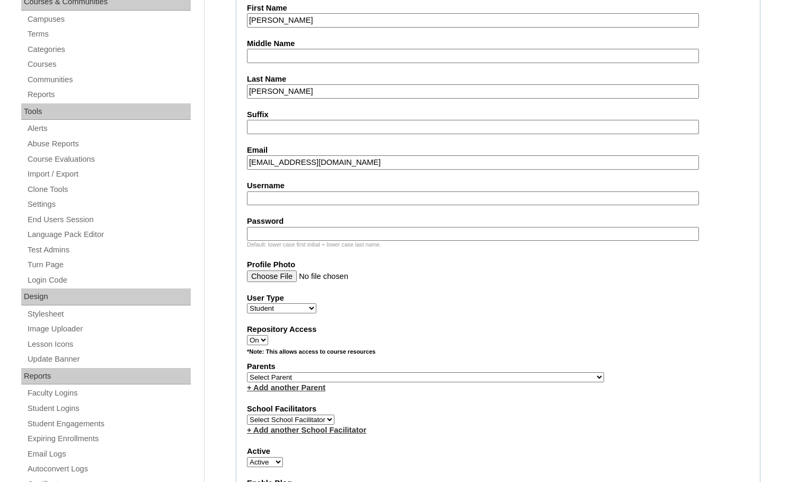
type input "nhaney@students.springbaptistacademy.org"
click at [469, 378] on select "Select Parent , Fautanu, Ma 1, 1 23-24 accountMorgan, Jason 6th Street Mennonit…" at bounding box center [425, 377] width 357 height 10
select select "36967"
click at [513, 278] on input "Profile Photo" at bounding box center [473, 276] width 452 height 12
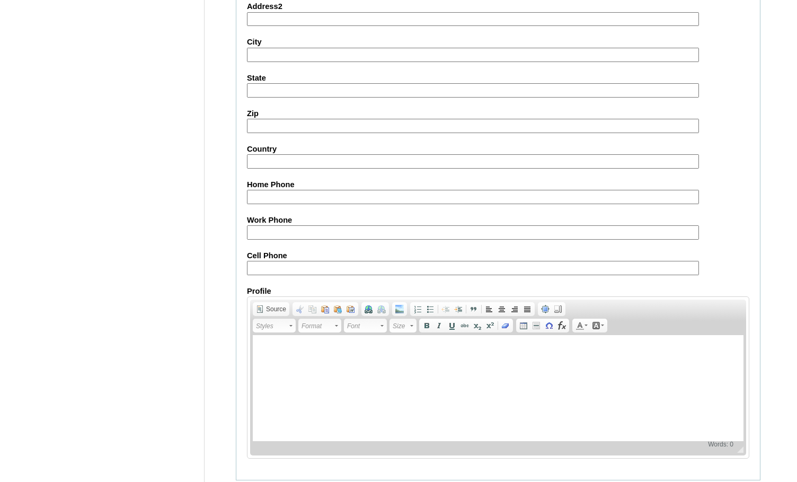
scroll to position [1131, 0]
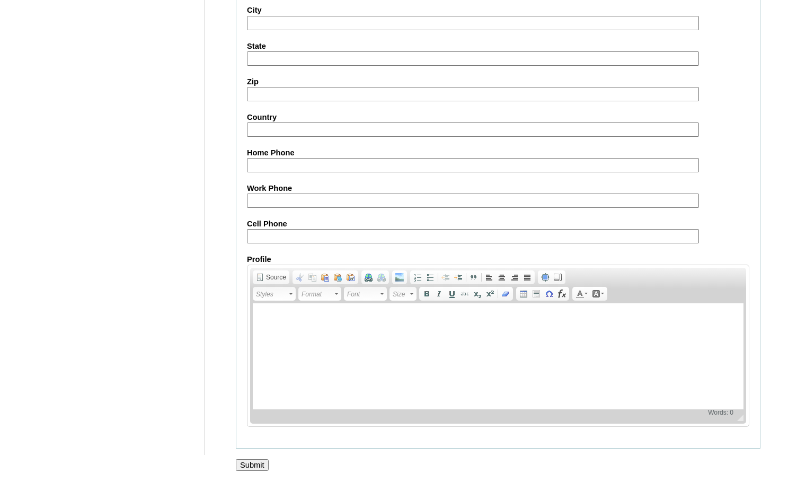
click at [263, 460] on input "Submit" at bounding box center [252, 465] width 33 height 12
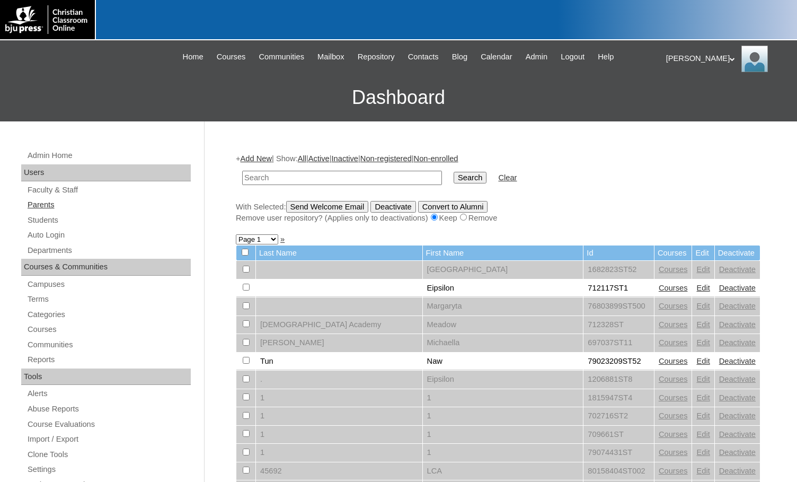
click at [49, 208] on link "Parents" at bounding box center [108, 204] width 164 height 13
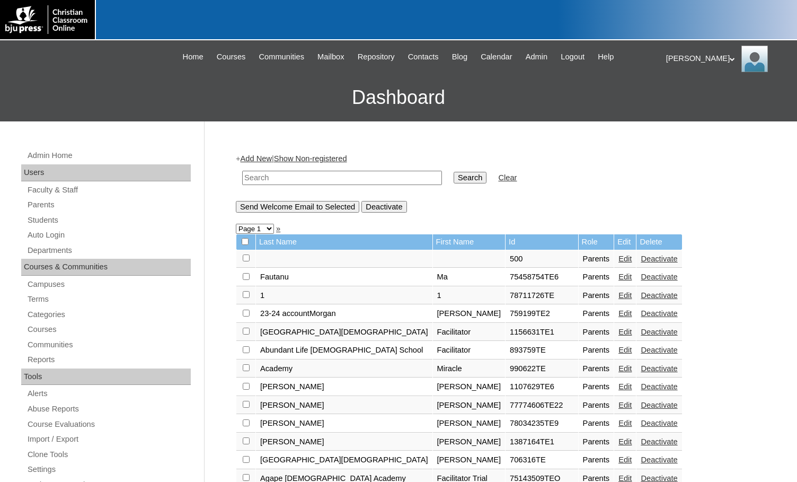
click at [261, 181] on input "text" at bounding box center [342, 178] width 200 height 14
drag, startPoint x: 272, startPoint y: 181, endPoint x: 236, endPoint y: 178, distance: 36.1
click at [236, 178] on table "712400 Search Clear" at bounding box center [379, 177] width 287 height 27
type input "712400"
click at [454, 178] on input "Search" at bounding box center [470, 178] width 33 height 12
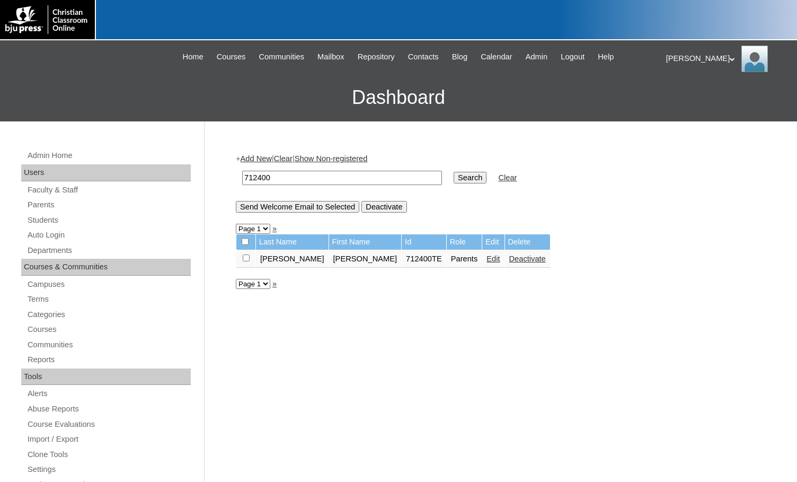
click at [486, 260] on link "Edit" at bounding box center [492, 258] width 13 height 8
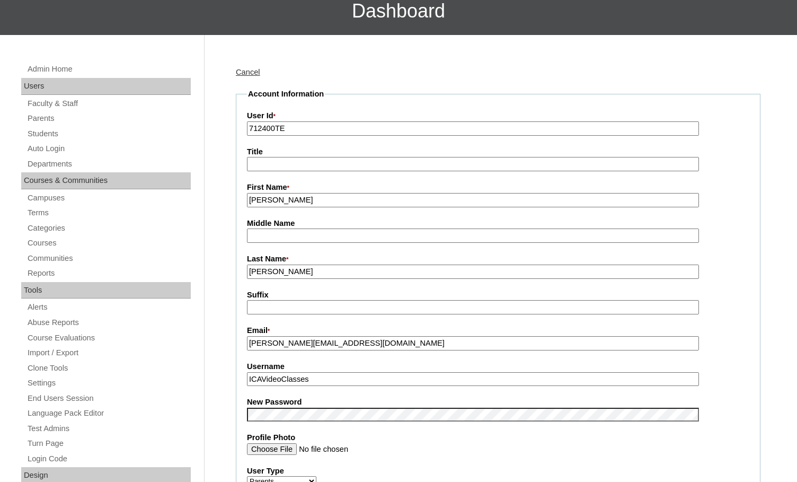
scroll to position [53, 0]
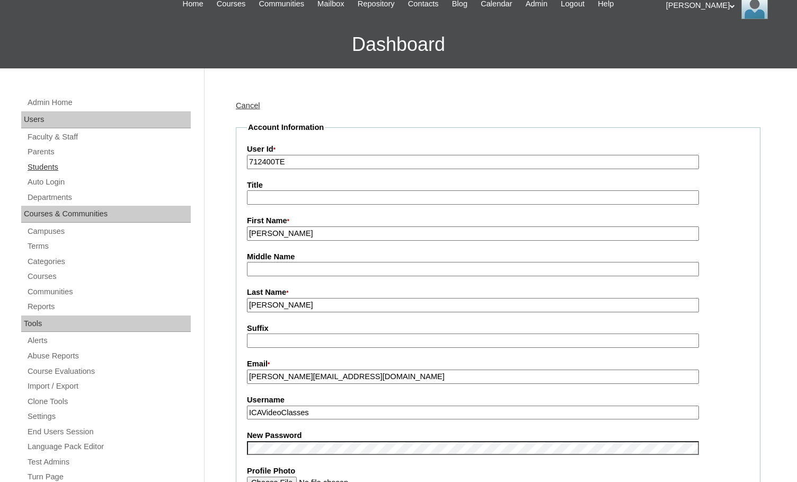
click at [52, 164] on link "Students" at bounding box center [108, 167] width 164 height 13
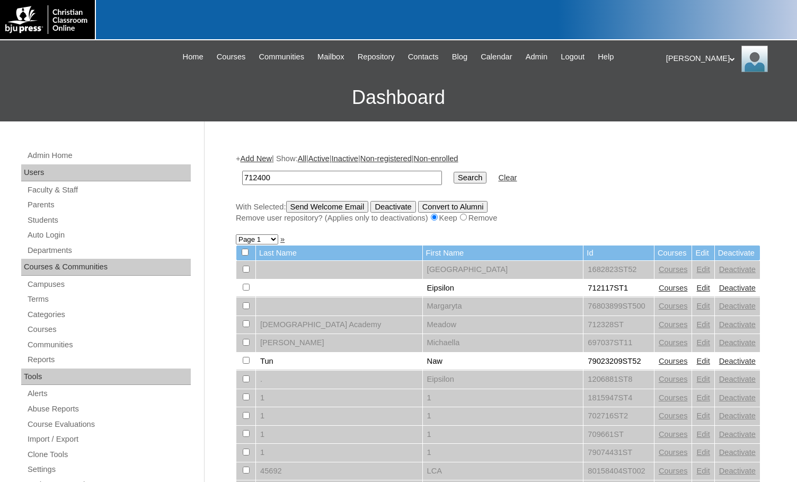
type input "712400"
click at [454, 181] on input "Search" at bounding box center [470, 178] width 33 height 12
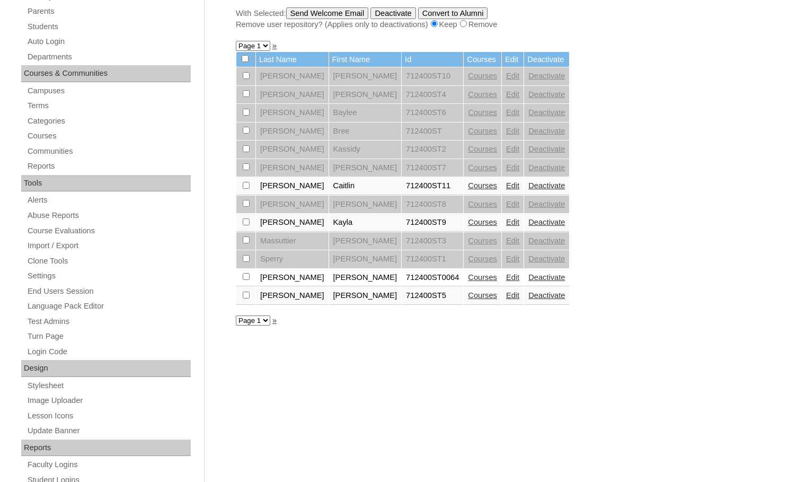
scroll to position [159, 0]
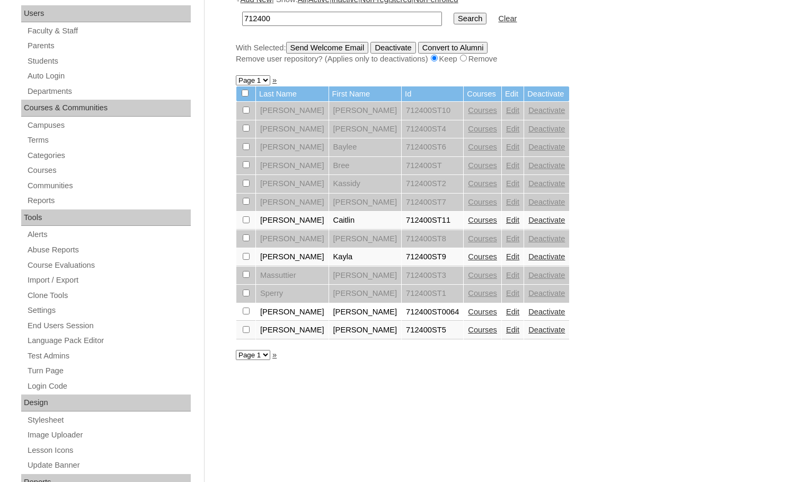
click at [506, 330] on link "Edit" at bounding box center [512, 329] width 13 height 8
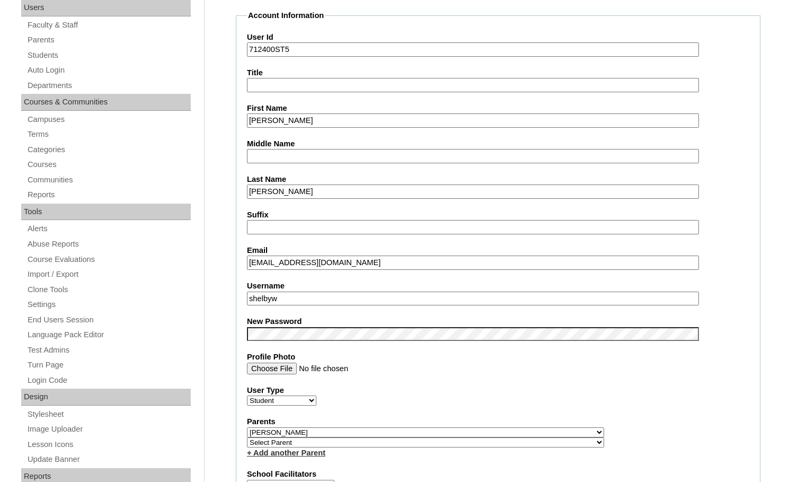
scroll to position [212, 0]
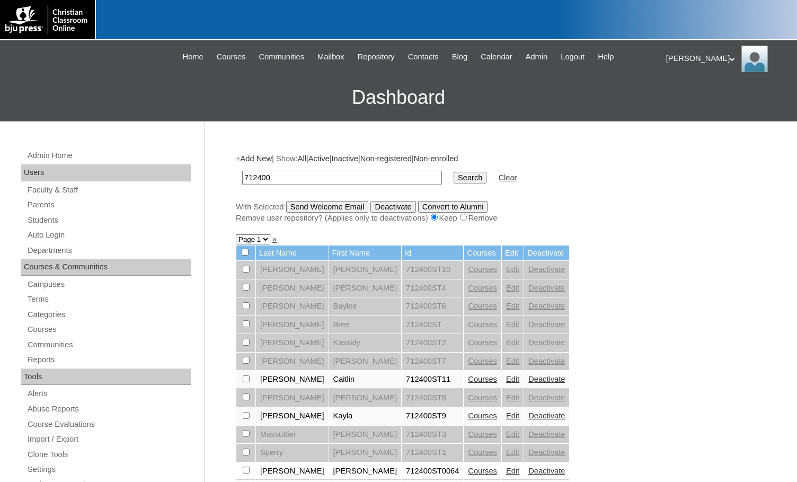
scroll to position [157, 0]
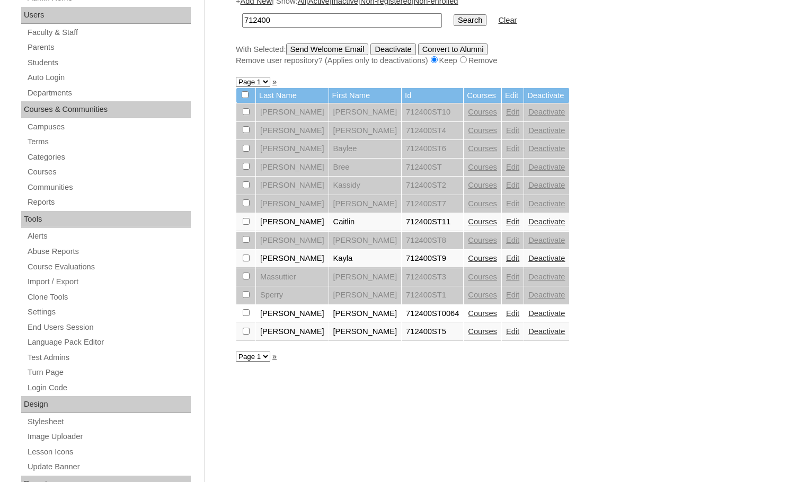
click at [468, 333] on link "Courses" at bounding box center [482, 331] width 29 height 8
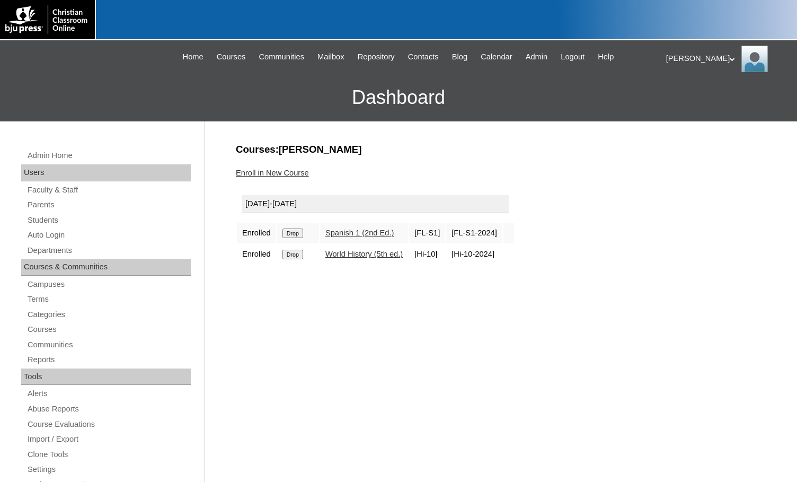
click at [278, 175] on link "Enroll in New Course" at bounding box center [272, 172] width 73 height 8
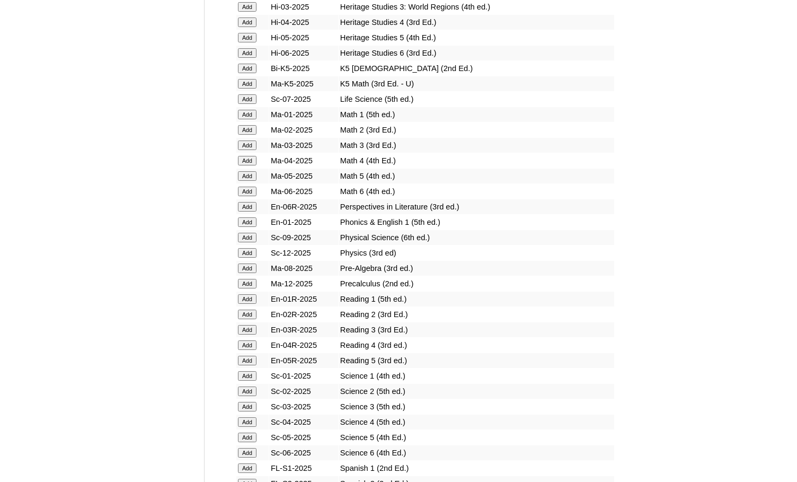
scroll to position [1378, 0]
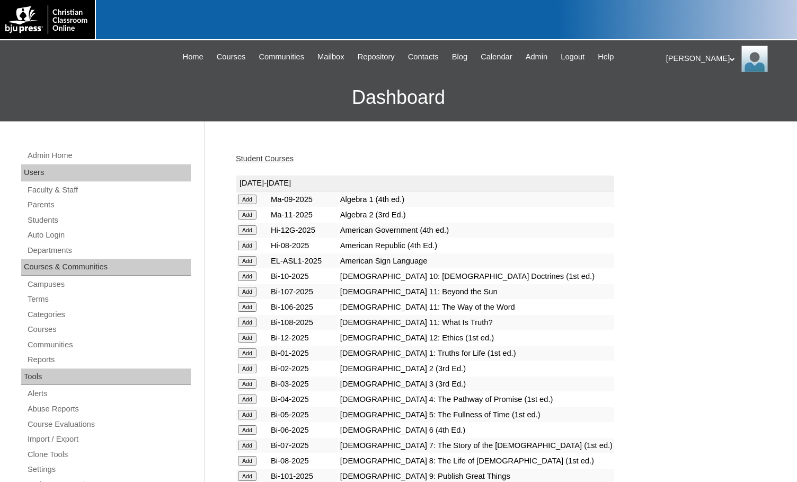
click at [276, 158] on link "Student Courses" at bounding box center [265, 158] width 58 height 8
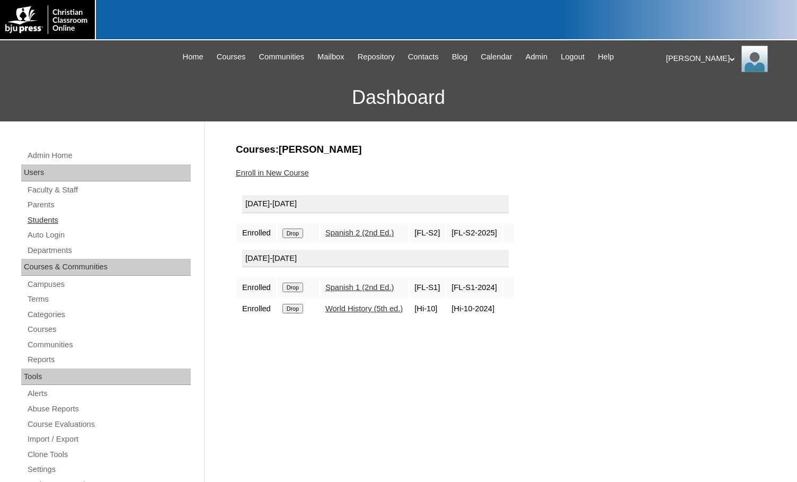
click at [59, 214] on link "Students" at bounding box center [108, 220] width 164 height 13
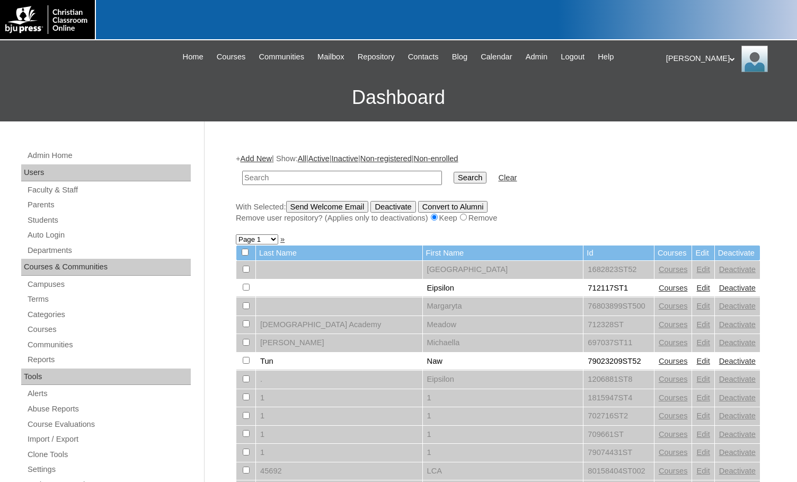
click at [371, 176] on input "text" at bounding box center [342, 178] width 200 height 14
type input "Coie"
click at [454, 172] on input "Search" at bounding box center [470, 178] width 33 height 12
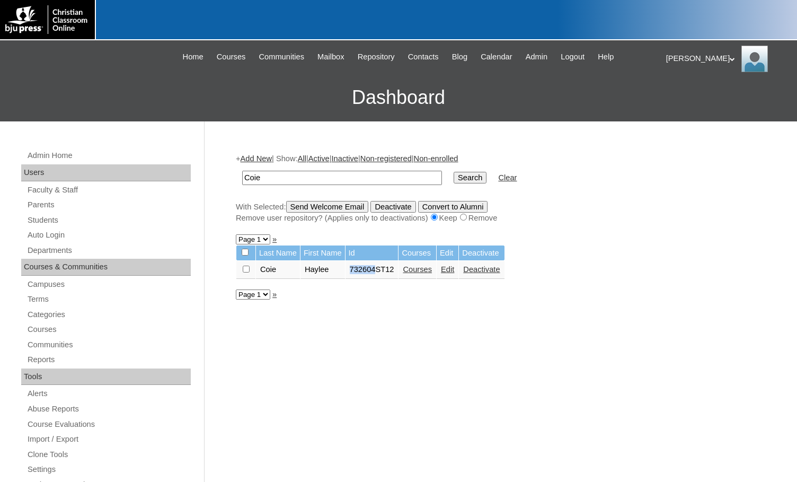
drag, startPoint x: 355, startPoint y: 269, endPoint x: 380, endPoint y: 268, distance: 24.9
click at [380, 268] on td "732604ST12" at bounding box center [371, 270] width 53 height 18
copy td "732604"
drag, startPoint x: 282, startPoint y: 182, endPoint x: 221, endPoint y: 182, distance: 60.4
click at [221, 182] on div "Admin Home Users Faculty & Staff Parents Students Auto Login Departments Course…" at bounding box center [398, 486] width 797 height 731
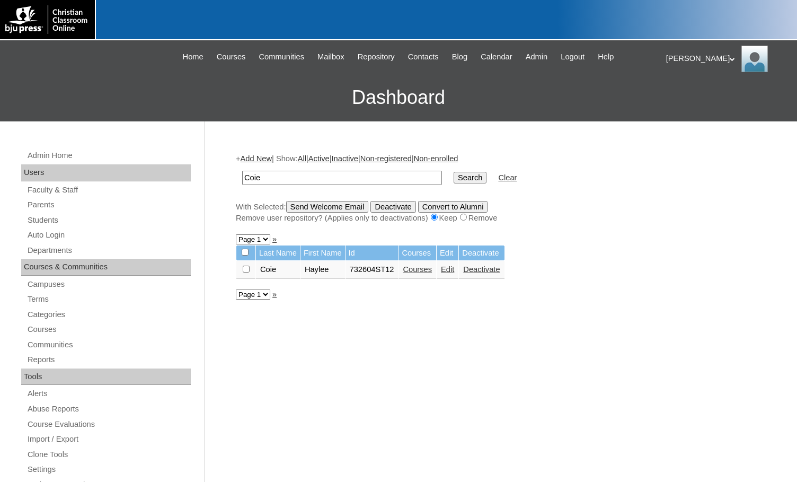
paste input "732604"
type input "732604"
click at [454, 178] on input "Search" at bounding box center [470, 178] width 33 height 12
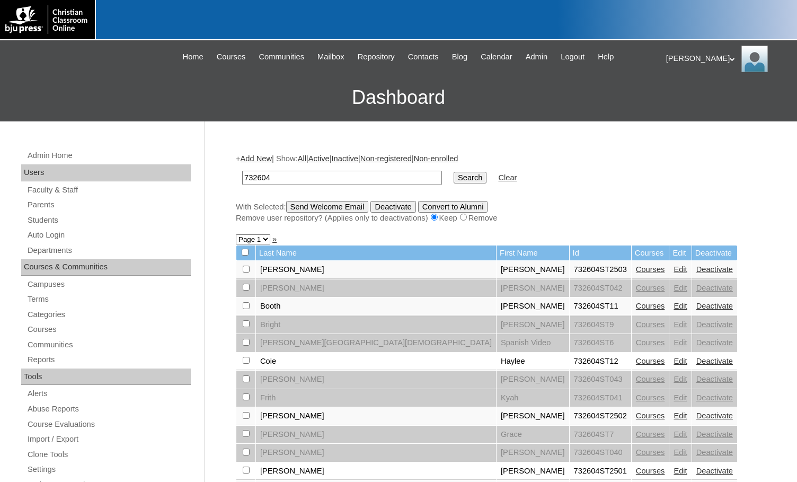
drag, startPoint x: 289, startPoint y: 179, endPoint x: 223, endPoint y: 180, distance: 65.7
click at [223, 180] on div "Admin Home Users Faculty & Staff Parents Students Auto Login Departments Course…" at bounding box center [398, 486] width 797 height 731
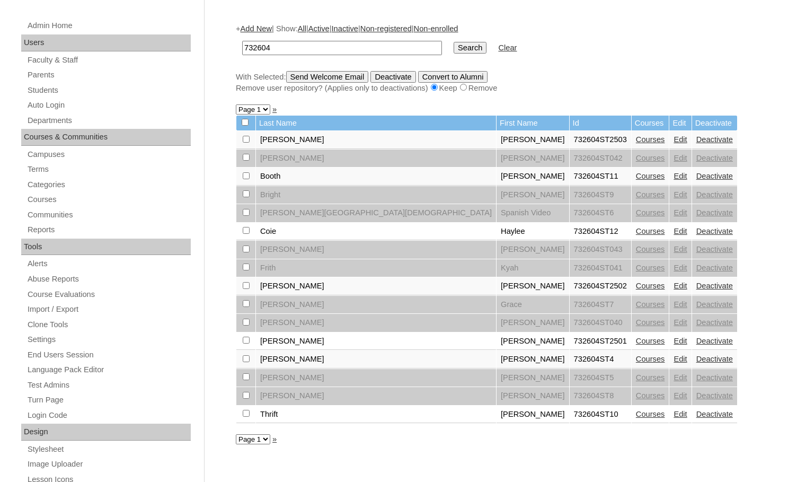
scroll to position [212, 0]
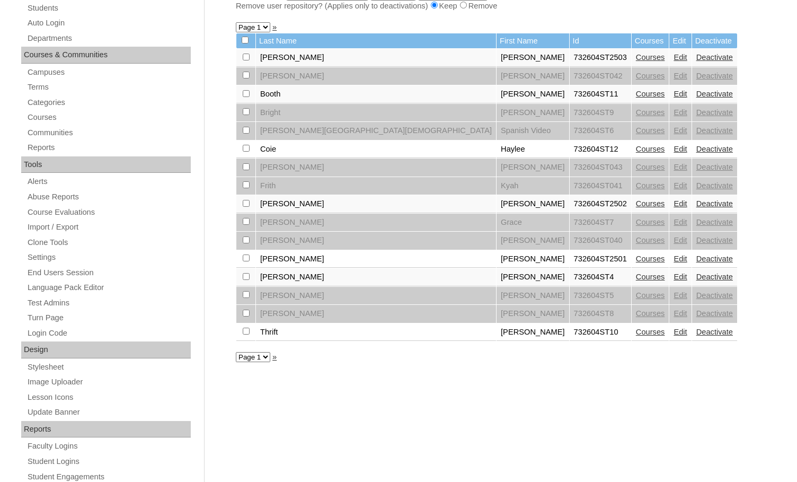
click at [673, 257] on link "Edit" at bounding box center [679, 258] width 13 height 8
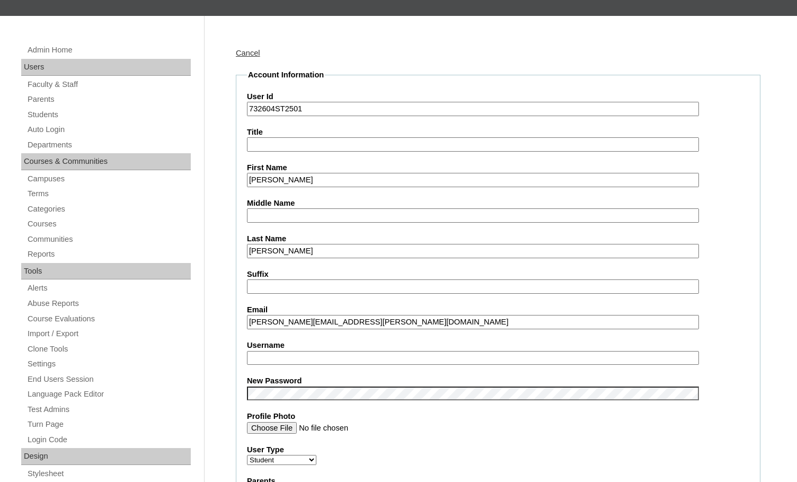
scroll to position [106, 0]
drag, startPoint x: 296, startPoint y: 325, endPoint x: 245, endPoint y: 324, distance: 51.4
drag, startPoint x: 291, startPoint y: 357, endPoint x: 183, endPoint y: 343, distance: 108.4
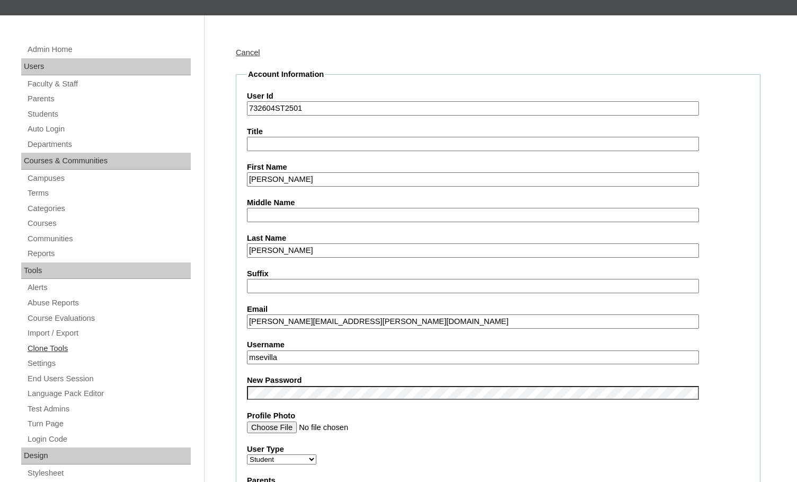
paste input "truett.hoston"
type input "truett.hoston"
drag, startPoint x: 274, startPoint y: 108, endPoint x: 232, endPoint y: 106, distance: 42.4
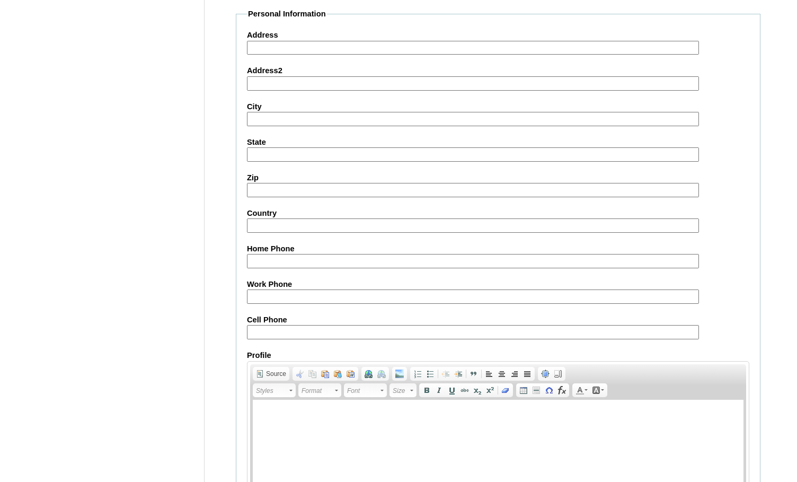
scroll to position [1143, 0]
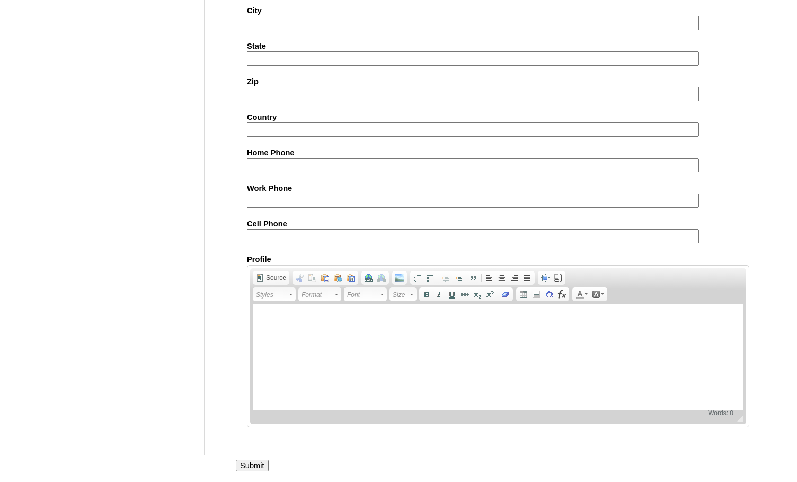
click at [242, 466] on input "Submit" at bounding box center [252, 465] width 33 height 12
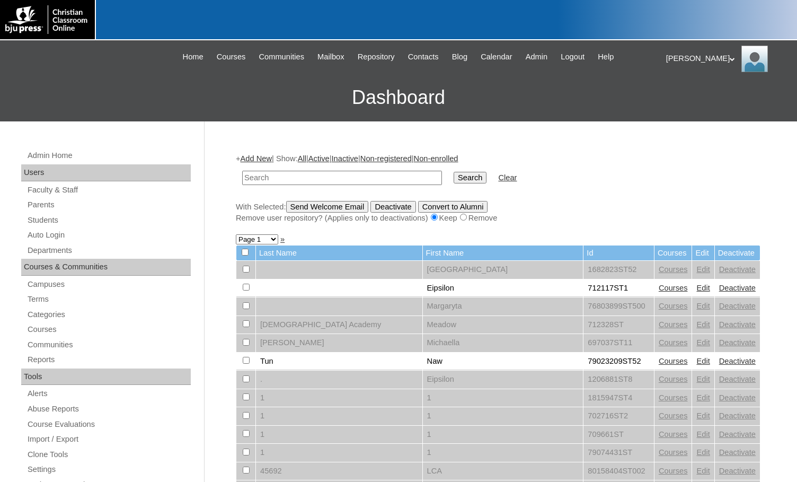
click at [72, 109] on h3 "Dashboard" at bounding box center [398, 98] width 786 height 48
click at [361, 180] on input "text" at bounding box center [342, 178] width 200 height 14
paste input "732604"
type input "732604"
drag, startPoint x: 417, startPoint y: 177, endPoint x: 444, endPoint y: 161, distance: 31.6
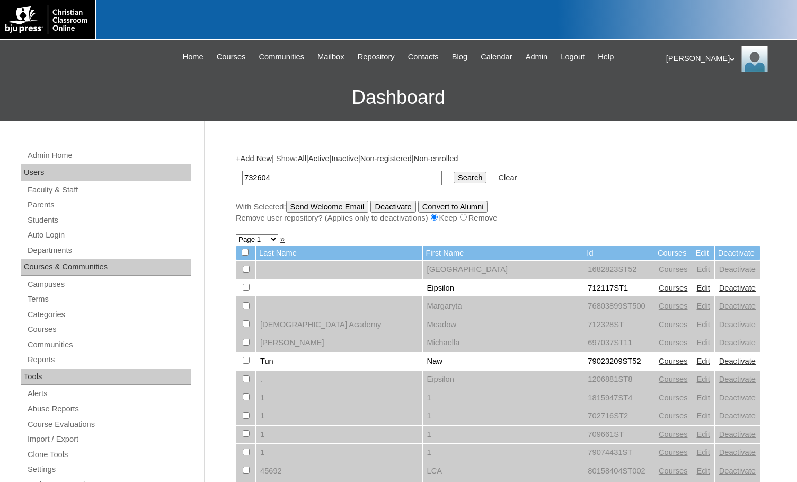
click at [454, 177] on input "Search" at bounding box center [470, 178] width 33 height 12
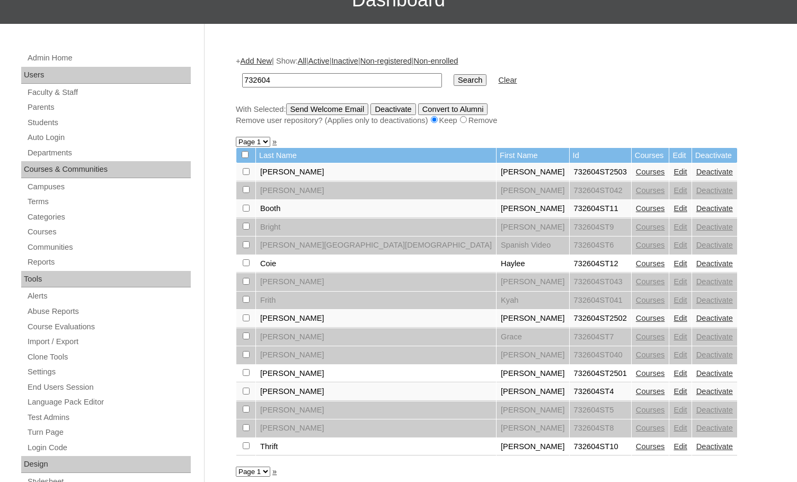
scroll to position [106, 0]
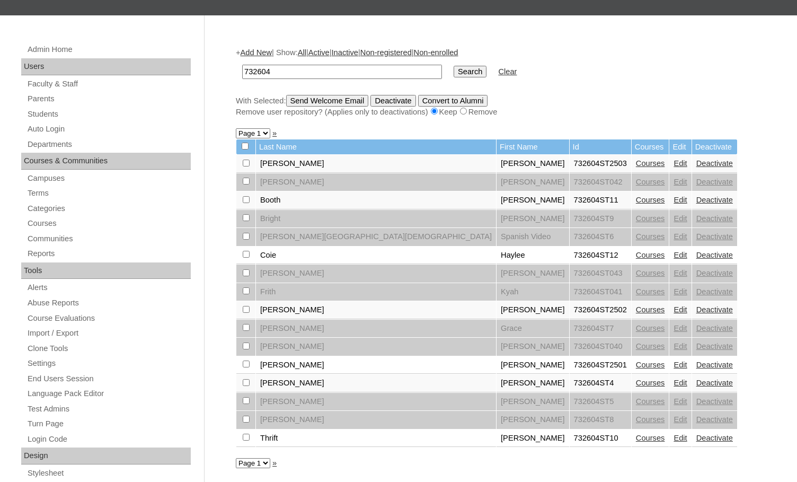
click at [673, 385] on link "Edit" at bounding box center [679, 382] width 13 height 8
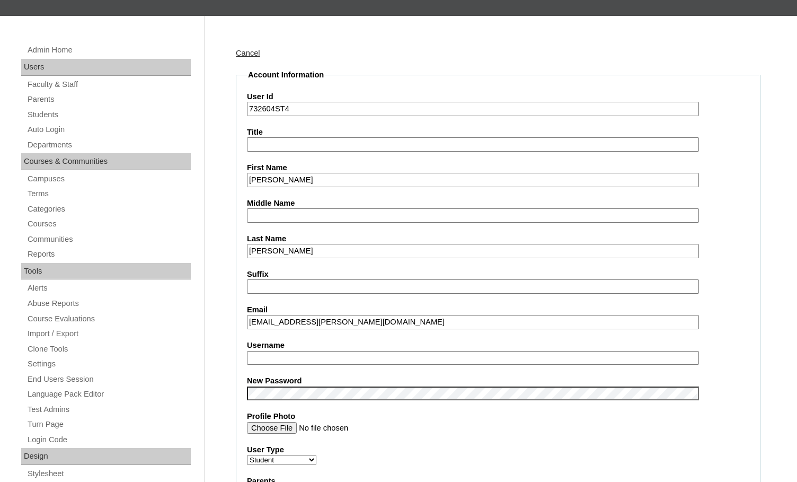
scroll to position [106, 0]
drag, startPoint x: 314, startPoint y: 323, endPoint x: 207, endPoint y: 314, distance: 106.9
drag, startPoint x: 289, startPoint y: 357, endPoint x: 213, endPoint y: 350, distance: 76.1
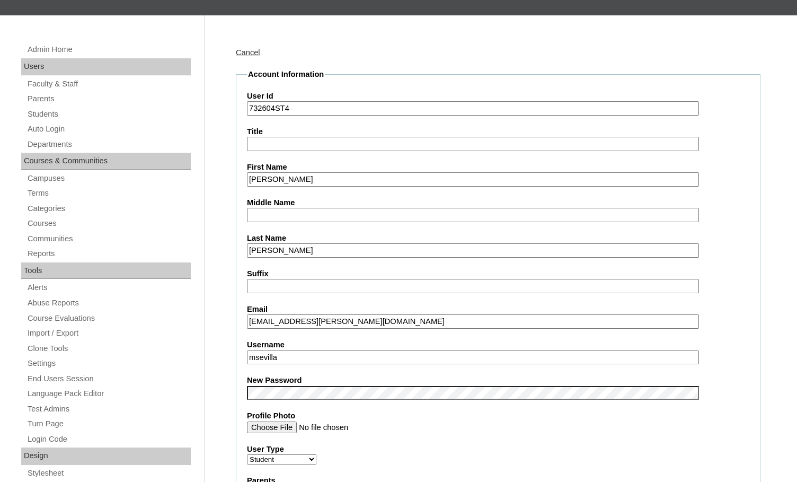
paste input "eaghan.markle"
type input "meaghan.markley"
drag, startPoint x: 250, startPoint y: 360, endPoint x: 339, endPoint y: 357, distance: 89.1
click at [339, 357] on input "meaghan.markley" at bounding box center [473, 357] width 452 height 14
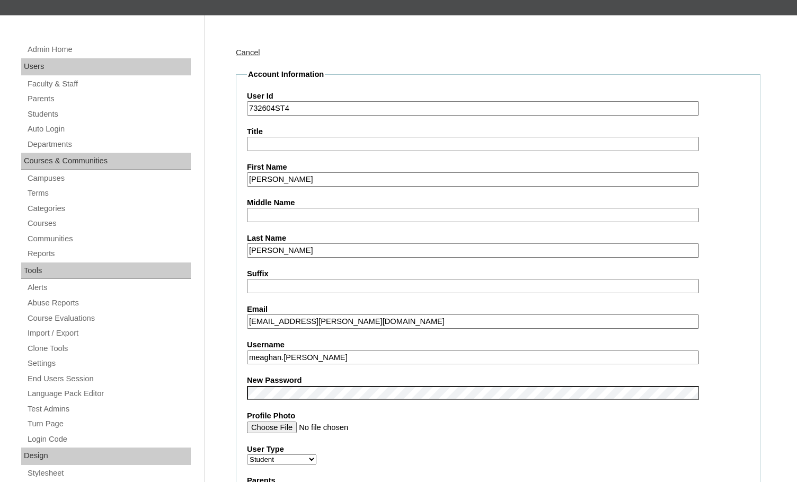
drag, startPoint x: 273, startPoint y: 108, endPoint x: 224, endPoint y: 105, distance: 49.9
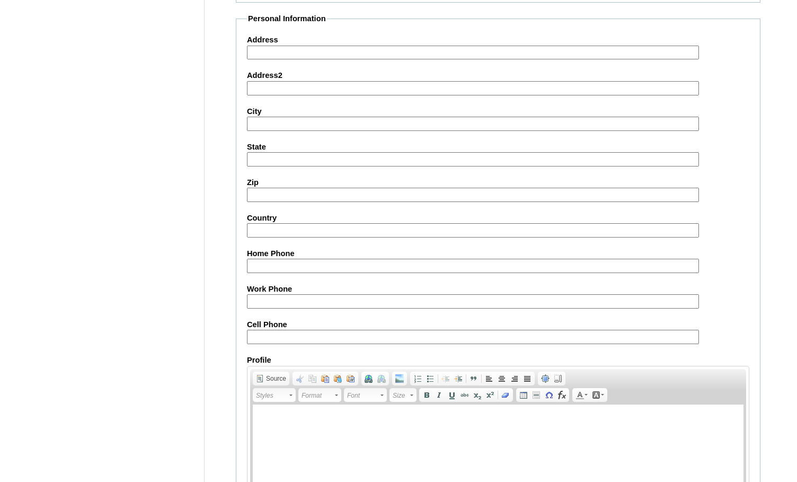
scroll to position [1143, 0]
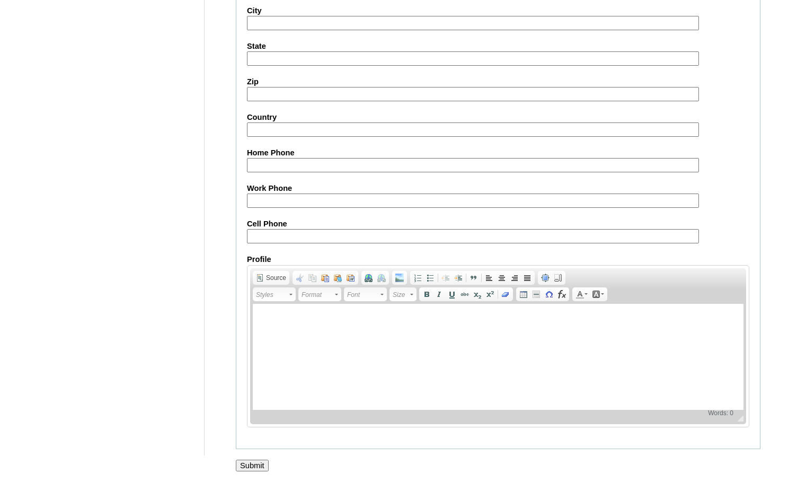
click at [250, 468] on input "Submit" at bounding box center [252, 465] width 33 height 12
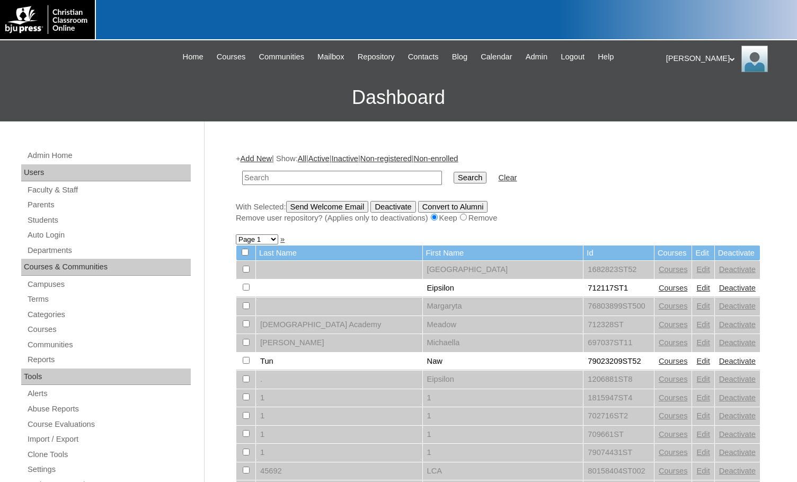
drag, startPoint x: 66, startPoint y: 79, endPoint x: 326, endPoint y: 6, distance: 270.6
click at [66, 79] on h3 "Dashboard" at bounding box center [398, 98] width 786 height 48
